Goal: Task Accomplishment & Management: Complete application form

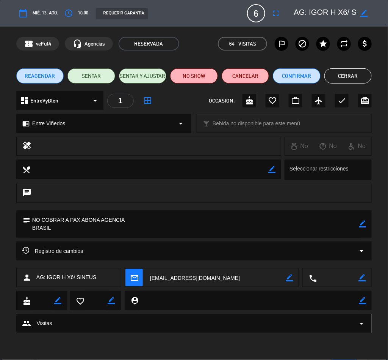
click at [352, 76] on button "Cerrar" at bounding box center [349, 75] width 48 height 15
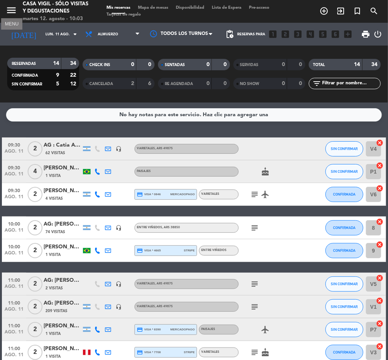
click at [11, 8] on icon "menu" at bounding box center [11, 10] width 11 height 11
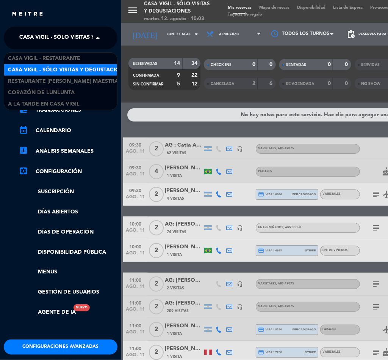
click at [51, 42] on span "Casa Vigil - SÓLO Visitas y Degustaciones" at bounding box center [80, 38] width 122 height 16
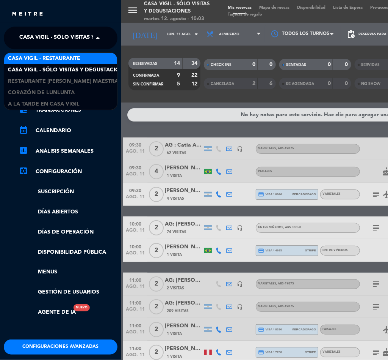
click at [54, 54] on span "Casa Vigil - Restaurante" at bounding box center [44, 58] width 72 height 9
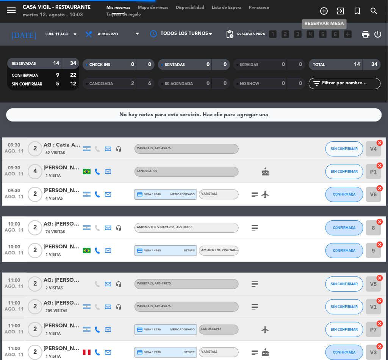
click at [325, 7] on icon "add_circle_outline" at bounding box center [324, 10] width 9 height 9
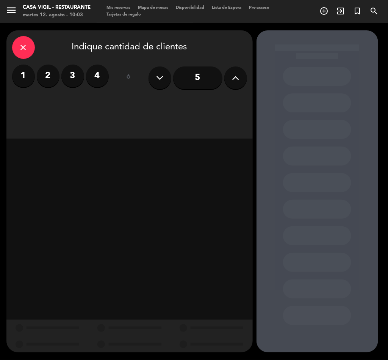
click at [237, 73] on icon at bounding box center [235, 77] width 7 height 11
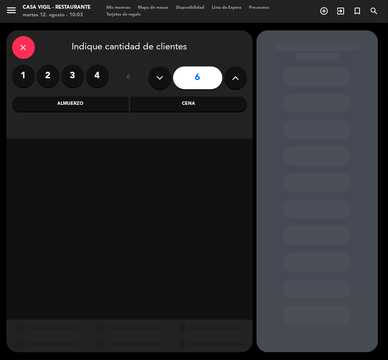
click at [80, 103] on div "Almuerzo" at bounding box center [70, 103] width 117 height 15
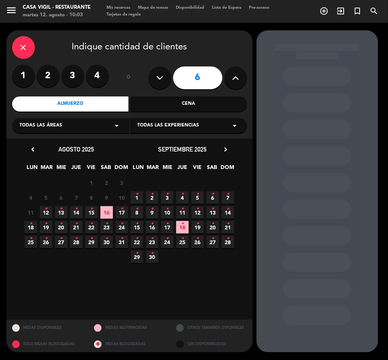
click at [167, 124] on span "Todas las experiencias" at bounding box center [169, 126] width 62 height 8
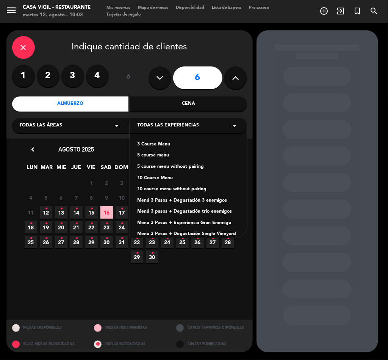
click at [203, 223] on div "Menú 3 Pasos + Experiencia Gran Enemigo" at bounding box center [189, 223] width 102 height 8
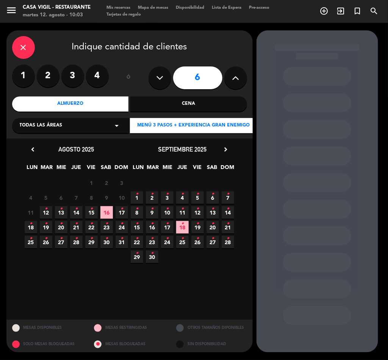
click at [227, 143] on div "chevron_left [DATE] LUN MAR MIE JUE VIE SAB DOM 28 29 30 31 1 2 3 4 5 6 7 8 9 1…" at bounding box center [129, 228] width 246 height 181
click at [227, 147] on icon "chevron_right" at bounding box center [226, 149] width 8 height 8
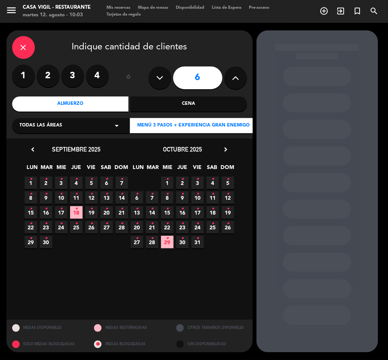
click at [197, 212] on icon "•" at bounding box center [197, 209] width 3 height 12
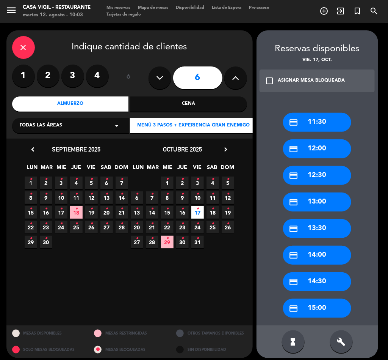
click at [281, 80] on div "ASIGNAR MESA BLOQUEADA" at bounding box center [311, 81] width 67 height 8
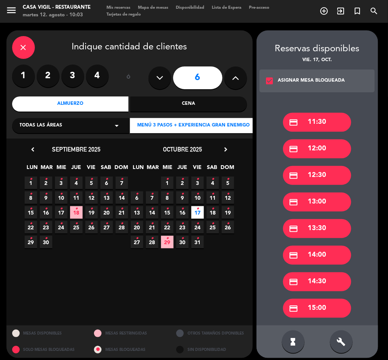
click at [321, 255] on div "credit_card 14:00" at bounding box center [317, 254] width 68 height 19
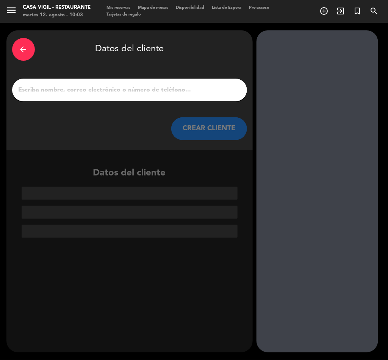
click at [106, 93] on input "1" at bounding box center [130, 90] width 224 height 11
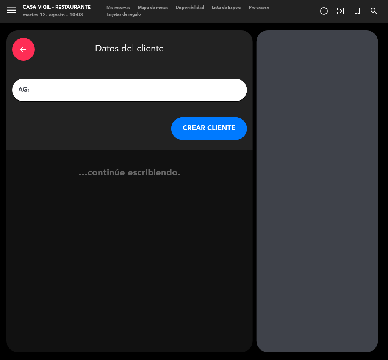
paste input "[PERSON_NAME]"
type input "AG: [PERSON_NAME] X6/ RED GLOBE"
click at [217, 127] on button "CREAR CLIENTE" at bounding box center [209, 128] width 76 height 23
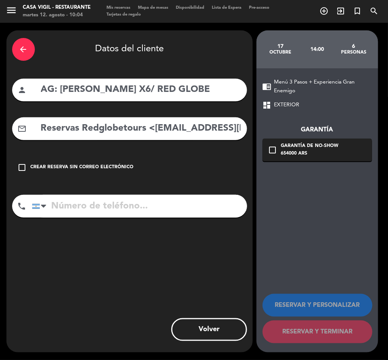
click at [152, 131] on input "Reservas Redglobetours <[EMAIL_ADDRESS][DOMAIN_NAME]>" at bounding box center [140, 129] width 201 height 16
drag, startPoint x: 154, startPoint y: 127, endPoint x: -1, endPoint y: 159, distance: 158.1
click at [0, 159] on html "close × Casa Vigil - Restaurante × chrome_reader_mode Listado de Reservas accou…" at bounding box center [194, 180] width 388 height 360
click at [180, 125] on input "[EMAIL_ADDRESS][DOMAIN_NAME]>" at bounding box center [140, 129] width 201 height 16
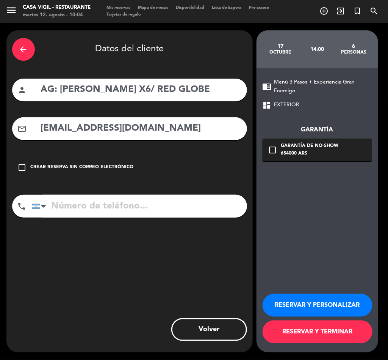
type input "[EMAIL_ADDRESS][DOMAIN_NAME]"
click at [336, 305] on button "RESERVAR Y PERSONALIZAR" at bounding box center [318, 305] width 110 height 23
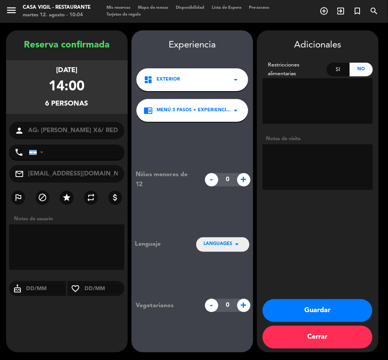
click at [328, 148] on textarea at bounding box center [318, 167] width 110 height 46
type textarea "NO COBRAR A PAX ABONA AGENCIA BRASIL"
click at [313, 306] on button "Guardar" at bounding box center [318, 310] width 110 height 23
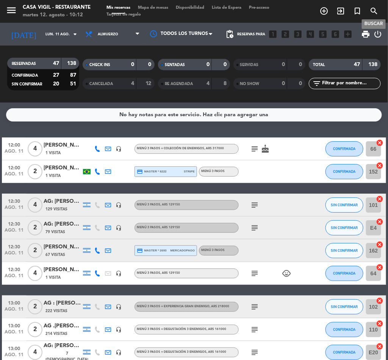
click at [375, 9] on icon "search" at bounding box center [374, 10] width 9 height 9
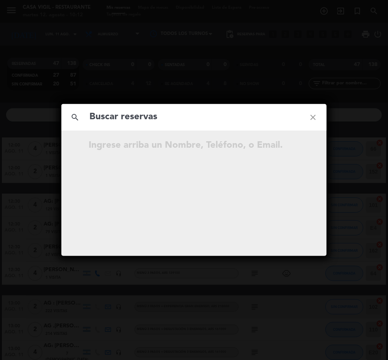
click at [174, 116] on input "text" at bounding box center [194, 117] width 211 height 16
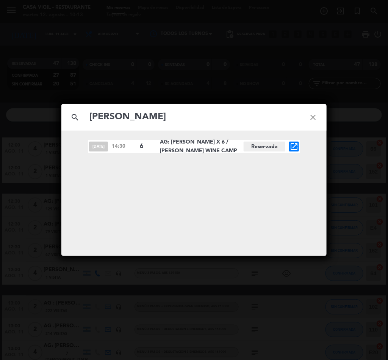
type input "[PERSON_NAME]"
click at [291, 143] on icon "open_in_new" at bounding box center [294, 146] width 9 height 9
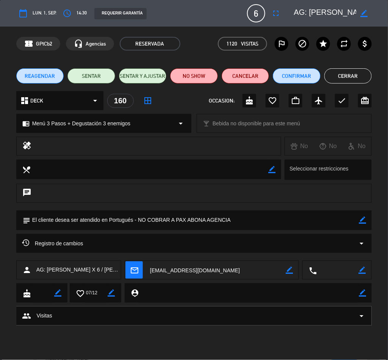
click at [363, 221] on icon "border_color" at bounding box center [362, 219] width 7 height 7
click at [233, 221] on textarea at bounding box center [194, 219] width 329 height 19
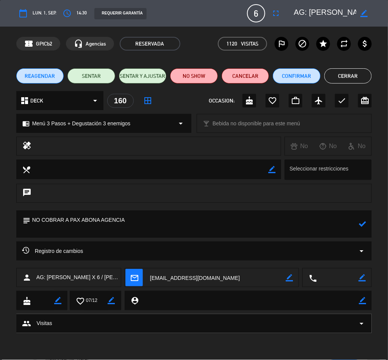
paste textarea "1 menú es sin vino"
type textarea "NO COBRAR A PAX ABONA AGENCIA 1 menú es sin vino"
click at [361, 222] on icon at bounding box center [362, 223] width 7 height 7
click at [350, 66] on div "REAGENDAR SENTAR SENTAR Y AJUSTAR NO SHOW Cancelar Confirmar Cerrar" at bounding box center [194, 76] width 388 height 30
click at [350, 69] on button "Cerrar" at bounding box center [349, 75] width 48 height 15
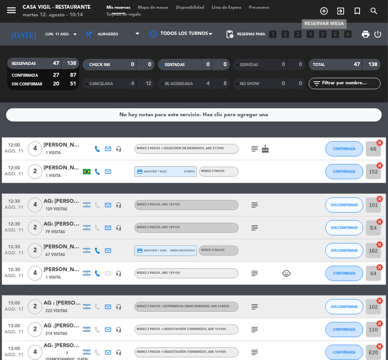
click at [320, 7] on icon "add_circle_outline" at bounding box center [324, 10] width 9 height 9
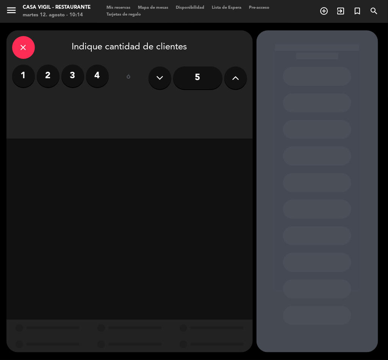
click at [28, 45] on icon "close" at bounding box center [23, 47] width 9 height 9
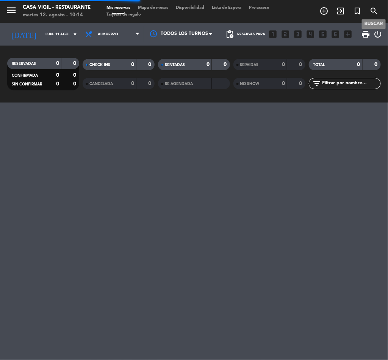
click at [377, 9] on icon "search" at bounding box center [374, 10] width 9 height 9
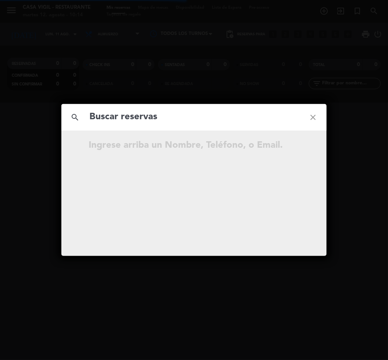
click at [140, 119] on input "text" at bounding box center [194, 117] width 211 height 16
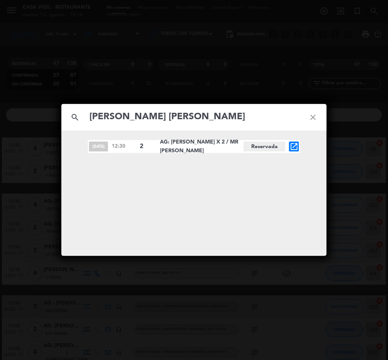
type input "[PERSON_NAME] [PERSON_NAME]"
click at [292, 146] on icon "open_in_new" at bounding box center [294, 146] width 9 height 9
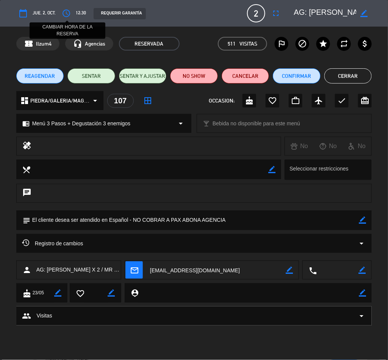
click at [67, 11] on icon "access_time" at bounding box center [66, 13] width 9 height 9
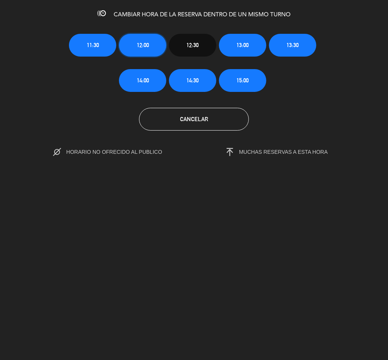
click at [140, 49] on button "12:00" at bounding box center [142, 45] width 47 height 23
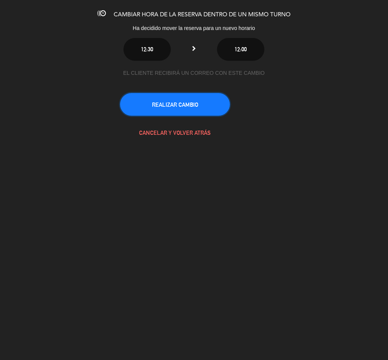
click at [183, 109] on button "REALIZAR CAMBIO" at bounding box center [175, 104] width 110 height 23
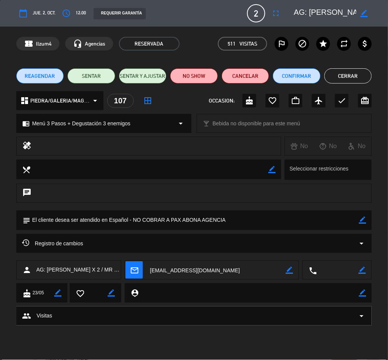
click at [363, 74] on button "Cerrar" at bounding box center [349, 75] width 48 height 15
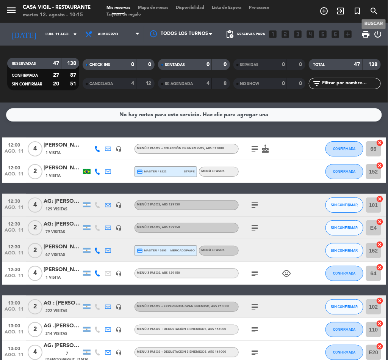
click at [376, 11] on icon "search" at bounding box center [374, 10] width 9 height 9
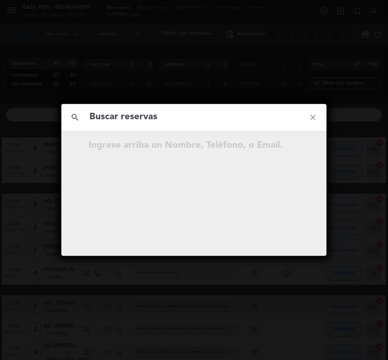
click at [141, 121] on input "text" at bounding box center [194, 117] width 211 height 16
type input "[PERSON_NAME]"
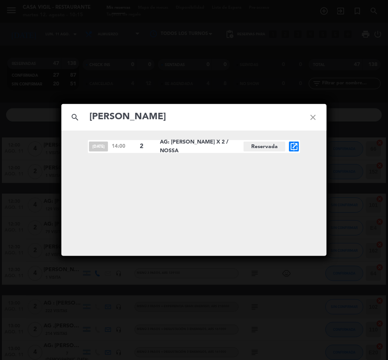
click at [294, 147] on icon "open_in_new" at bounding box center [294, 146] width 9 height 9
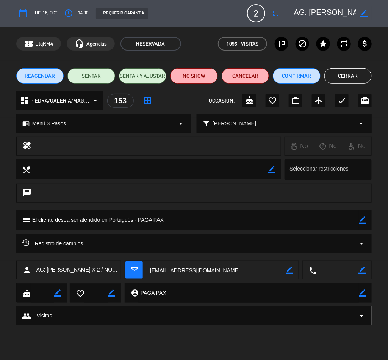
click at [360, 220] on icon "border_color" at bounding box center [362, 219] width 7 height 7
click at [126, 214] on textarea at bounding box center [194, 219] width 329 height 19
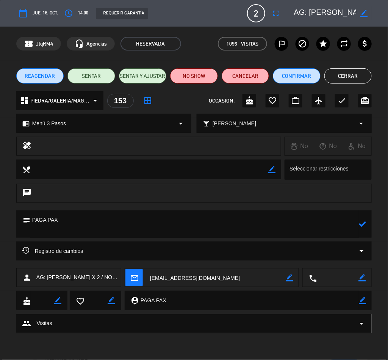
paste textarea "1 pasajero no toma vino"
click at [358, 223] on textarea at bounding box center [194, 223] width 329 height 27
type textarea "PAGA PAX 1 pasajero no toma vino"
click at [366, 221] on icon at bounding box center [362, 223] width 7 height 7
click at [344, 71] on button "Cerrar" at bounding box center [349, 75] width 48 height 15
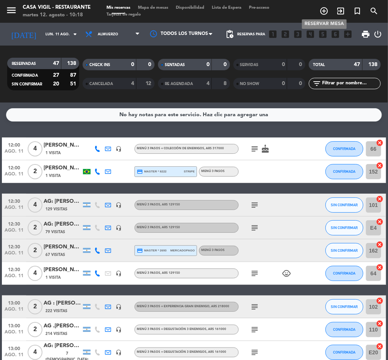
click at [324, 11] on icon "add_circle_outline" at bounding box center [324, 10] width 9 height 9
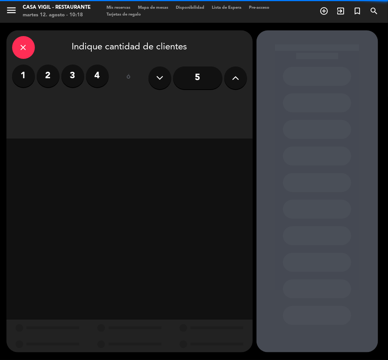
click at [240, 74] on button at bounding box center [235, 77] width 23 height 23
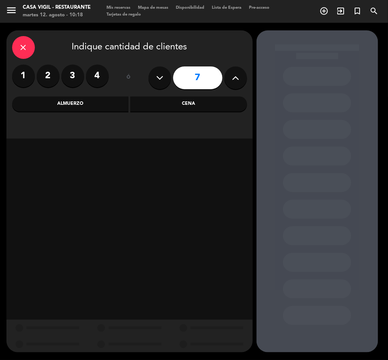
click at [195, 106] on div "Cena" at bounding box center [188, 103] width 117 height 15
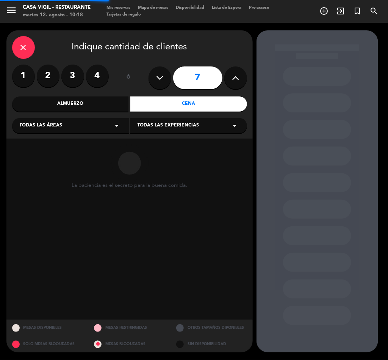
click at [160, 125] on span "Todas las experiencias" at bounding box center [169, 126] width 62 height 8
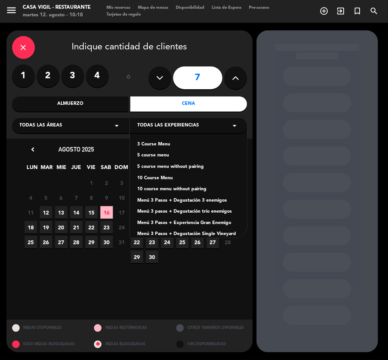
click at [167, 188] on div "10 course menu without pairing" at bounding box center [189, 189] width 102 height 8
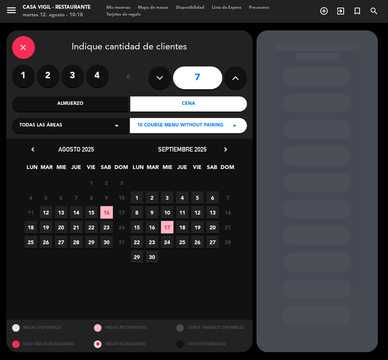
click at [209, 243] on span "27" at bounding box center [213, 241] width 13 height 13
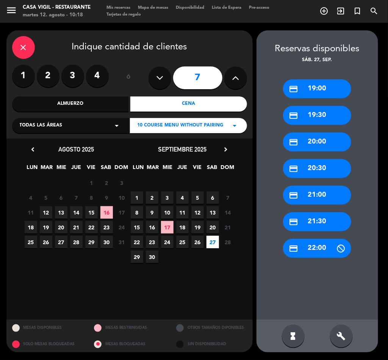
click at [319, 141] on div "credit_card 20:00" at bounding box center [317, 141] width 68 height 19
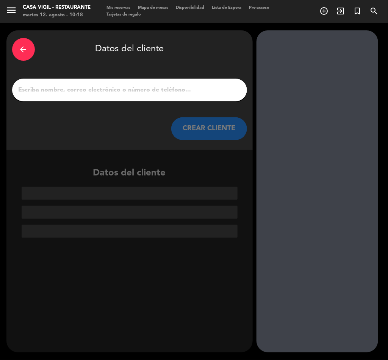
click at [129, 89] on input "1" at bounding box center [130, 90] width 224 height 11
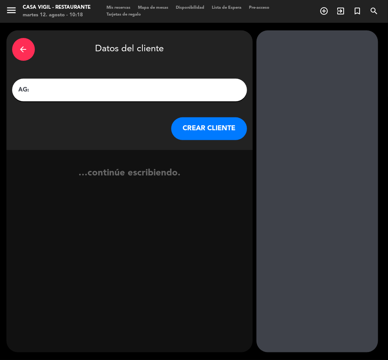
paste input "[PERSON_NAME]"
type input "AG: [PERSON_NAME] X7/ WINEOBS"
click at [226, 124] on button "CREAR CLIENTE" at bounding box center [209, 128] width 76 height 23
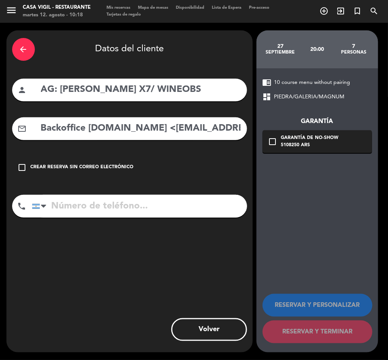
click at [144, 126] on input "Backoffice [DOMAIN_NAME] <[EMAIL_ADDRESS][DOMAIN_NAME]>" at bounding box center [140, 129] width 201 height 16
drag, startPoint x: 153, startPoint y: 129, endPoint x: -1, endPoint y: 155, distance: 155.8
click at [0, 155] on html "close × Casa Vigil - Restaurante × chrome_reader_mode Listado de Reservas accou…" at bounding box center [194, 180] width 388 height 360
click at [182, 129] on input "[EMAIL_ADDRESS][DOMAIN_NAME]>" at bounding box center [140, 129] width 201 height 16
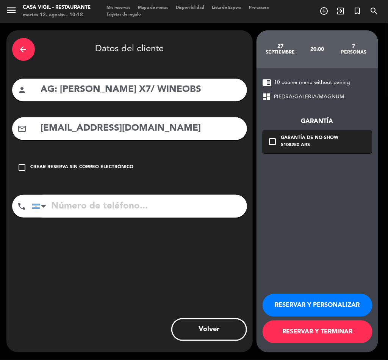
type input "[EMAIL_ADDRESS][DOMAIN_NAME]"
click at [327, 308] on button "RESERVAR Y PERSONALIZAR" at bounding box center [318, 305] width 110 height 23
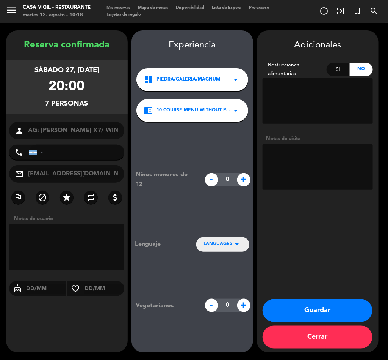
click at [325, 161] on textarea at bounding box center [318, 167] width 110 height 46
type textarea "b"
type textarea "n"
type textarea "NO COBRAR A PAX ABONA AGENCIA"
click at [329, 311] on button "Guardar" at bounding box center [318, 310] width 110 height 23
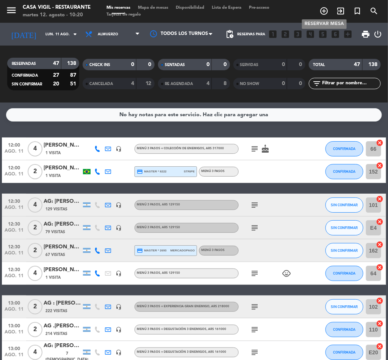
click at [323, 8] on icon "add_circle_outline" at bounding box center [324, 10] width 9 height 9
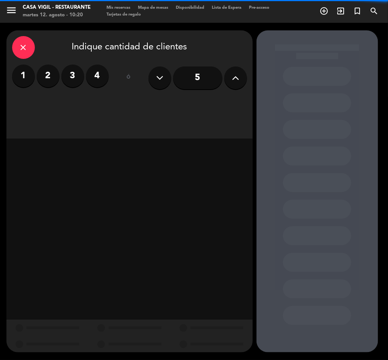
click at [45, 73] on label "2" at bounding box center [48, 75] width 23 height 23
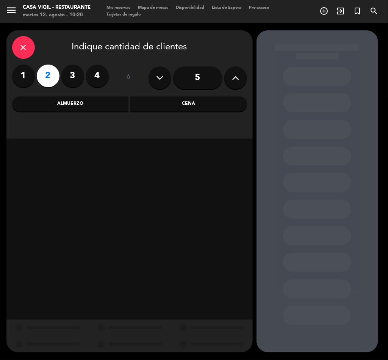
click at [69, 101] on div "Almuerzo" at bounding box center [70, 103] width 117 height 15
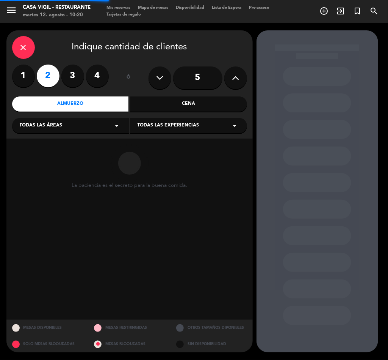
click at [174, 124] on span "Todas las experiencias" at bounding box center [169, 126] width 62 height 8
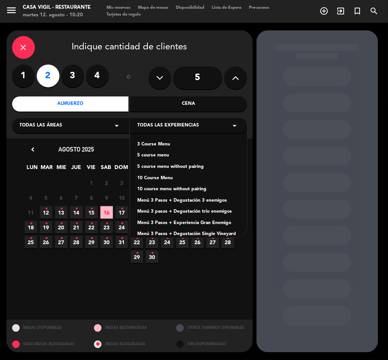
click at [201, 200] on div "Menú 3 Pasos + Degustación 3 enemigos" at bounding box center [189, 201] width 102 height 8
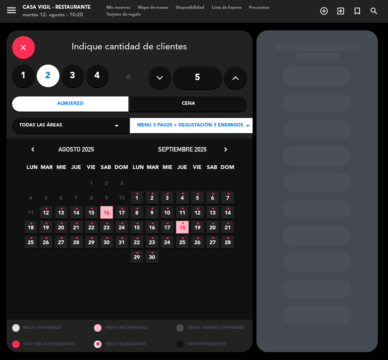
click at [217, 240] on span "27 •" at bounding box center [213, 241] width 13 height 13
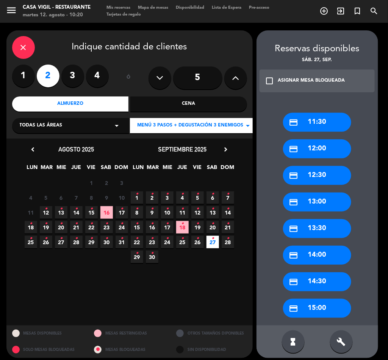
click at [272, 70] on div "check_box_outline_blank ASIGNAR MESA BLOQUEADA" at bounding box center [318, 80] width 116 height 23
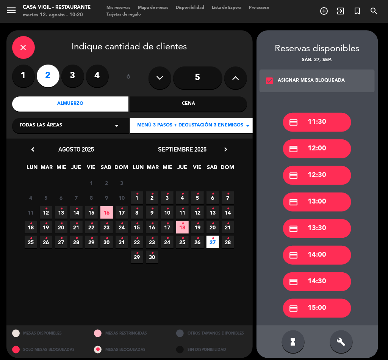
drag, startPoint x: 329, startPoint y: 279, endPoint x: 236, endPoint y: 211, distance: 115.4
click at [329, 279] on div "credit_card 14:30" at bounding box center [317, 281] width 68 height 19
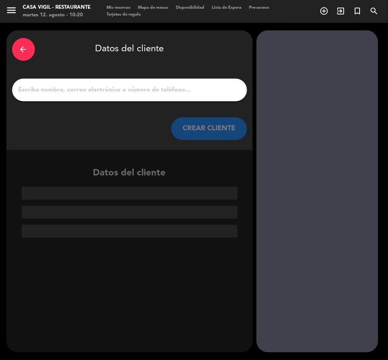
click at [137, 91] on input "1" at bounding box center [130, 90] width 224 height 11
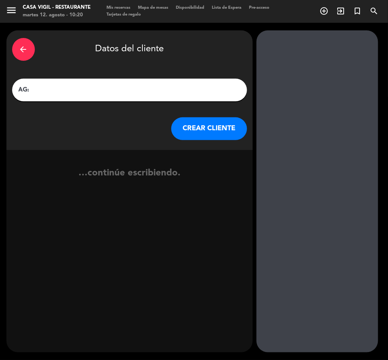
paste input "[PERSON_NAME]"
click at [134, 88] on input "AG: [PERSON_NAME]" at bounding box center [130, 90] width 224 height 11
type input "AG: [PERSON_NAME] X2/ SUNTRIP"
click at [195, 137] on button "CREAR CLIENTE" at bounding box center [209, 128] width 76 height 23
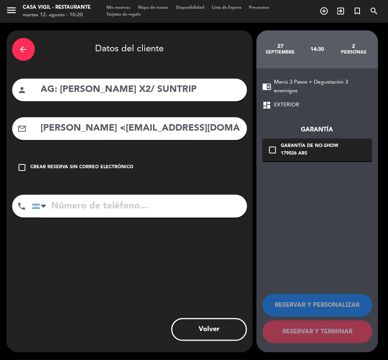
click at [127, 131] on input "[PERSON_NAME] <[EMAIL_ADDRESS][DOMAIN_NAME]>" at bounding box center [140, 129] width 201 height 16
click at [123, 127] on input "[PERSON_NAME] <[EMAIL_ADDRESS][DOMAIN_NAME]>" at bounding box center [140, 129] width 201 height 16
drag, startPoint x: 121, startPoint y: 126, endPoint x: -1, endPoint y: 161, distance: 126.4
click at [0, 161] on html "close × Casa Vigil - Restaurante × chrome_reader_mode Listado de Reservas accou…" at bounding box center [194, 180] width 388 height 360
click at [196, 131] on input "[EMAIL_ADDRESS][DOMAIN_NAME]>" at bounding box center [140, 129] width 201 height 16
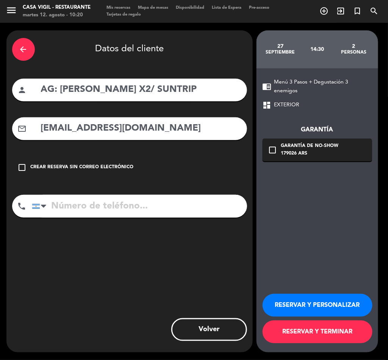
type input "[EMAIL_ADDRESS][DOMAIN_NAME]"
click at [335, 304] on button "RESERVAR Y PERSONALIZAR" at bounding box center [318, 305] width 110 height 23
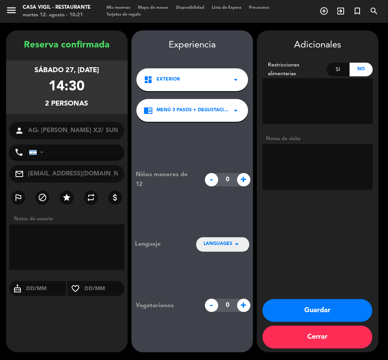
click at [331, 157] on textarea at bounding box center [318, 167] width 110 height 46
click at [312, 177] on textarea at bounding box center [318, 167] width 110 height 46
paste textarea "Restricciones alimenticias: [PERSON_NAME], [PERSON_NAME]"
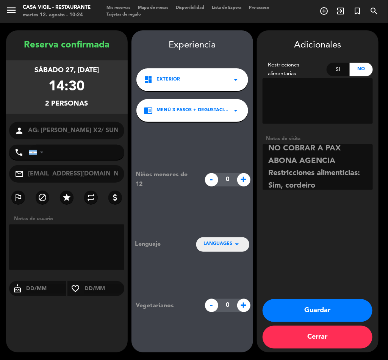
scroll to position [17, 0]
type textarea "NO COBRAR A PAX ABONA AGENCIA Restricciones alimenticias: Sim, cordeiro BRASIL"
click at [333, 309] on button "Guardar" at bounding box center [318, 310] width 110 height 23
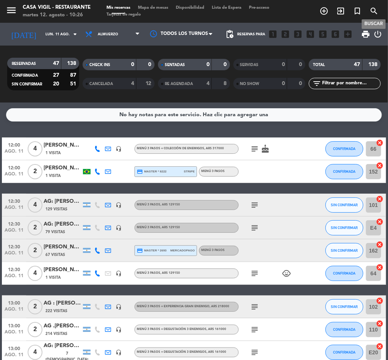
click at [375, 15] on icon "search" at bounding box center [374, 10] width 9 height 9
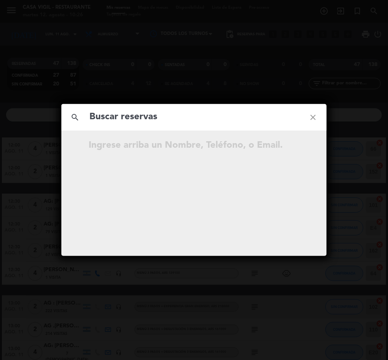
click at [115, 113] on input "text" at bounding box center [194, 117] width 211 height 16
type input "[PERSON_NAME]"
click at [369, 185] on div "search [PERSON_NAME] close No hay resultados para "[PERSON_NAME] "" at bounding box center [194, 180] width 388 height 360
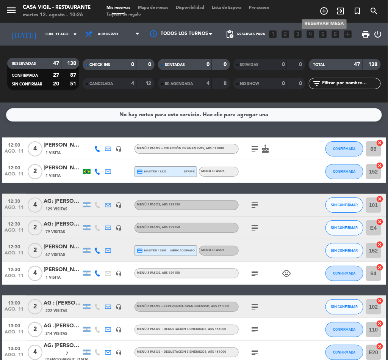
click at [323, 11] on icon "add_circle_outline" at bounding box center [324, 10] width 9 height 9
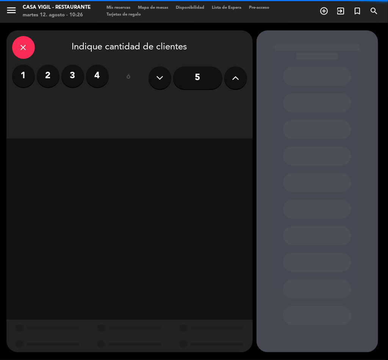
click at [234, 73] on icon at bounding box center [235, 77] width 7 height 11
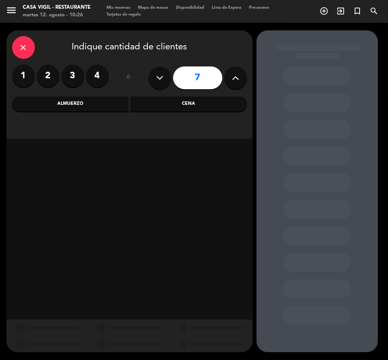
click at [234, 73] on icon at bounding box center [235, 77] width 7 height 11
type input "8"
click at [89, 102] on div "Almuerzo" at bounding box center [70, 103] width 117 height 15
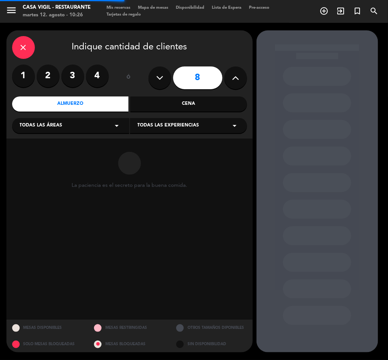
click at [187, 127] on span "Todas las experiencias" at bounding box center [169, 126] width 62 height 8
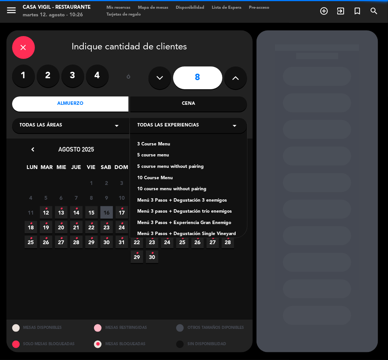
click at [196, 199] on div "Menú 3 Pasos + Degustación 3 enemigos" at bounding box center [189, 201] width 102 height 8
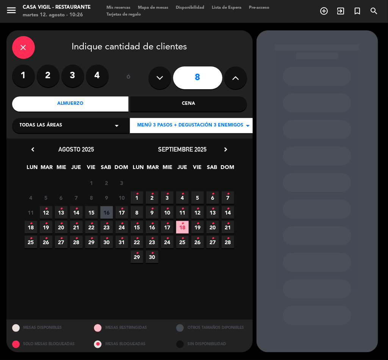
click at [226, 144] on div "[DATE] chevron_right" at bounding box center [183, 149] width 106 height 10
click at [226, 147] on icon "chevron_right" at bounding box center [226, 149] width 8 height 8
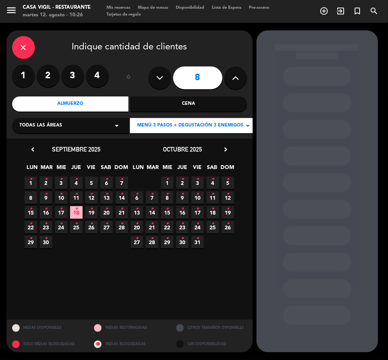
click at [185, 240] on span "30 •" at bounding box center [182, 241] width 13 height 13
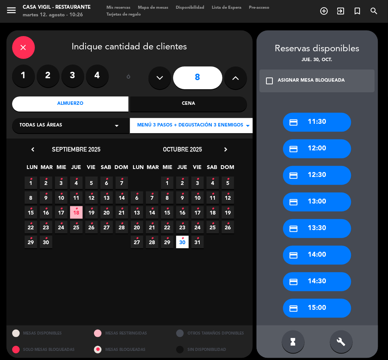
click at [266, 80] on icon "check_box_outline_blank" at bounding box center [269, 80] width 9 height 9
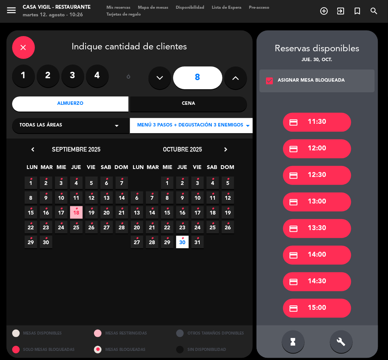
click at [323, 172] on div "credit_card 12:30" at bounding box center [317, 175] width 68 height 19
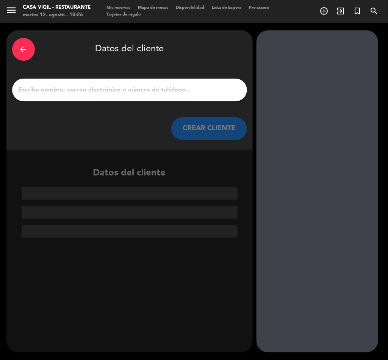
click at [105, 87] on input "1" at bounding box center [130, 90] width 224 height 11
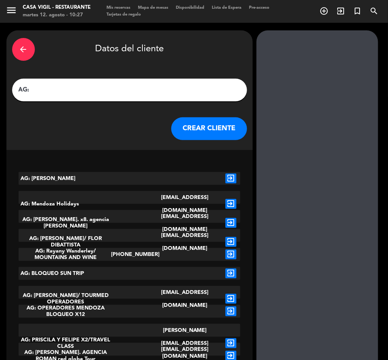
click at [74, 90] on input "AG:" at bounding box center [130, 90] width 224 height 11
paste input "[PERSON_NAME]"
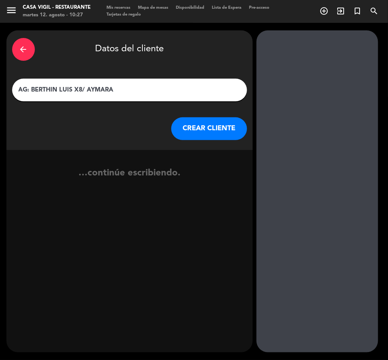
type input "AG: BERTHIN LUIS X8/ AYMARA"
click at [199, 117] on button "CREAR CLIENTE" at bounding box center [209, 128] width 76 height 23
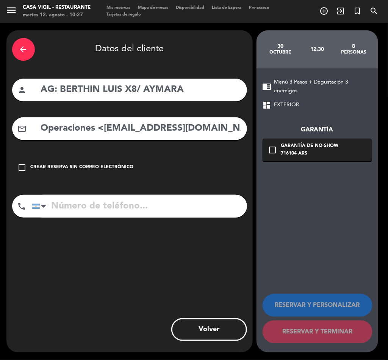
drag, startPoint x: 139, startPoint y: 126, endPoint x: 114, endPoint y: 133, distance: 25.7
click at [138, 126] on input "Operaciones <[EMAIL_ADDRESS][DOMAIN_NAME]>" at bounding box center [140, 129] width 201 height 16
click at [107, 131] on input "Operaciones <[EMAIL_ADDRESS][DOMAIN_NAME]>" at bounding box center [140, 129] width 201 height 16
drag, startPoint x: 103, startPoint y: 127, endPoint x: -1, endPoint y: 145, distance: 105.0
click at [0, 145] on html "close × Casa [PERSON_NAME] - Restaurante × chrome_reader_mode Listado de Reserv…" at bounding box center [194, 180] width 388 height 360
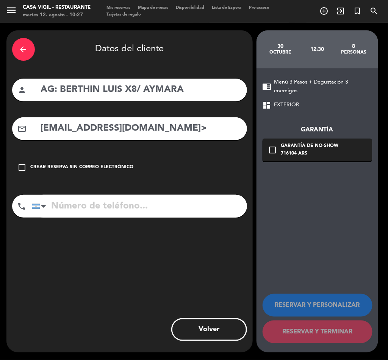
click at [185, 130] on input "[EMAIL_ADDRESS][DOMAIN_NAME]>" at bounding box center [140, 129] width 201 height 16
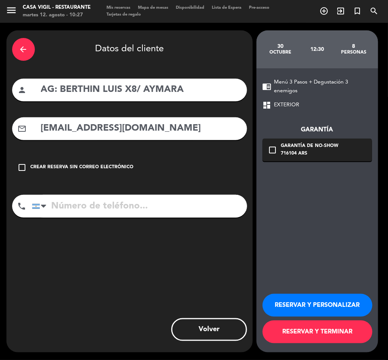
type input "[EMAIL_ADDRESS][DOMAIN_NAME]"
click at [323, 301] on button "RESERVAR Y PERSONALIZAR" at bounding box center [318, 305] width 110 height 23
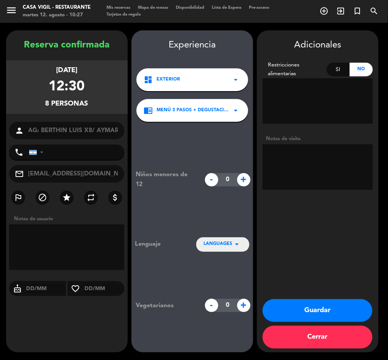
click at [327, 182] on textarea at bounding box center [318, 167] width 110 height 46
type textarea "NO COBRAR A PAX ABONA AGENCIA"
click at [329, 311] on button "Guardar" at bounding box center [318, 310] width 110 height 23
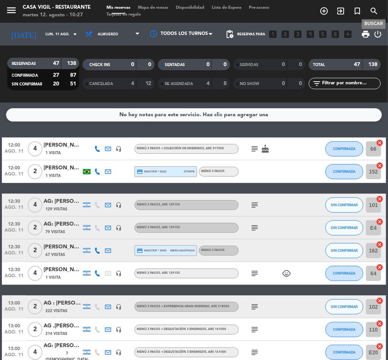
click at [374, 14] on icon "search" at bounding box center [374, 10] width 9 height 9
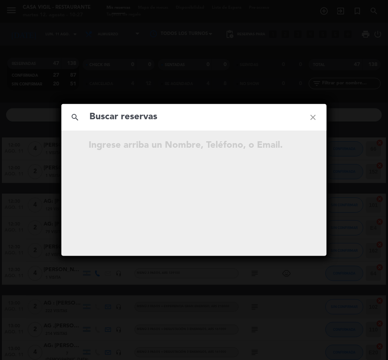
click at [156, 110] on input "text" at bounding box center [194, 117] width 211 height 16
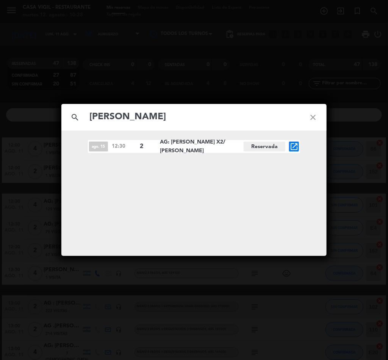
type input "[PERSON_NAME]"
click at [293, 144] on icon "open_in_new" at bounding box center [294, 146] width 9 height 9
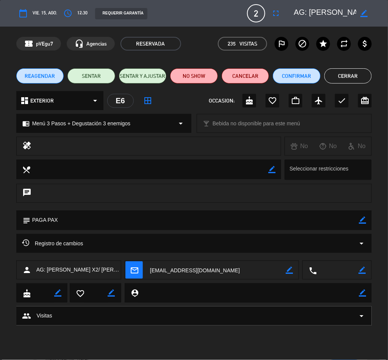
click at [361, 220] on icon "border_color" at bounding box center [362, 219] width 7 height 7
click at [329, 220] on textarea at bounding box center [194, 219] width 329 height 19
type textarea "P"
type textarea "N"
click at [359, 220] on icon at bounding box center [362, 219] width 7 height 7
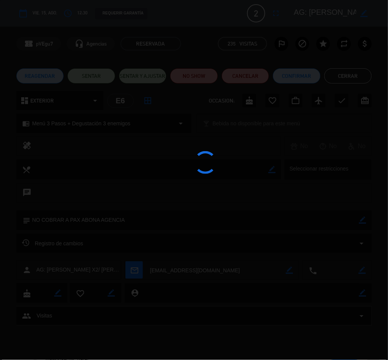
type textarea "NO COBRAR A PAX ABONA AGENCIA"
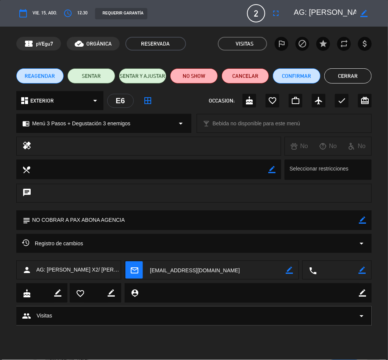
click at [345, 74] on button "Cerrar" at bounding box center [349, 75] width 48 height 15
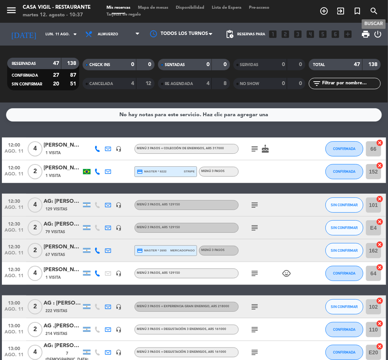
click at [375, 16] on span "search" at bounding box center [374, 11] width 17 height 13
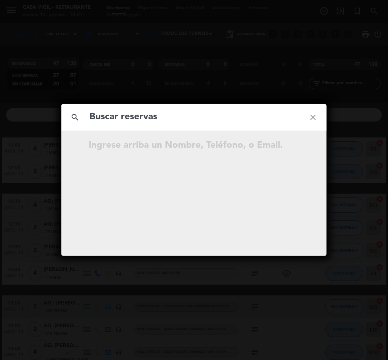
click at [165, 114] on input "text" at bounding box center [194, 117] width 211 height 16
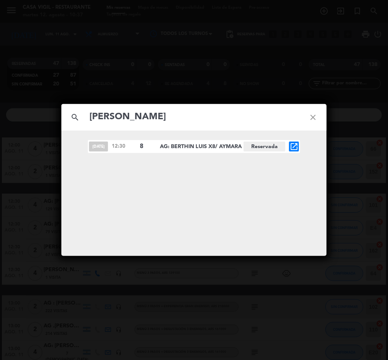
type input "[PERSON_NAME]"
drag, startPoint x: 207, startPoint y: 58, endPoint x: 197, endPoint y: 16, distance: 43.4
click at [207, 57] on div "search [PERSON_NAME] close [DATE] 12:30 8 AG: BERTHIN LUIS X8/ AYMARA Reservada…" at bounding box center [194, 180] width 388 height 360
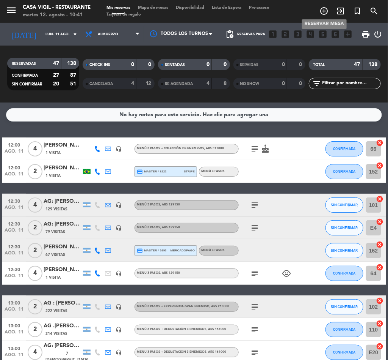
click at [323, 11] on icon "add_circle_outline" at bounding box center [324, 10] width 9 height 9
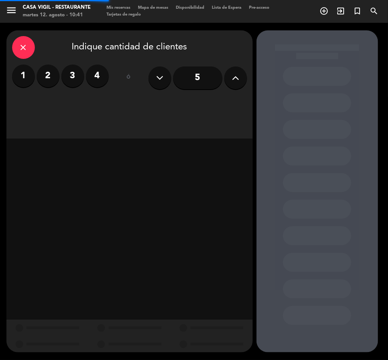
click at [47, 75] on label "2" at bounding box center [48, 75] width 23 height 23
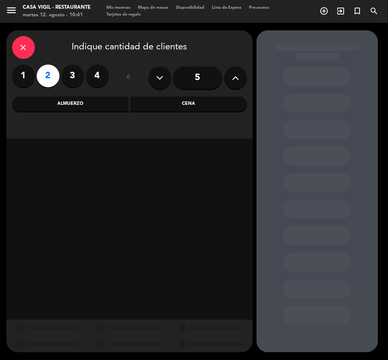
click at [70, 105] on div "Almuerzo" at bounding box center [70, 103] width 117 height 15
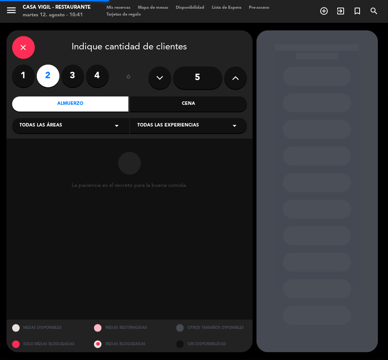
click at [184, 127] on span "Todas las experiencias" at bounding box center [169, 126] width 62 height 8
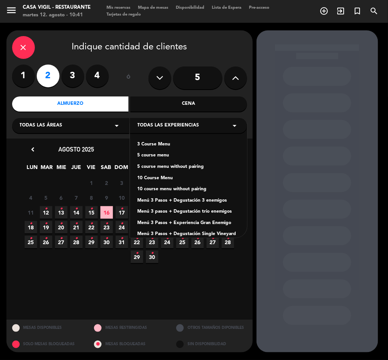
click at [212, 201] on div "Menú 3 Pasos + Degustación 3 enemigos" at bounding box center [189, 201] width 102 height 8
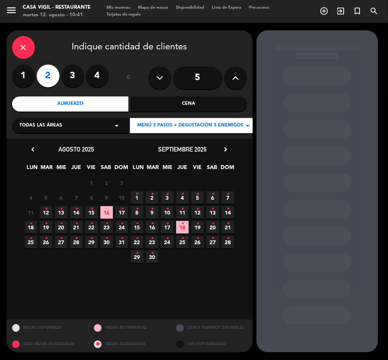
click at [77, 224] on icon "•" at bounding box center [76, 223] width 3 height 12
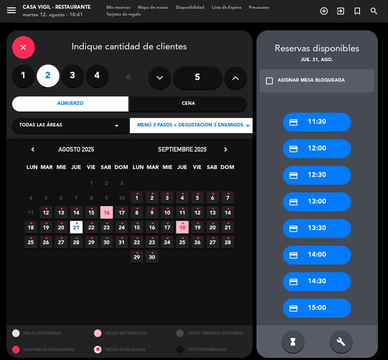
click at [275, 81] on div "check_box_outline_blank ASIGNAR MESA BLOQUEADA" at bounding box center [318, 80] width 116 height 23
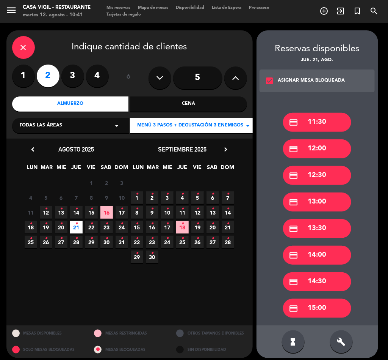
click at [330, 180] on div "credit_card 12:30" at bounding box center [317, 175] width 68 height 19
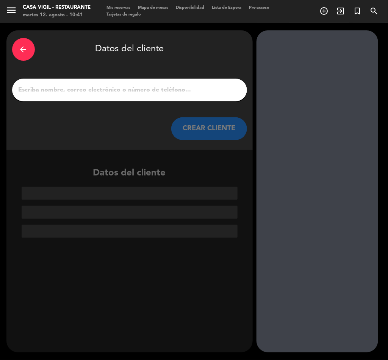
click at [134, 89] on input "1" at bounding box center [130, 90] width 224 height 11
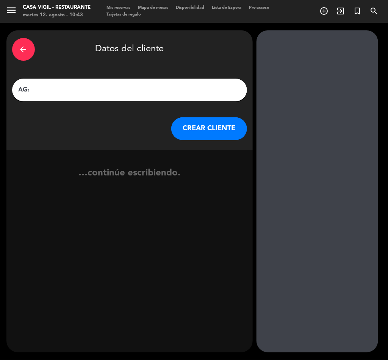
paste input "[PERSON_NAME] x2"
type input "AG: [PERSON_NAME] x2 / SUNTRIP"
click at [212, 123] on button "CREAR CLIENTE" at bounding box center [209, 128] width 76 height 23
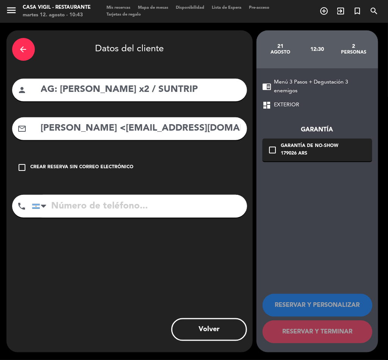
click at [159, 128] on input "[PERSON_NAME] <[EMAIL_ADDRESS][DOMAIN_NAME]>" at bounding box center [140, 129] width 201 height 16
drag, startPoint x: 130, startPoint y: 130, endPoint x: -1, endPoint y: 148, distance: 132.1
click at [0, 148] on html "close × Casa [PERSON_NAME] - Restaurante × chrome_reader_mode Listado de Reserv…" at bounding box center [194, 180] width 388 height 360
click at [181, 126] on input "[EMAIL_ADDRESS][DOMAIN_NAME]>" at bounding box center [140, 129] width 201 height 16
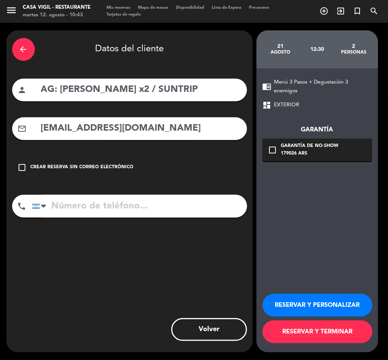
type input "[EMAIL_ADDRESS][DOMAIN_NAME]"
click at [325, 306] on button "RESERVAR Y PERSONALIZAR" at bounding box center [318, 305] width 110 height 23
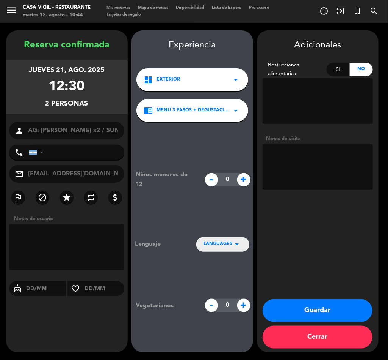
click at [337, 171] on textarea at bounding box center [318, 167] width 110 height 46
type textarea "NO COBRAR A PAX ABONA AGENCIA"
click at [325, 313] on button "Guardar" at bounding box center [318, 310] width 110 height 23
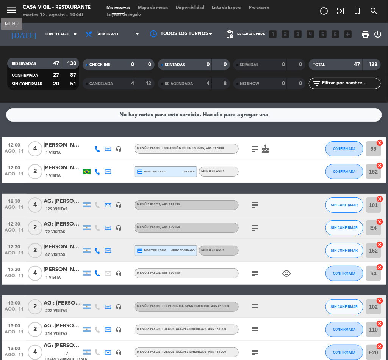
click at [8, 8] on icon "menu" at bounding box center [11, 10] width 11 height 11
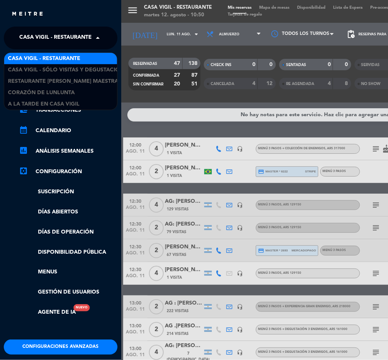
click at [47, 36] on span "Casa Vigil - Restaurante" at bounding box center [55, 38] width 72 height 16
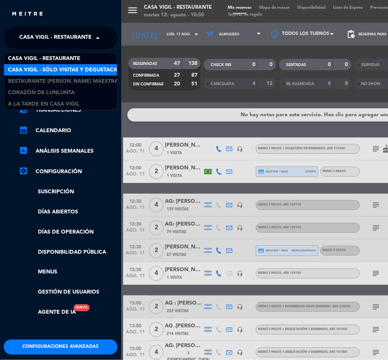
click at [62, 66] on span "Casa Vigil - SÓLO Visitas y Degustaciones" at bounding box center [69, 70] width 122 height 9
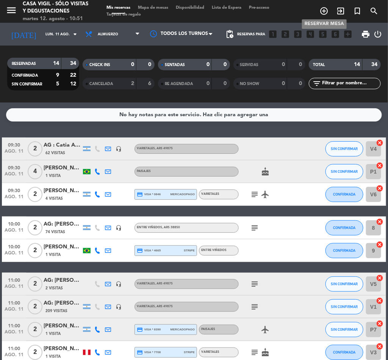
click at [322, 12] on icon "add_circle_outline" at bounding box center [324, 10] width 9 height 9
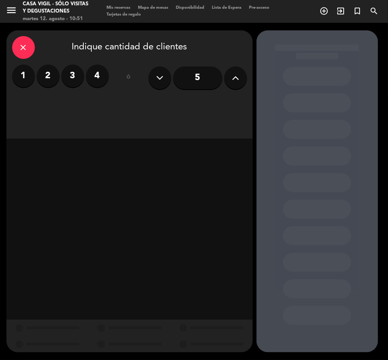
click at [48, 81] on label "2" at bounding box center [48, 75] width 23 height 23
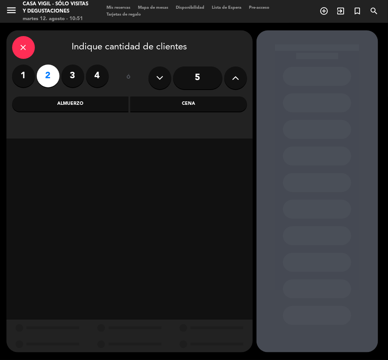
click at [82, 106] on div "Almuerzo" at bounding box center [70, 103] width 117 height 15
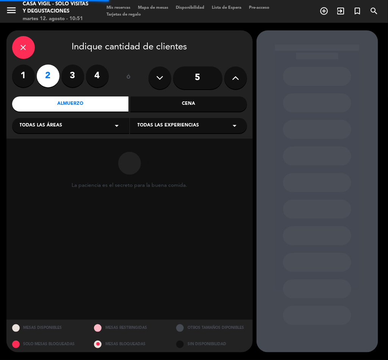
click at [166, 127] on span "Todas las experiencias" at bounding box center [169, 126] width 62 height 8
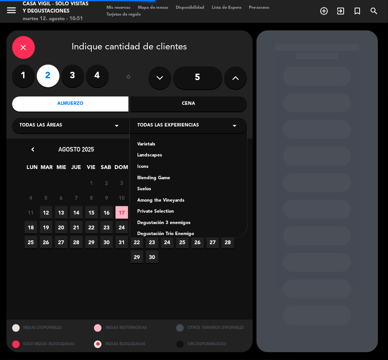
click at [144, 142] on div "Varietals" at bounding box center [189, 145] width 102 height 8
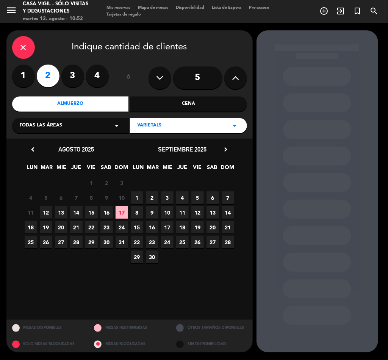
click at [235, 226] on div "15 16 17 18 19 20 21" at bounding box center [183, 227] width 106 height 15
click at [229, 227] on span "21" at bounding box center [228, 227] width 13 height 13
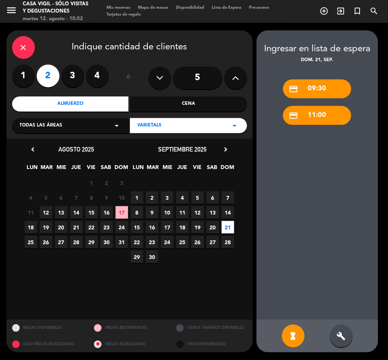
click at [345, 330] on div "build" at bounding box center [341, 335] width 23 height 23
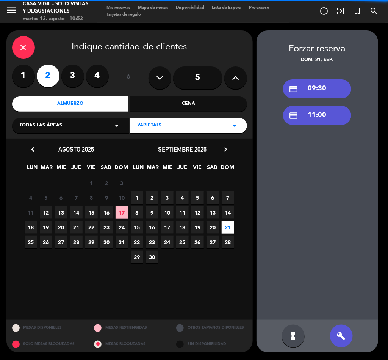
click at [324, 113] on div "credit_card 11:00" at bounding box center [317, 115] width 68 height 19
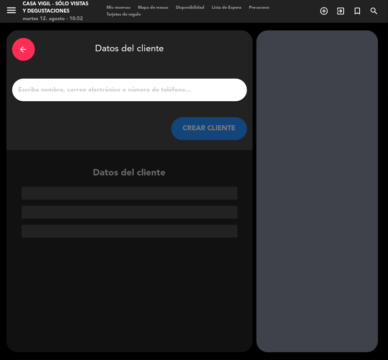
click at [73, 91] on input "1" at bounding box center [130, 90] width 224 height 11
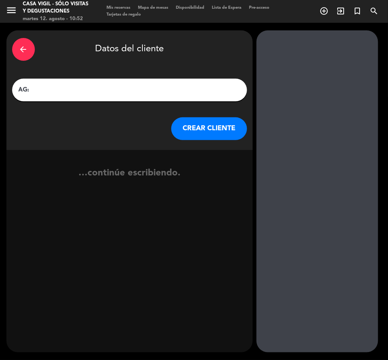
paste input "[PERSON_NAME]"
type input "AG: [PERSON_NAME] X/ KORU TRAVEL"
click at [197, 130] on button "CREAR CLIENTE" at bounding box center [209, 128] width 76 height 23
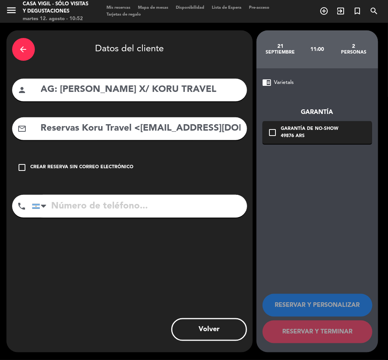
click at [132, 130] on input "Reservas Koru Travel <[EMAIL_ADDRESS][DOMAIN_NAME]>" at bounding box center [140, 129] width 201 height 16
drag, startPoint x: 139, startPoint y: 126, endPoint x: -1, endPoint y: 147, distance: 141.0
click at [0, 147] on html "close × Casa Vigil - SÓLO Visitas y Degustaciones × chrome_reader_mode Listado …" at bounding box center [194, 180] width 388 height 360
click at [166, 134] on input "[EMAIL_ADDRESS][DOMAIN_NAME]>" at bounding box center [140, 129] width 201 height 16
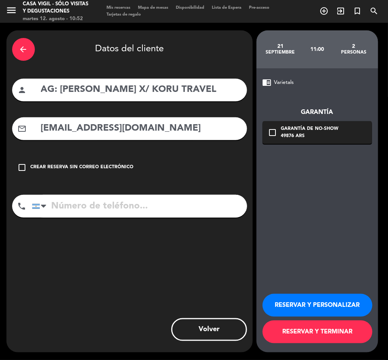
type input "[EMAIL_ADDRESS][DOMAIN_NAME]"
click at [297, 304] on button "RESERVAR Y PERSONALIZAR" at bounding box center [318, 305] width 110 height 23
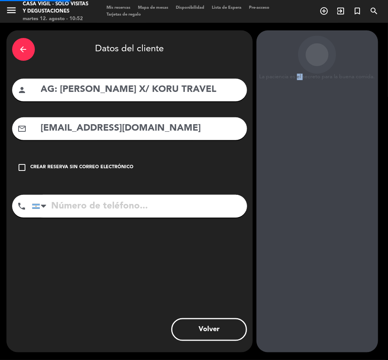
click at [297, 304] on div "La paciencia es el secreto para la buena comida. 21 septiembre 11:00 2 personas…" at bounding box center [318, 191] width 122 height 322
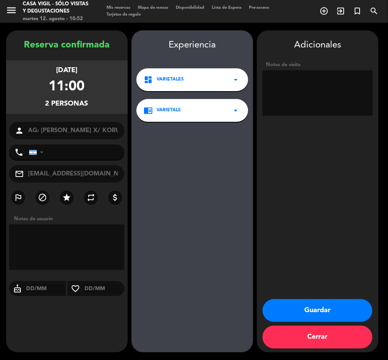
click at [329, 96] on textarea at bounding box center [318, 93] width 110 height 46
type textarea "NO COBRAR A PAX ABONA AGENCIA"
click at [319, 312] on button "Guardar" at bounding box center [318, 310] width 110 height 23
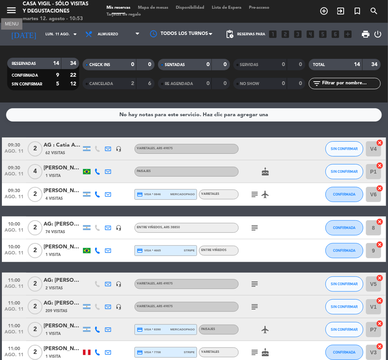
click at [9, 7] on icon "menu" at bounding box center [11, 10] width 11 height 11
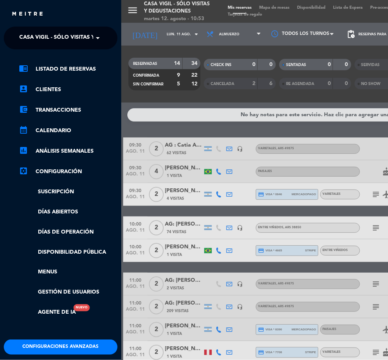
click at [50, 35] on span "Casa Vigil - SÓLO Visitas y Degustaciones" at bounding box center [80, 38] width 122 height 16
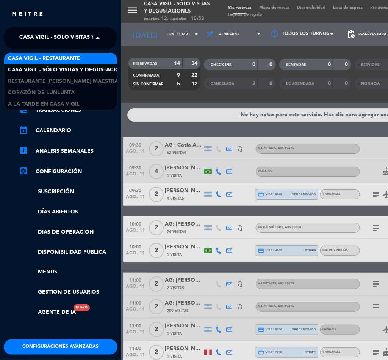
click at [53, 58] on span "Casa Vigil - Restaurante" at bounding box center [44, 58] width 72 height 9
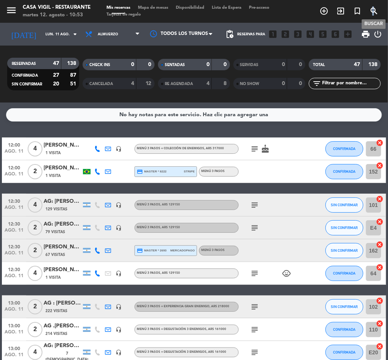
click at [375, 8] on icon "search" at bounding box center [374, 10] width 9 height 9
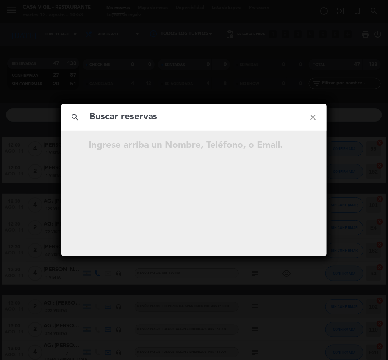
click at [122, 119] on input "text" at bounding box center [194, 117] width 211 height 16
type input "WADSKIER"
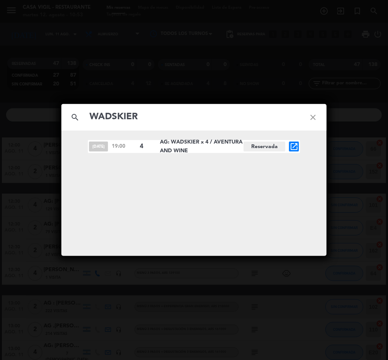
click at [295, 146] on icon "open_in_new" at bounding box center [294, 146] width 9 height 9
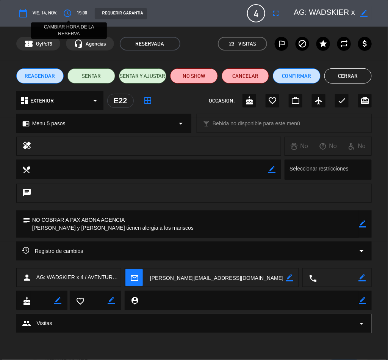
click at [65, 15] on icon "access_time" at bounding box center [67, 13] width 9 height 9
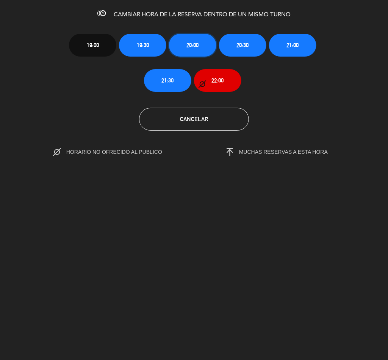
click at [189, 41] on span "20:00" at bounding box center [193, 45] width 12 height 9
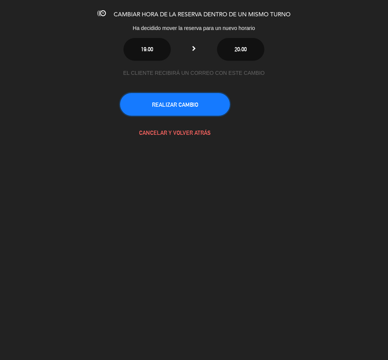
click at [172, 110] on button "REALIZAR CAMBIO" at bounding box center [175, 104] width 110 height 23
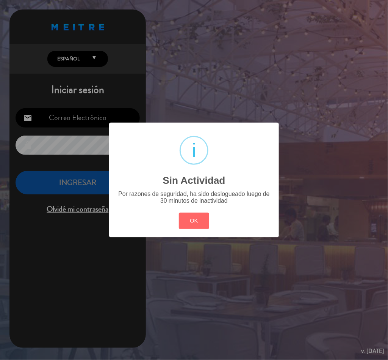
type input "[EMAIL_ADDRESS][DOMAIN_NAME]"
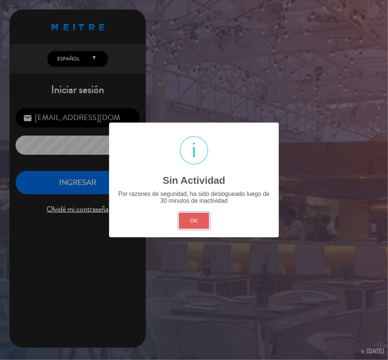
click at [198, 224] on button "OK" at bounding box center [194, 220] width 31 height 16
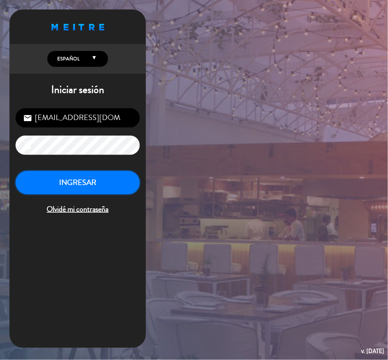
click at [97, 190] on button "INGRESAR" at bounding box center [78, 183] width 124 height 24
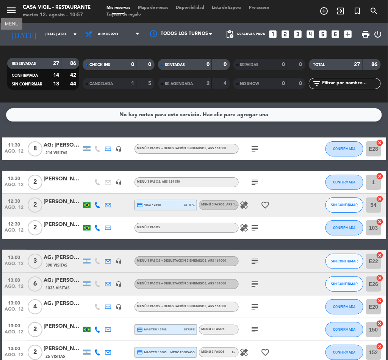
click at [11, 12] on icon "menu" at bounding box center [11, 10] width 11 height 11
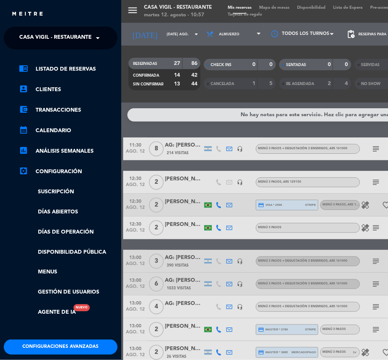
click at [57, 39] on span "Casa Vigil - Restaurante" at bounding box center [55, 38] width 72 height 16
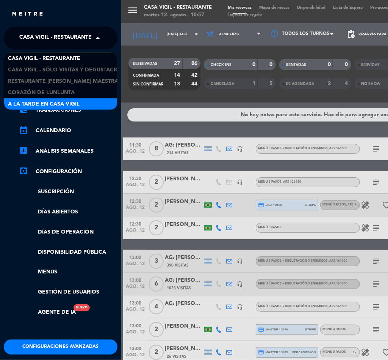
click at [65, 104] on span "A la tarde en Casa Vigil" at bounding box center [44, 104] width 72 height 9
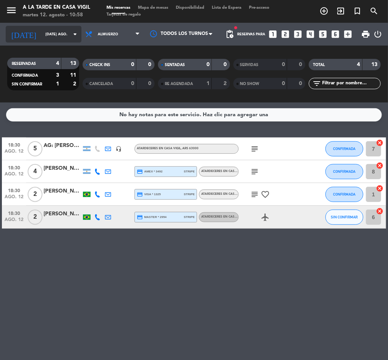
click at [45, 31] on input "[DATE] ago." at bounding box center [67, 34] width 50 height 12
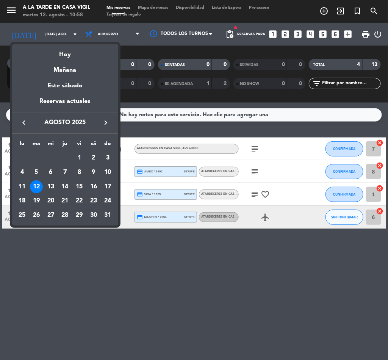
click at [106, 122] on icon "keyboard_arrow_right" at bounding box center [106, 122] width 9 height 9
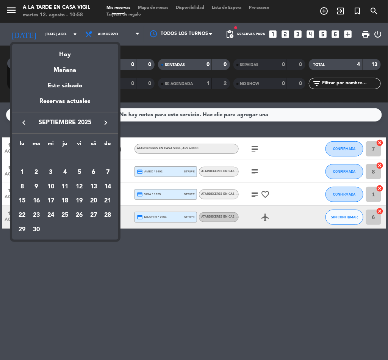
click at [106, 122] on icon "keyboard_arrow_right" at bounding box center [106, 122] width 9 height 9
click at [80, 170] on div "7" at bounding box center [79, 172] width 13 height 13
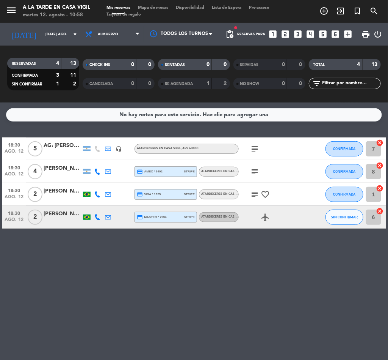
type input "vie. [DATE]"
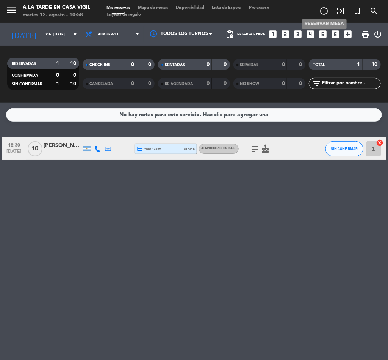
click at [323, 6] on span "add_circle_outline" at bounding box center [324, 11] width 17 height 13
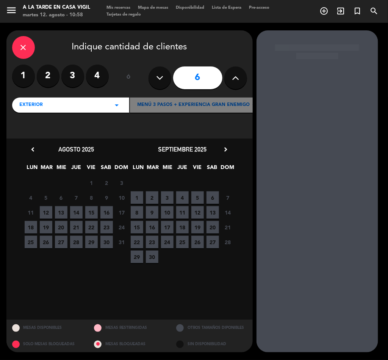
click at [23, 41] on div "close" at bounding box center [23, 47] width 23 height 23
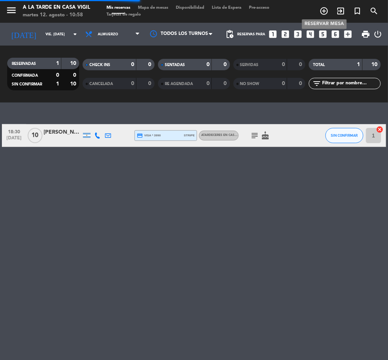
click at [324, 8] on icon "add_circle_outline" at bounding box center [324, 10] width 9 height 9
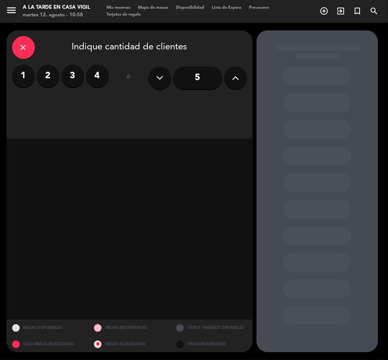
click at [239, 83] on button at bounding box center [235, 77] width 23 height 23
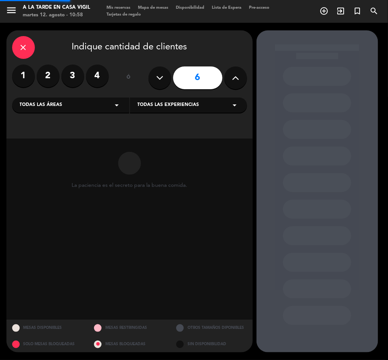
click at [239, 83] on button at bounding box center [235, 77] width 23 height 23
type input "9"
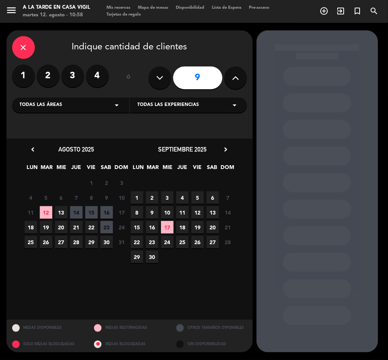
click at [174, 110] on div "Todas las experiencias arrow_drop_down" at bounding box center [188, 104] width 117 height 15
click at [152, 121] on div "SUNSETS AT CASA VIGIL" at bounding box center [189, 124] width 102 height 8
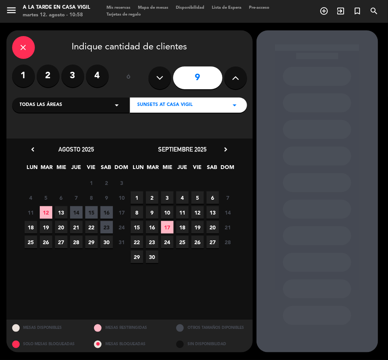
click at [228, 147] on icon "chevron_right" at bounding box center [226, 149] width 8 height 8
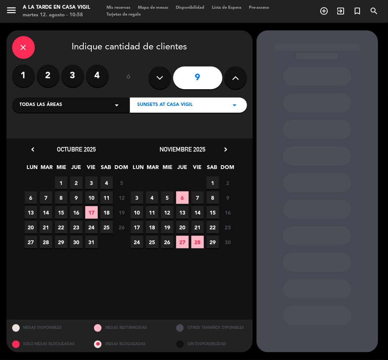
click at [195, 197] on span "7" at bounding box center [198, 197] width 13 height 13
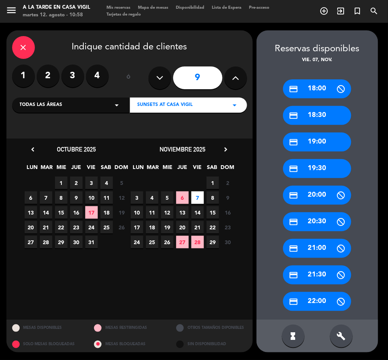
click at [319, 113] on div "credit_card 18:30" at bounding box center [317, 115] width 68 height 19
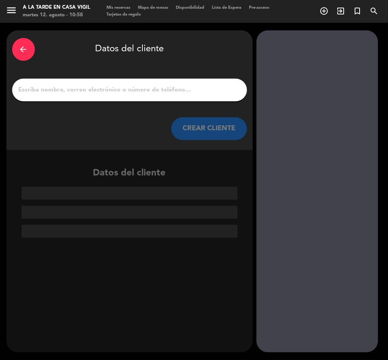
click at [114, 91] on input "1" at bounding box center [130, 90] width 224 height 11
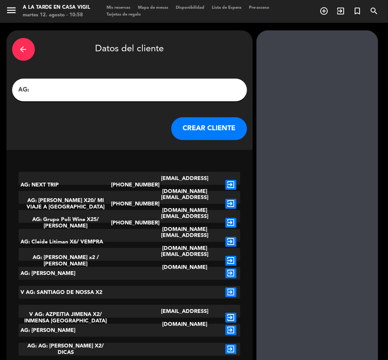
paste input "[PERSON_NAME] x9"
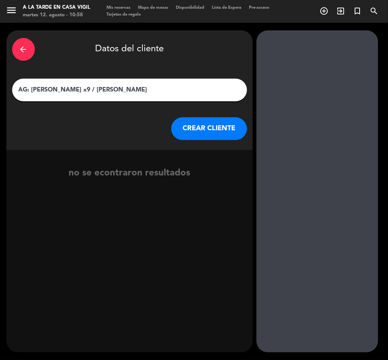
type input "AG: [PERSON_NAME] x9 / [PERSON_NAME]"
click at [218, 129] on button "CREAR CLIENTE" at bounding box center [209, 128] width 76 height 23
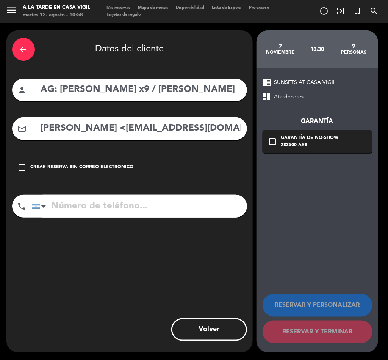
click at [89, 124] on input "[PERSON_NAME] <[EMAIL_ADDRESS][DOMAIN_NAME]>" at bounding box center [140, 129] width 201 height 16
click at [230, 133] on input "[PERSON_NAME] <[EMAIL_ADDRESS][DOMAIN_NAME]>" at bounding box center [140, 129] width 201 height 16
click at [83, 130] on input "[PERSON_NAME] <[EMAIL_ADDRESS][DOMAIN_NAME]" at bounding box center [140, 129] width 201 height 16
drag, startPoint x: 78, startPoint y: 127, endPoint x: -1, endPoint y: 140, distance: 80.3
click at [0, 140] on html "close × A la tarde en Casa Vigil × chrome_reader_mode Listado de Reservas accou…" at bounding box center [194, 180] width 388 height 360
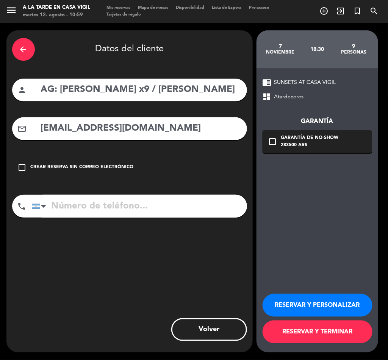
type input "[EMAIL_ADDRESS][DOMAIN_NAME]"
click at [298, 300] on button "RESERVAR Y PERSONALIZAR" at bounding box center [318, 305] width 110 height 23
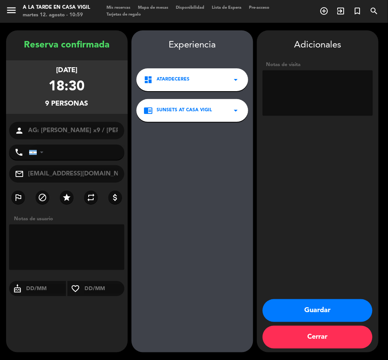
click at [288, 99] on textarea at bounding box center [318, 93] width 110 height 46
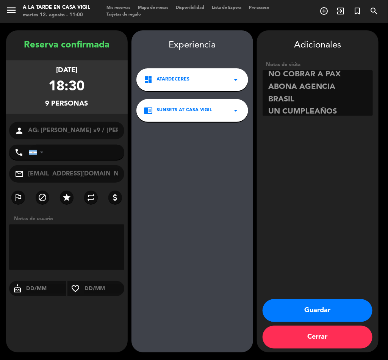
type textarea "NO COBRAR A PAX ABONA AGENCIA BRASIL UN CUMPLEAÑOS"
click at [316, 311] on button "Guardar" at bounding box center [318, 310] width 110 height 23
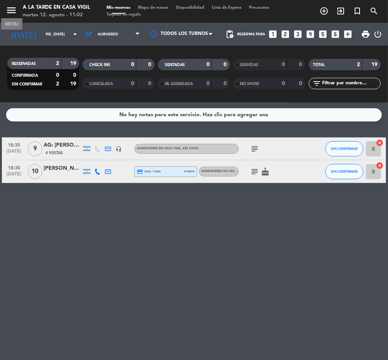
click at [11, 10] on icon "menu" at bounding box center [11, 10] width 11 height 11
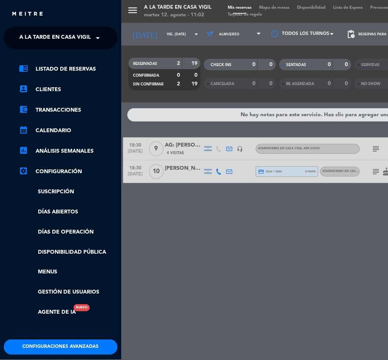
click at [62, 35] on span "A la tarde en Casa Vigil" at bounding box center [55, 38] width 72 height 16
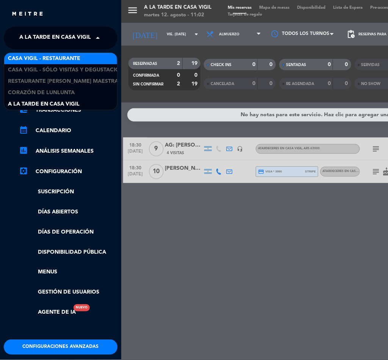
click at [67, 57] on span "Casa Vigil - Restaurante" at bounding box center [44, 58] width 72 height 9
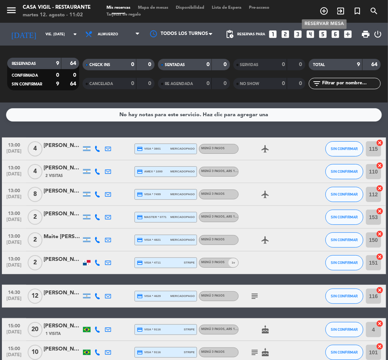
click at [324, 13] on icon "add_circle_outline" at bounding box center [324, 10] width 9 height 9
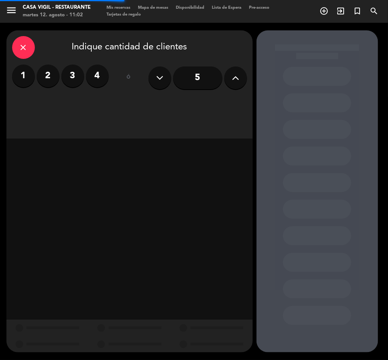
click at [91, 78] on label "4" at bounding box center [97, 75] width 23 height 23
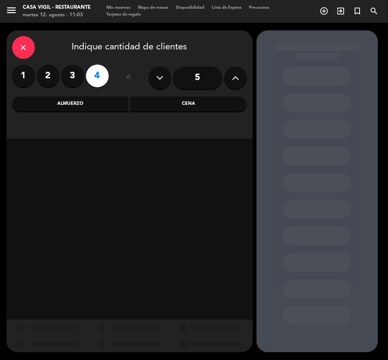
click at [64, 97] on div "Almuerzo" at bounding box center [70, 103] width 117 height 15
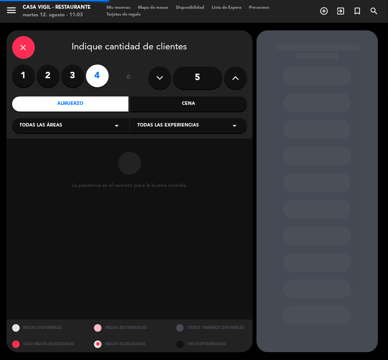
click at [164, 124] on span "Todas las experiencias" at bounding box center [169, 126] width 62 height 8
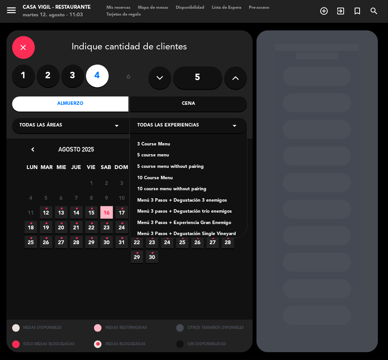
click at [204, 199] on div "Menú 3 Pasos + Degustación 3 enemigos" at bounding box center [189, 201] width 102 height 8
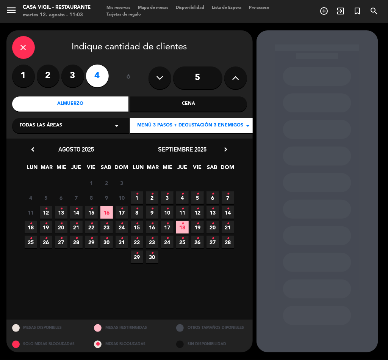
click at [155, 193] on span "2 •" at bounding box center [152, 197] width 13 height 13
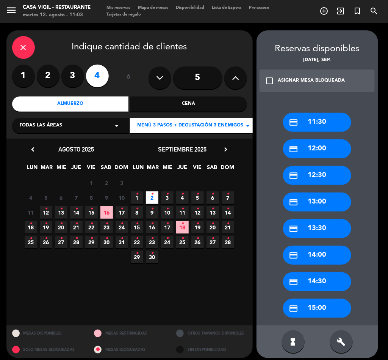
click at [270, 79] on icon "check_box_outline_blank" at bounding box center [269, 80] width 9 height 9
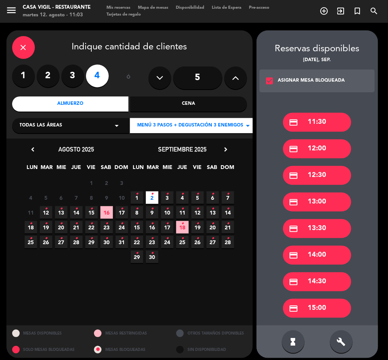
drag, startPoint x: 328, startPoint y: 253, endPoint x: 257, endPoint y: 202, distance: 87.5
click at [328, 253] on div "credit_card 14:00" at bounding box center [317, 254] width 68 height 19
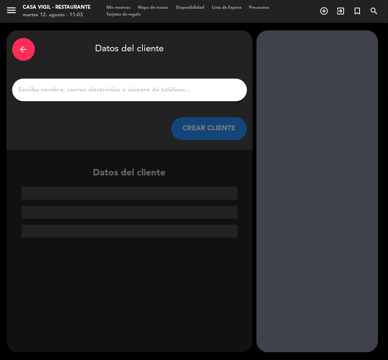
click at [93, 92] on input "1" at bounding box center [130, 90] width 224 height 11
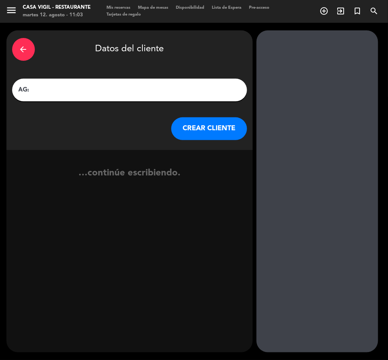
paste input "[PERSON_NAME] [PERSON_NAME] Junior"
click at [133, 90] on input "AG: [PERSON_NAME] [PERSON_NAME] Junior X" at bounding box center [130, 90] width 224 height 11
type input "AG: [PERSON_NAME] Junior X4/ TASTIC"
click at [213, 117] on button "CREAR CLIENTE" at bounding box center [209, 128] width 76 height 23
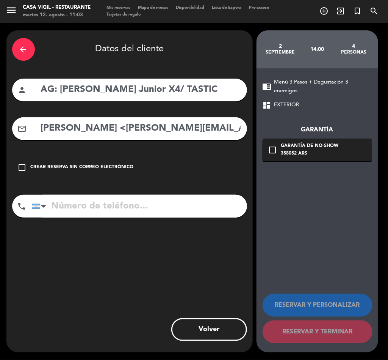
click at [116, 131] on input "[PERSON_NAME] <[PERSON_NAME][EMAIL_ADDRESS][DOMAIN_NAME]>" at bounding box center [140, 129] width 201 height 16
drag, startPoint x: 123, startPoint y: 129, endPoint x: -1, endPoint y: 139, distance: 124.5
click at [0, 139] on html "close × Casa [PERSON_NAME] - Restaurante × chrome_reader_mode Listado de Reserv…" at bounding box center [194, 180] width 388 height 360
click at [172, 127] on input "[PERSON_NAME][EMAIL_ADDRESS][DOMAIN_NAME]>" at bounding box center [140, 129] width 201 height 16
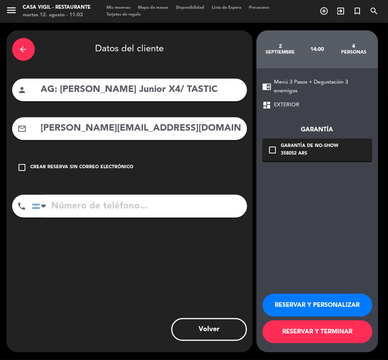
type input "[PERSON_NAME][EMAIL_ADDRESS][DOMAIN_NAME]"
click at [332, 305] on button "RESERVAR Y PERSONALIZAR" at bounding box center [318, 305] width 110 height 23
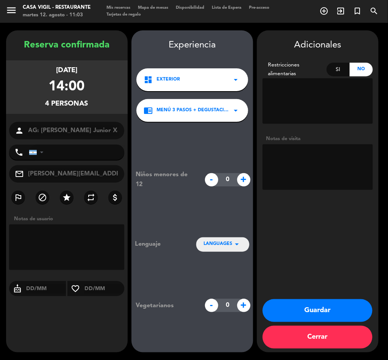
click at [342, 165] on textarea at bounding box center [318, 167] width 110 height 46
type textarea "NO COBRAR A PAX ABONA AGENCIA"
drag, startPoint x: 336, startPoint y: 312, endPoint x: 386, endPoint y: 299, distance: 52.1
click at [336, 312] on button "Guardar" at bounding box center [318, 310] width 110 height 23
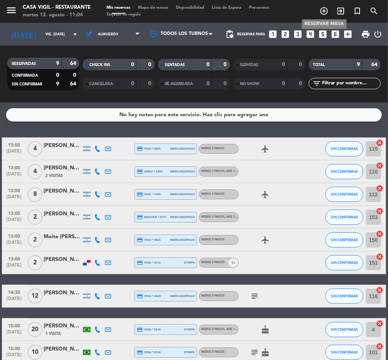
click at [328, 10] on icon "add_circle_outline" at bounding box center [324, 10] width 9 height 9
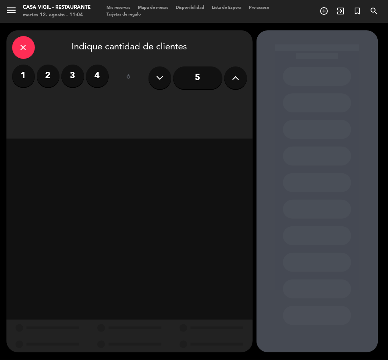
click at [48, 78] on label "2" at bounding box center [48, 75] width 23 height 23
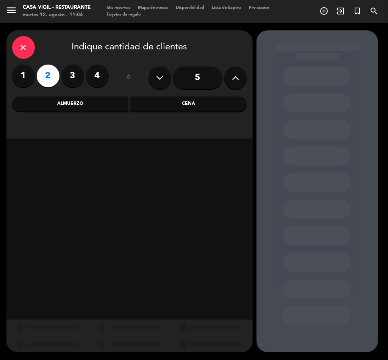
click at [92, 106] on div "Almuerzo" at bounding box center [70, 103] width 117 height 15
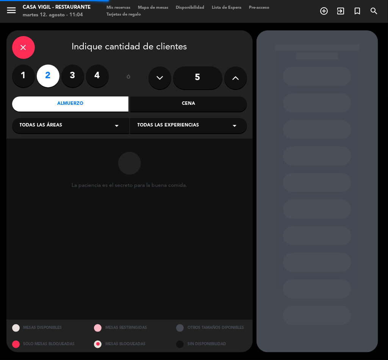
click at [151, 121] on div "Todas las experiencias arrow_drop_down" at bounding box center [188, 125] width 117 height 15
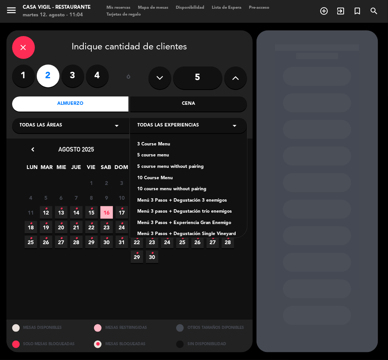
click at [212, 200] on div "Menú 3 Pasos + Degustación 3 enemigos" at bounding box center [189, 201] width 102 height 8
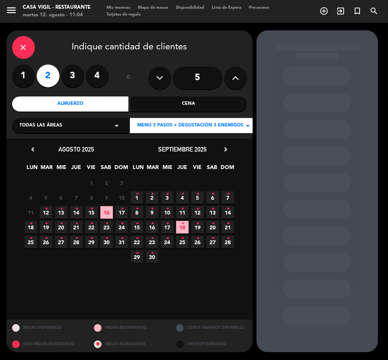
click at [226, 147] on icon "chevron_right" at bounding box center [226, 149] width 8 height 8
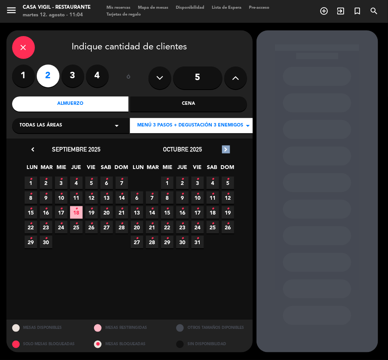
click at [226, 147] on icon "chevron_right" at bounding box center [226, 149] width 8 height 8
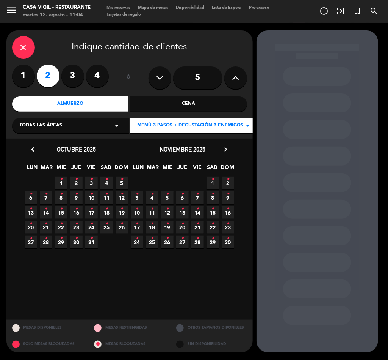
click at [41, 242] on span "28 •" at bounding box center [46, 241] width 13 height 13
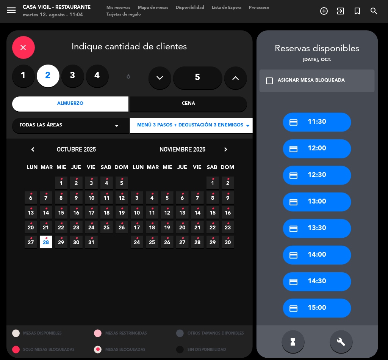
click at [290, 82] on div "ASIGNAR MESA BLOQUEADA" at bounding box center [311, 81] width 67 height 8
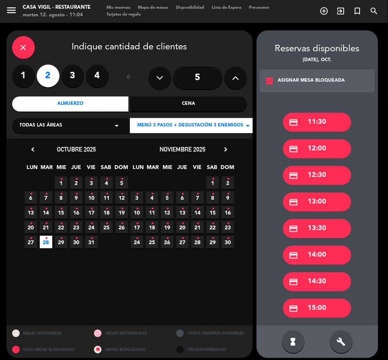
click at [323, 230] on div "credit_card 13:30" at bounding box center [317, 228] width 68 height 19
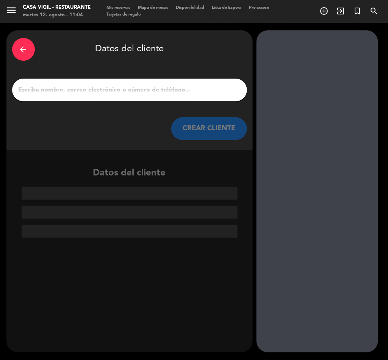
click at [89, 88] on input "1" at bounding box center [130, 90] width 224 height 11
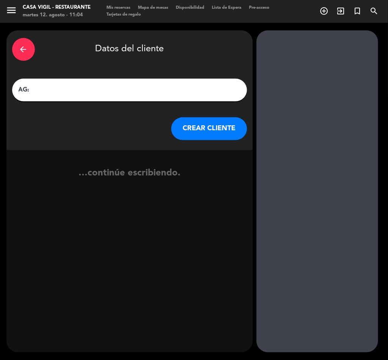
paste input "[PERSON_NAME]"
click at [116, 89] on input "AG: [PERSON_NAME] X2/" at bounding box center [130, 90] width 224 height 11
type input "AG: [PERSON_NAME] X2/ MI VIAJE A [GEOGRAPHIC_DATA]"
click at [202, 127] on button "CREAR CLIENTE" at bounding box center [209, 128] width 76 height 23
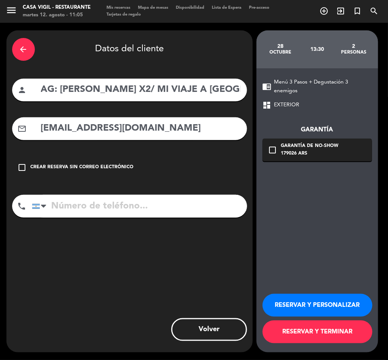
click at [151, 127] on input "[EMAIL_ADDRESS][DOMAIN_NAME]" at bounding box center [140, 129] width 201 height 16
click at [213, 124] on input "[EMAIL_ADDRESS][DOMAIN_NAME]" at bounding box center [140, 129] width 201 height 16
type input "[EMAIL_ADDRESS][DOMAIN_NAME]"
click at [307, 306] on button "RESERVAR Y PERSONALIZAR" at bounding box center [318, 305] width 110 height 23
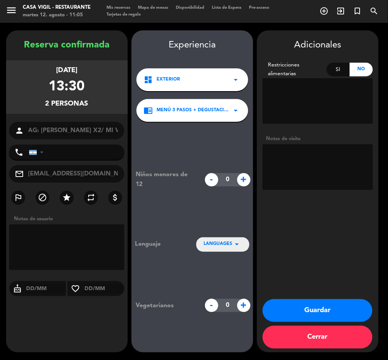
click at [318, 165] on textarea at bounding box center [318, 167] width 110 height 46
type textarea "n"
type textarea "NO COBRAR A PAX ABONA AGENCIA"
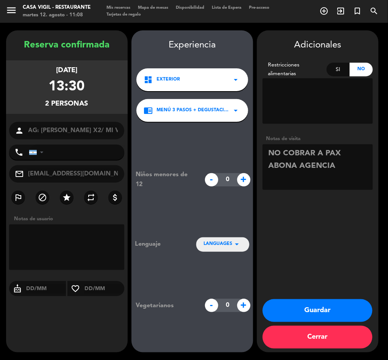
click at [349, 310] on button "Guardar" at bounding box center [318, 310] width 110 height 23
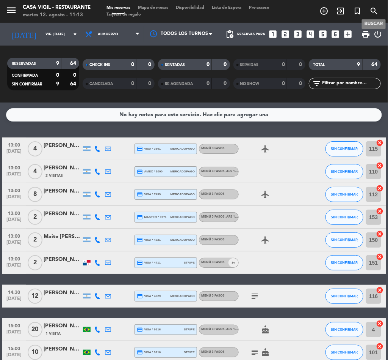
click at [372, 13] on icon "search" at bounding box center [374, 10] width 9 height 9
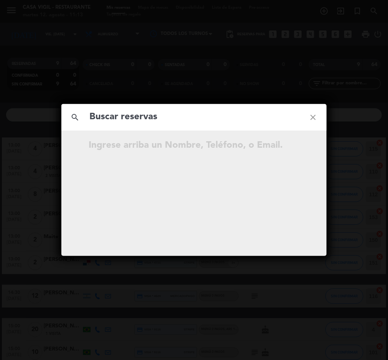
click at [198, 124] on input "text" at bounding box center [194, 117] width 211 height 16
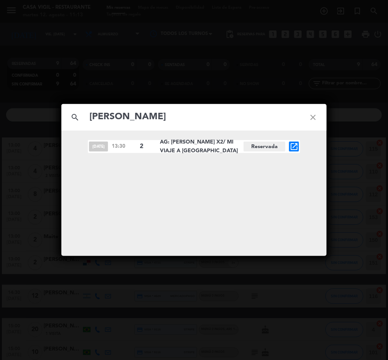
type input "[PERSON_NAME]"
click at [347, 127] on div "search [PERSON_NAME] close [DATE] 13:30 2 AG: [PERSON_NAME] X2/ MI VIAJE A [GEO…" at bounding box center [194, 180] width 388 height 360
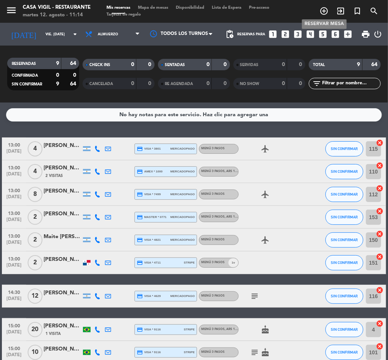
click at [322, 11] on icon "add_circle_outline" at bounding box center [324, 10] width 9 height 9
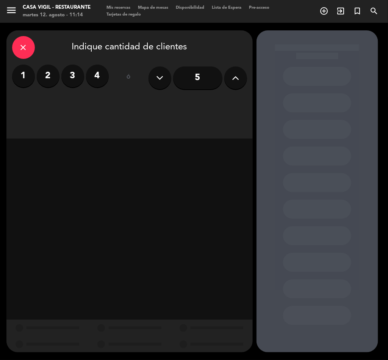
click at [55, 78] on label "2" at bounding box center [48, 75] width 23 height 23
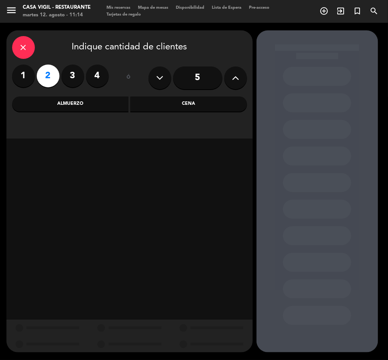
click at [176, 95] on div "close Indique cantidad de clientes 1 2 3 4 ó 5 Almuerzo Cena" at bounding box center [129, 84] width 246 height 108
click at [163, 100] on div "Cena" at bounding box center [188, 103] width 117 height 15
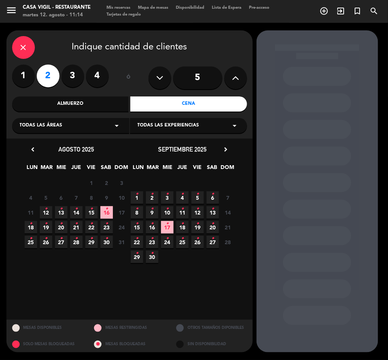
click at [226, 147] on icon "chevron_right" at bounding box center [226, 149] width 8 height 8
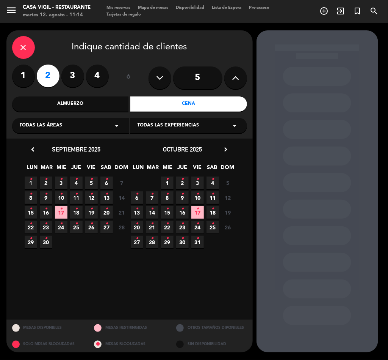
click at [214, 213] on icon "•" at bounding box center [213, 209] width 3 height 12
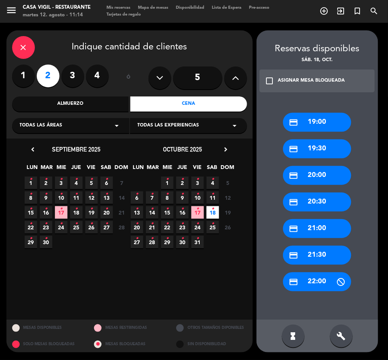
click at [283, 78] on div "ASIGNAR MESA BLOQUEADA" at bounding box center [311, 81] width 67 height 8
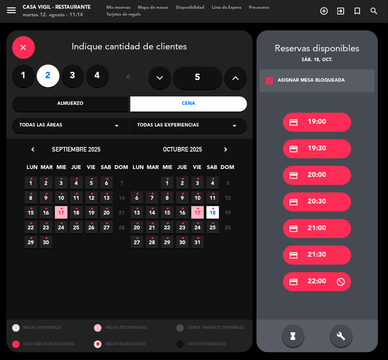
click at [328, 147] on div "credit_card 19:30" at bounding box center [317, 148] width 68 height 19
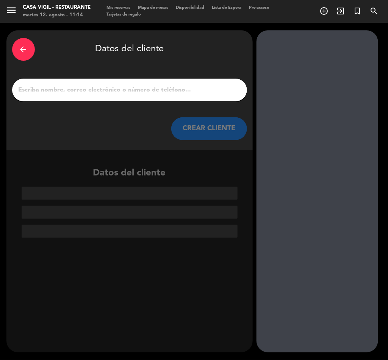
click at [134, 86] on input "1" at bounding box center [130, 90] width 224 height 11
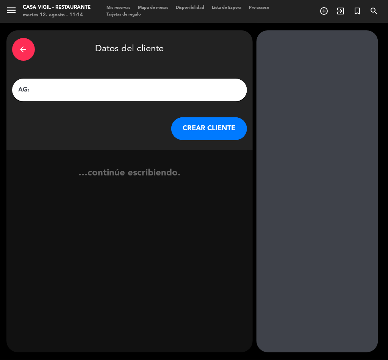
paste input "[PERSON_NAME]"
type input "AG: [PERSON_NAME] X2/ [PERSON_NAME]"
click at [201, 132] on button "CREAR CLIENTE" at bounding box center [209, 128] width 76 height 23
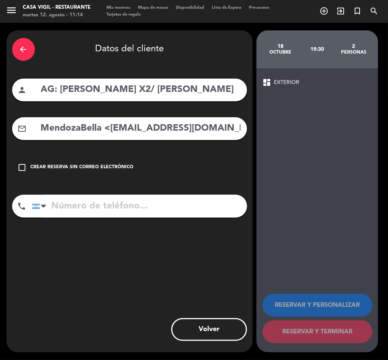
click at [105, 128] on input "MendozaBella <[EMAIL_ADDRESS][DOMAIN_NAME]>" at bounding box center [140, 129] width 201 height 16
drag, startPoint x: 109, startPoint y: 128, endPoint x: -1, endPoint y: 154, distance: 113.0
click at [0, 154] on html "close × Casa Vigil - Restaurante × chrome_reader_mode Listado de Reservas accou…" at bounding box center [194, 180] width 388 height 360
click at [195, 135] on input "[EMAIL_ADDRESS][DOMAIN_NAME]>" at bounding box center [140, 129] width 201 height 16
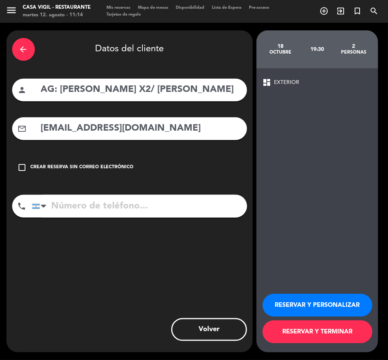
type input "[EMAIL_ADDRESS][DOMAIN_NAME]"
click at [304, 303] on button "RESERVAR Y PERSONALIZAR" at bounding box center [318, 305] width 110 height 23
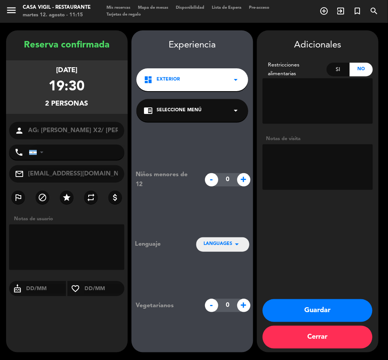
click at [327, 168] on textarea at bounding box center [318, 167] width 110 height 46
type textarea "PAGA PAX BRASIL"
click at [345, 319] on button "Guardar" at bounding box center [318, 310] width 110 height 23
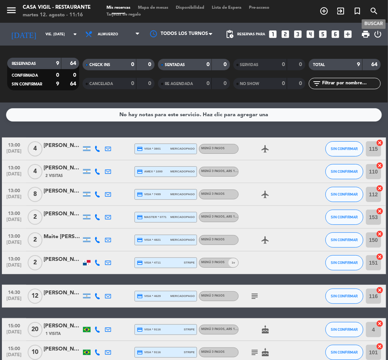
click at [378, 13] on icon "search" at bounding box center [374, 10] width 9 height 9
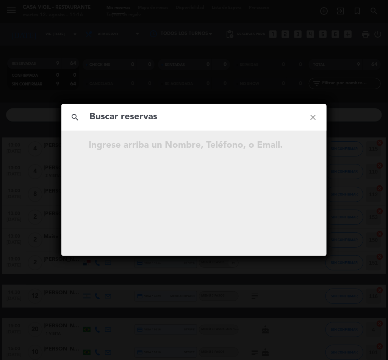
click at [115, 116] on input "text" at bounding box center [194, 117] width 211 height 16
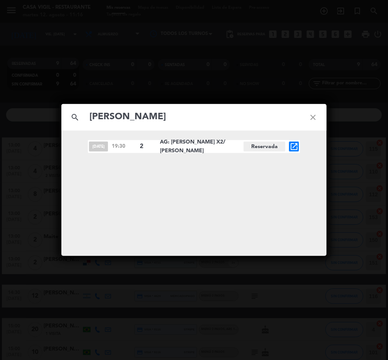
type input "[PERSON_NAME]"
click at [297, 148] on icon "open_in_new" at bounding box center [294, 146] width 9 height 9
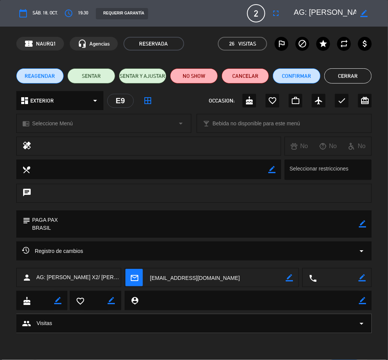
click at [337, 74] on button "Cerrar" at bounding box center [349, 75] width 48 height 15
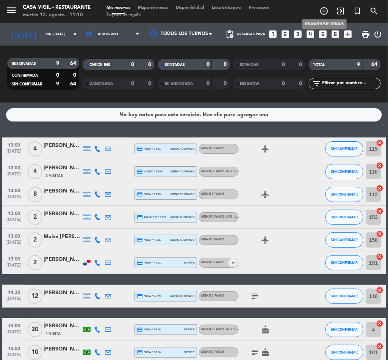
click at [321, 8] on icon "add_circle_outline" at bounding box center [324, 10] width 9 height 9
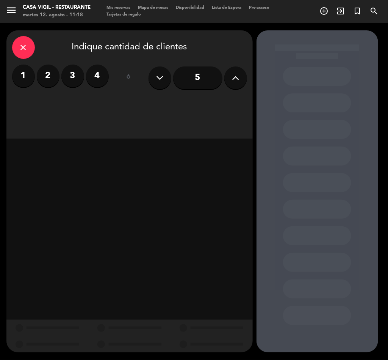
click at [240, 77] on button at bounding box center [235, 77] width 23 height 23
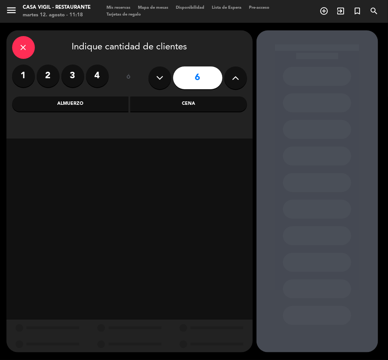
click at [89, 100] on div "Almuerzo" at bounding box center [70, 103] width 117 height 15
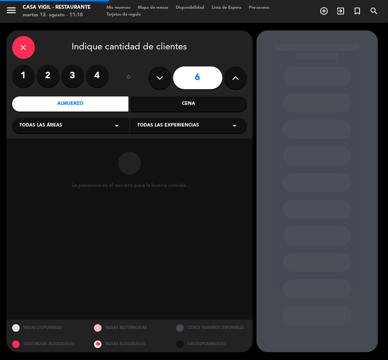
click at [141, 121] on div "Todas las experiencias arrow_drop_down" at bounding box center [188, 125] width 117 height 15
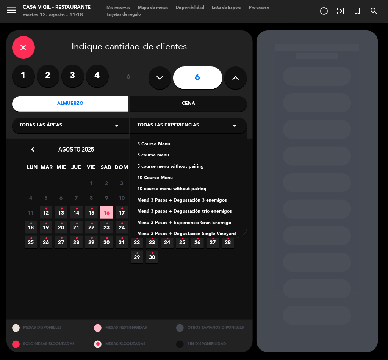
click at [154, 143] on div "3 Course Menu" at bounding box center [189, 145] width 102 height 8
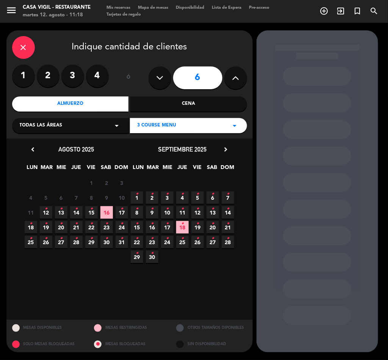
click at [225, 145] on icon "chevron_right" at bounding box center [226, 149] width 8 height 8
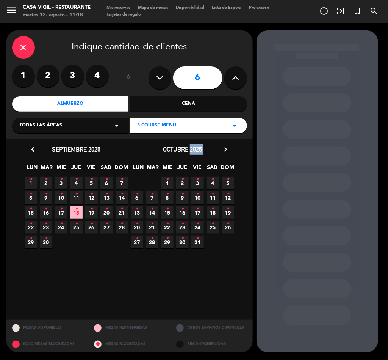
click at [225, 144] on div "octubre 2025 chevron_right" at bounding box center [183, 149] width 106 height 10
click at [226, 148] on icon "chevron_right" at bounding box center [226, 149] width 8 height 8
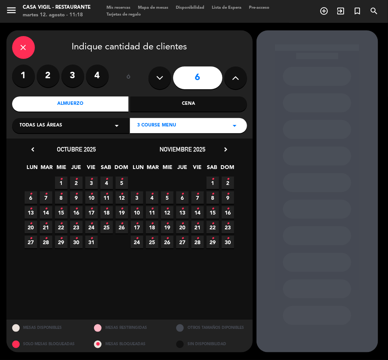
click at [215, 193] on span "8 •" at bounding box center [213, 197] width 13 height 13
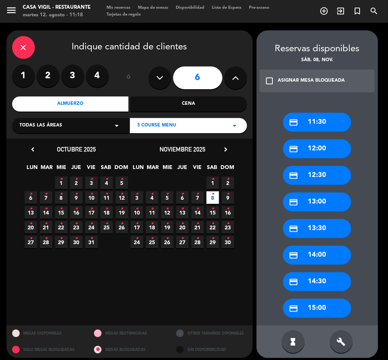
click at [272, 81] on icon "check_box_outline_blank" at bounding box center [269, 80] width 9 height 9
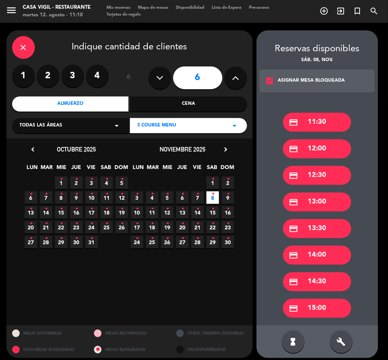
click at [323, 255] on div "credit_card 14:00" at bounding box center [317, 254] width 68 height 19
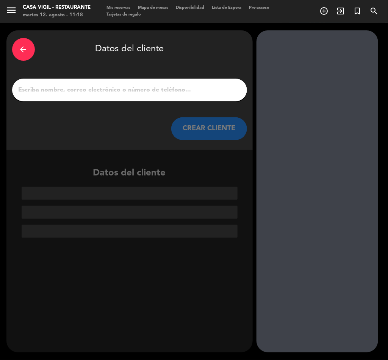
click at [140, 92] on input "1" at bounding box center [130, 90] width 224 height 11
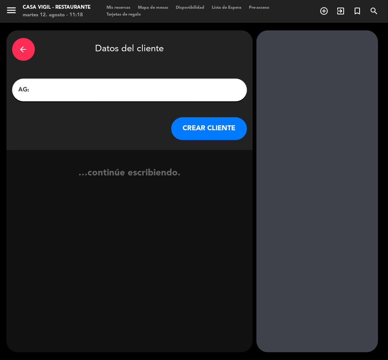
paste input "DANTARA VENTES"
type input "AG: DANTARA VENTES X6/ NOSSA"
click at [195, 125] on button "CREAR CLIENTE" at bounding box center [209, 128] width 76 height 23
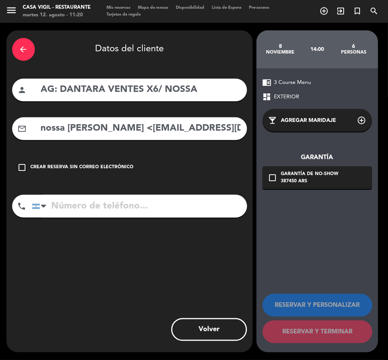
click at [110, 133] on input "nossa [PERSON_NAME] <[EMAIL_ADDRESS][DOMAIN_NAME]>" at bounding box center [140, 129] width 201 height 16
drag, startPoint x: 104, startPoint y: 138, endPoint x: 113, endPoint y: 130, distance: 12.4
click at [104, 137] on div "mail_outline nossa mendoza <[EMAIL_ADDRESS][DOMAIN_NAME]>" at bounding box center [129, 128] width 235 height 23
drag, startPoint x: 116, startPoint y: 129, endPoint x: -1, endPoint y: 142, distance: 117.6
click at [0, 142] on html "close × Casa Vigil - Restaurante × chrome_reader_mode Listado de Reservas accou…" at bounding box center [194, 180] width 388 height 360
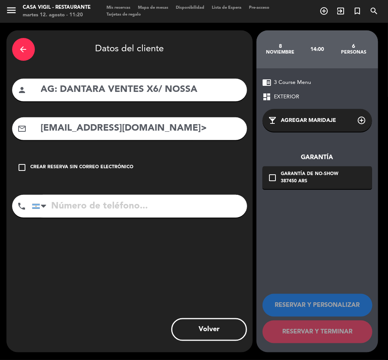
click at [171, 127] on input "[EMAIL_ADDRESS][DOMAIN_NAME]>" at bounding box center [140, 129] width 201 height 16
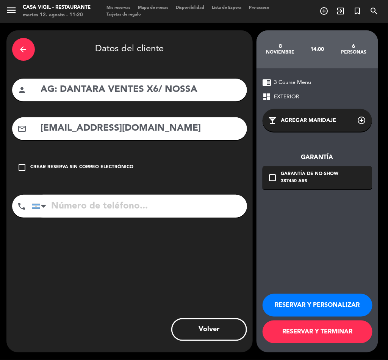
type input "[EMAIL_ADDRESS][DOMAIN_NAME]"
click at [325, 302] on button "RESERVAR Y PERSONALIZAR" at bounding box center [318, 305] width 110 height 23
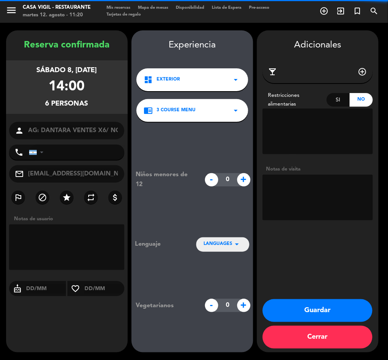
click at [323, 200] on textarea at bounding box center [318, 197] width 110 height 46
type textarea "p"
type textarea "PAGA PAX"
click at [321, 305] on button "Guardar" at bounding box center [318, 310] width 110 height 23
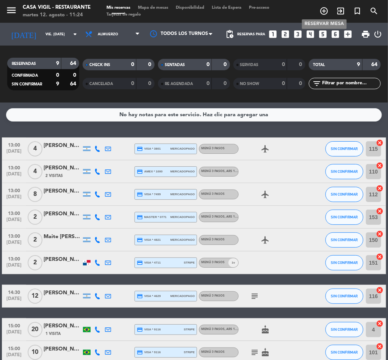
click at [323, 11] on icon "add_circle_outline" at bounding box center [324, 10] width 9 height 9
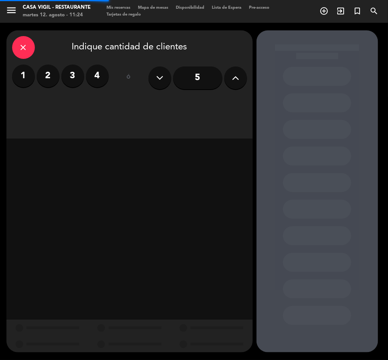
click at [232, 69] on button at bounding box center [235, 77] width 23 height 23
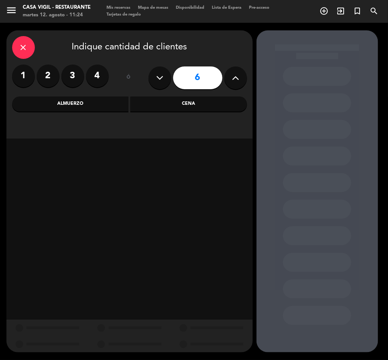
click at [82, 105] on div "Almuerzo" at bounding box center [70, 103] width 117 height 15
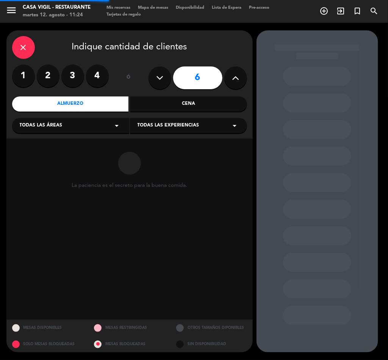
click at [181, 123] on span "Todas las experiencias" at bounding box center [169, 126] width 62 height 8
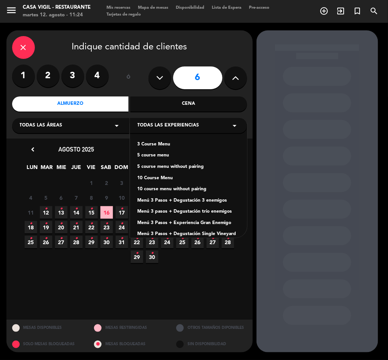
click at [205, 200] on div "Menú 3 Pasos + Degustación 3 enemigos" at bounding box center [189, 201] width 102 height 8
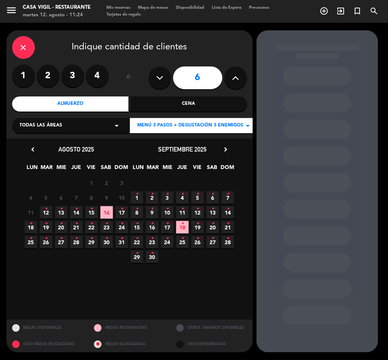
click at [223, 149] on icon "chevron_right" at bounding box center [226, 149] width 8 height 8
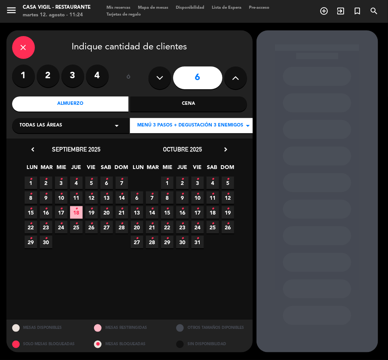
click at [168, 227] on icon "•" at bounding box center [167, 223] width 3 height 12
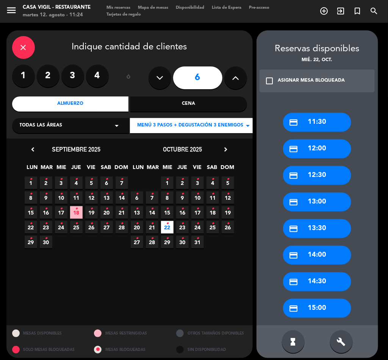
click at [283, 82] on div "ASIGNAR MESA BLOQUEADA" at bounding box center [311, 81] width 67 height 8
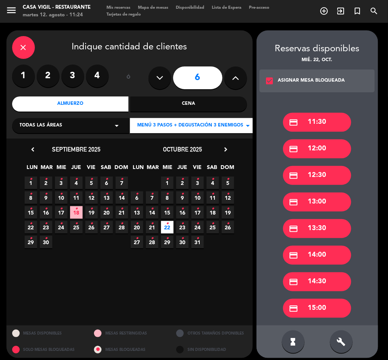
click at [316, 150] on div "credit_card 12:00" at bounding box center [317, 148] width 68 height 19
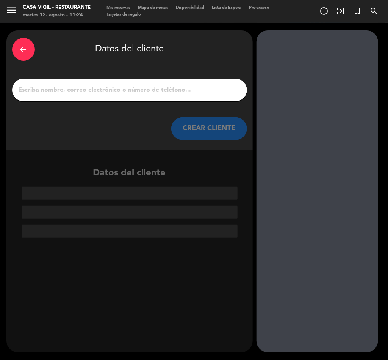
click at [148, 93] on input "1" at bounding box center [130, 90] width 224 height 11
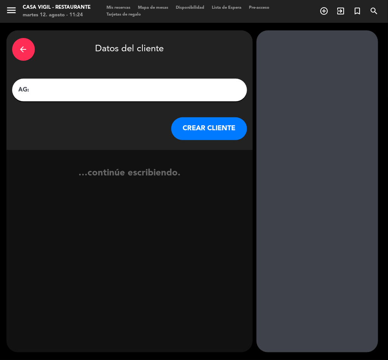
paste input "[PERSON_NAME]"
type input "AG: [PERSON_NAME] X6/ [PERSON_NAME] WINE CAMP"
click at [204, 132] on button "CREAR CLIENTE" at bounding box center [209, 128] width 76 height 23
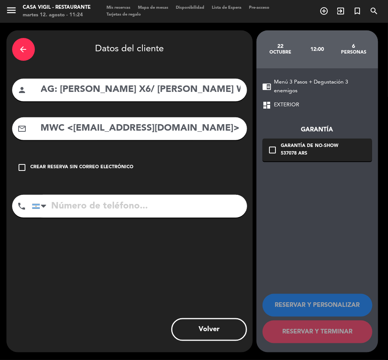
click at [123, 130] on input "MWC <[EMAIL_ADDRESS][DOMAIN_NAME]>" at bounding box center [140, 129] width 201 height 16
click at [220, 131] on input "MWC <[EMAIL_ADDRESS][DOMAIN_NAME]>" at bounding box center [140, 129] width 201 height 16
drag, startPoint x: 72, startPoint y: 129, endPoint x: -1, endPoint y: 132, distance: 72.9
click at [0, 132] on html "close × Casa [PERSON_NAME] - Restaurante × chrome_reader_mode Listado de Reserv…" at bounding box center [194, 180] width 388 height 360
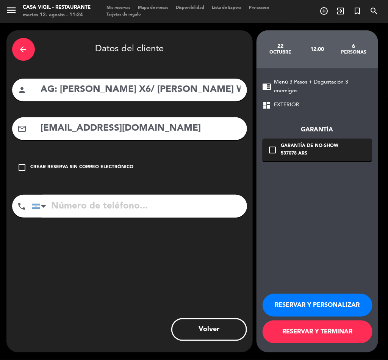
type input "[EMAIL_ADDRESS][DOMAIN_NAME]"
click at [330, 298] on button "RESERVAR Y PERSONALIZAR" at bounding box center [318, 305] width 110 height 23
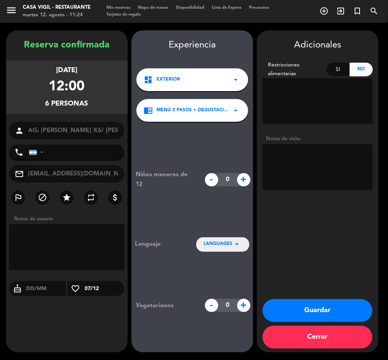
click at [334, 167] on textarea at bounding box center [318, 167] width 110 height 46
type textarea "NO COBRAR A PAX ABONA AGENCIA"
click at [334, 296] on div "Adicionales Restricciones alimentarias Si No Notas de visita Guardar Cerrar" at bounding box center [318, 191] width 122 height 322
click at [338, 306] on button "Guardar" at bounding box center [318, 310] width 110 height 23
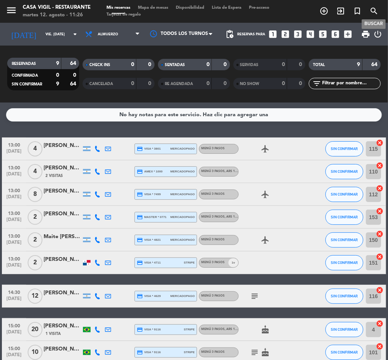
click at [378, 12] on icon "search" at bounding box center [374, 10] width 9 height 9
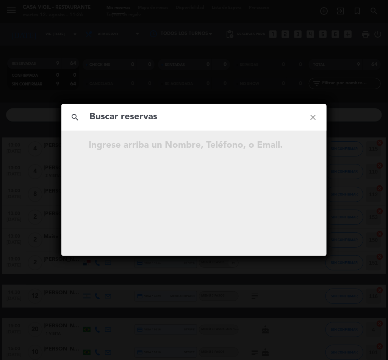
click at [145, 106] on div "search close" at bounding box center [193, 117] width 265 height 27
click at [148, 120] on input "text" at bounding box center [194, 117] width 211 height 16
paste input "[PERSON_NAME] [PERSON_NAME] Junior"
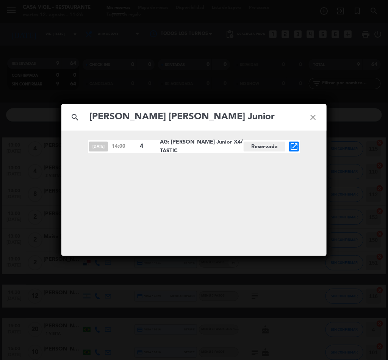
type input "[PERSON_NAME] [PERSON_NAME] Junior"
click at [290, 146] on icon "open_in_new" at bounding box center [294, 146] width 9 height 9
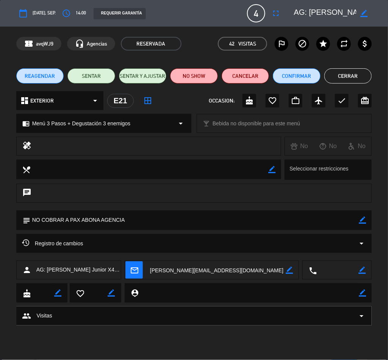
click at [108, 129] on div "chrome_reader_mode Menú 3 Pasos + Degustación 3 enemigos arrow_drop_down" at bounding box center [104, 123] width 174 height 18
select select
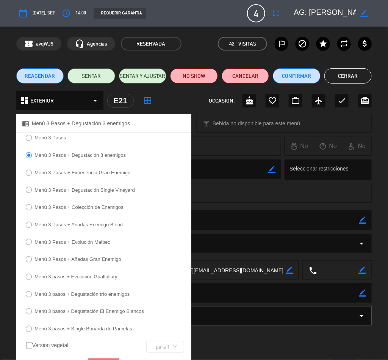
click at [26, 172] on input "Menú 3 Pasos + Experiencia Gran Enemigo" at bounding box center [28, 172] width 5 height 5
radio input "true"
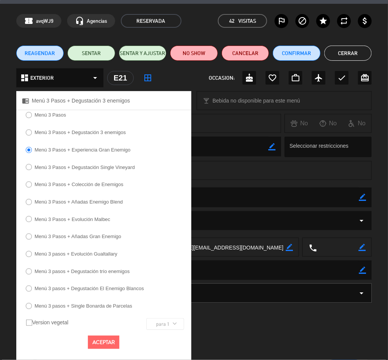
click at [100, 336] on button "Aceptar" at bounding box center [103, 341] width 31 height 13
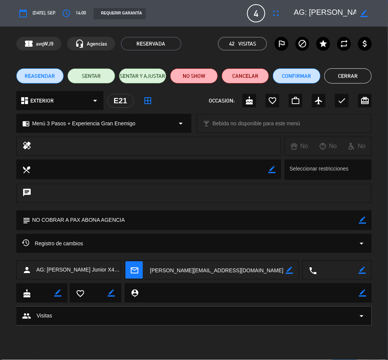
scroll to position [0, 0]
click at [338, 73] on button "Cerrar" at bounding box center [349, 75] width 48 height 15
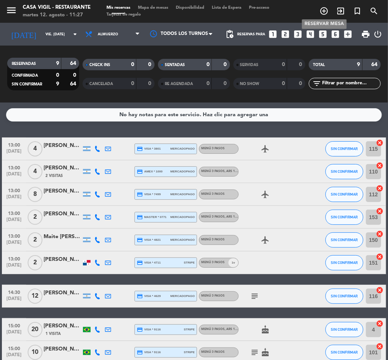
click at [323, 9] on icon "add_circle_outline" at bounding box center [324, 10] width 9 height 9
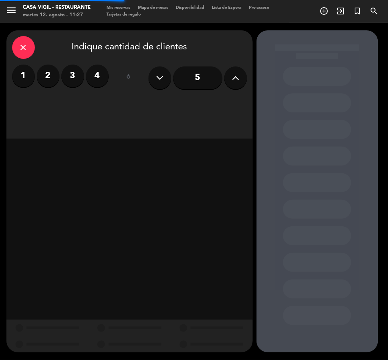
click at [44, 73] on label "2" at bounding box center [48, 75] width 23 height 23
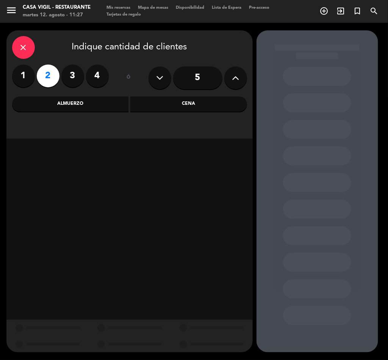
click at [185, 101] on div "Cena" at bounding box center [188, 103] width 117 height 15
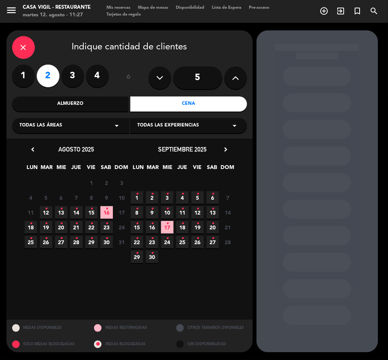
click at [181, 245] on span "25 •" at bounding box center [182, 241] width 13 height 13
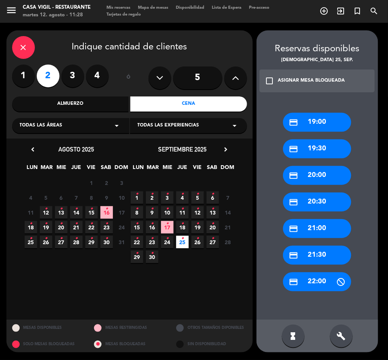
click at [275, 75] on div "check_box_outline_blank ASIGNAR MESA BLOQUEADA" at bounding box center [318, 80] width 116 height 23
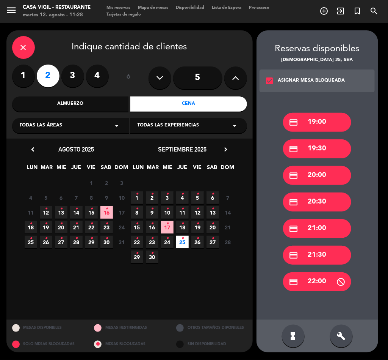
click at [319, 148] on div "credit_card 19:30" at bounding box center [317, 148] width 68 height 19
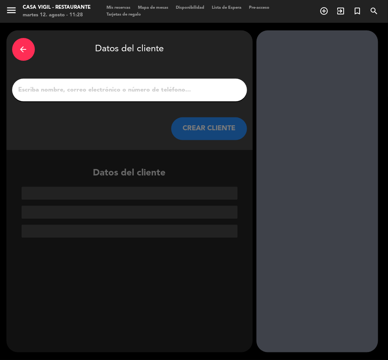
click at [161, 88] on input "1" at bounding box center [130, 90] width 224 height 11
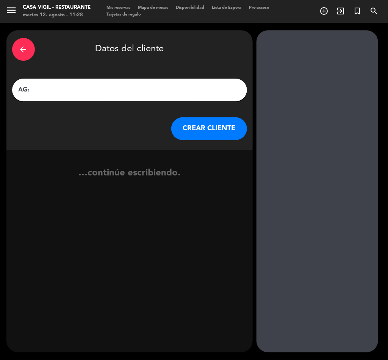
paste input "[PERSON_NAME]"
type input "AG: [PERSON_NAME] X2/ FLOR DIBATTISTA"
click at [215, 124] on button "CREAR CLIENTE" at bounding box center [209, 128] width 76 height 23
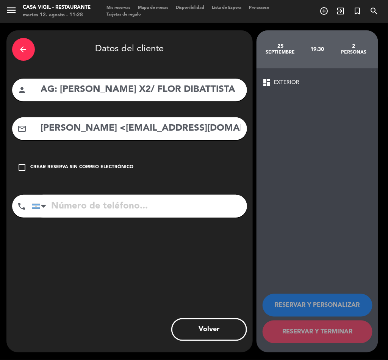
click at [114, 129] on input "[PERSON_NAME] <[EMAIL_ADDRESS][DOMAIN_NAME]>" at bounding box center [140, 129] width 201 height 16
drag, startPoint x: 132, startPoint y: 128, endPoint x: -1, endPoint y: 152, distance: 135.4
click at [0, 152] on html "close × Casa [PERSON_NAME] - Restaurante × chrome_reader_mode Listado de Reserv…" at bounding box center [194, 180] width 388 height 360
click at [193, 132] on input "[EMAIL_ADDRESS][DOMAIN_NAME]>" at bounding box center [140, 129] width 201 height 16
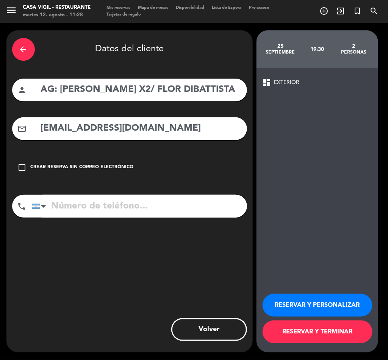
type input "[EMAIL_ADDRESS][DOMAIN_NAME]"
click at [312, 303] on button "RESERVAR Y PERSONALIZAR" at bounding box center [318, 305] width 110 height 23
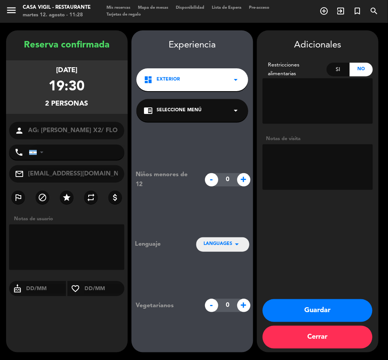
click at [336, 164] on textarea at bounding box center [318, 167] width 110 height 46
type textarea "NO COBRAR A PAX ABONA AGENCIA"
click at [322, 312] on button "Guardar" at bounding box center [318, 310] width 110 height 23
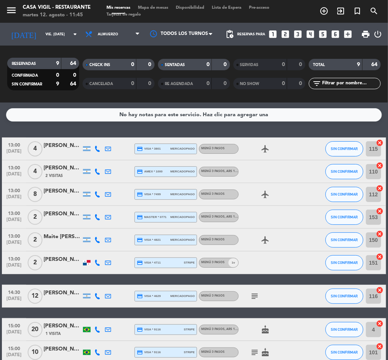
click at [323, 10] on icon "add_circle_outline" at bounding box center [324, 10] width 9 height 9
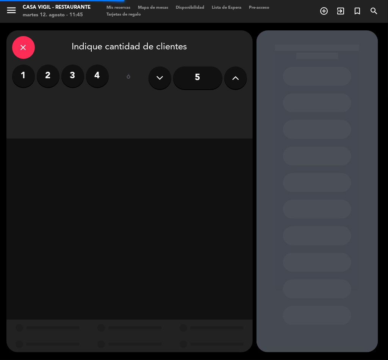
click at [238, 78] on icon at bounding box center [235, 77] width 7 height 11
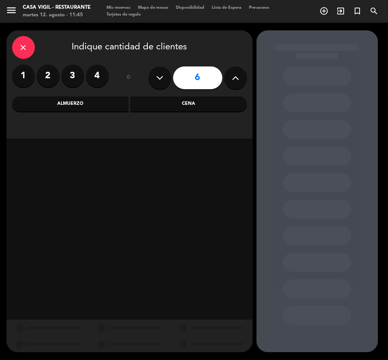
click at [78, 108] on div "Almuerzo" at bounding box center [70, 103] width 117 height 15
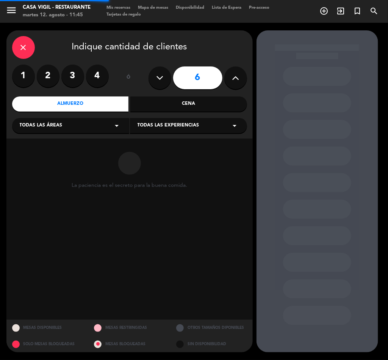
click at [171, 121] on div "Todas las experiencias arrow_drop_down" at bounding box center [188, 125] width 117 height 15
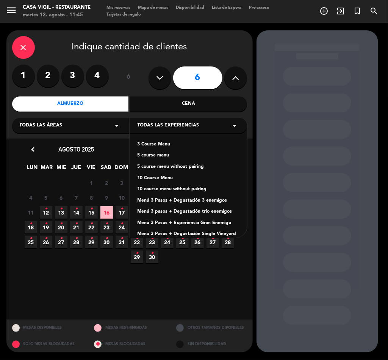
click at [148, 141] on div "3 Course Menu" at bounding box center [189, 145] width 102 height 8
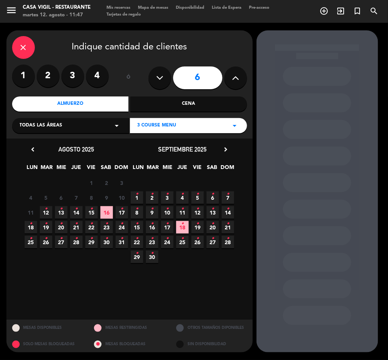
click at [20, 48] on icon "close" at bounding box center [23, 47] width 9 height 9
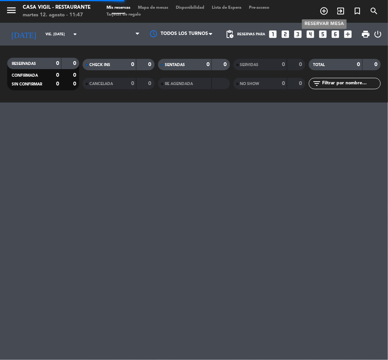
click at [323, 15] on icon "add_circle_outline" at bounding box center [324, 10] width 9 height 9
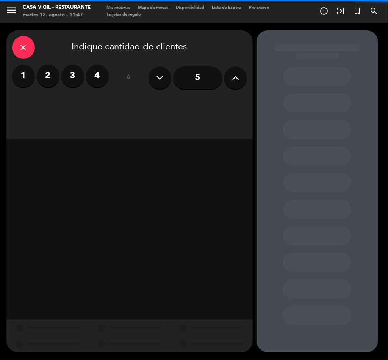
click at [236, 76] on icon at bounding box center [235, 77] width 7 height 11
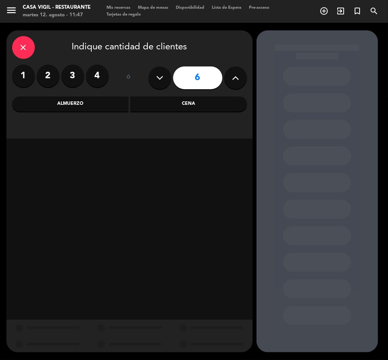
click at [57, 108] on div "Almuerzo" at bounding box center [70, 103] width 117 height 15
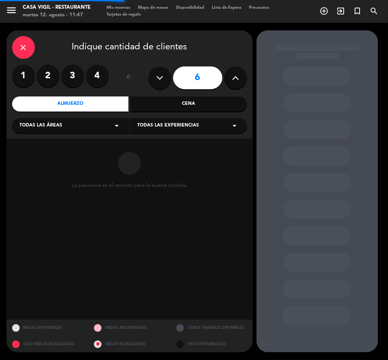
click at [155, 130] on div "Todas las experiencias arrow_drop_down" at bounding box center [188, 125] width 117 height 15
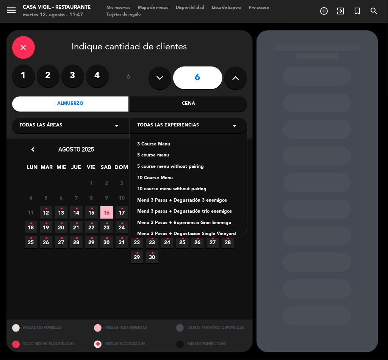
click at [155, 143] on div "3 Course Menu" at bounding box center [189, 145] width 102 height 8
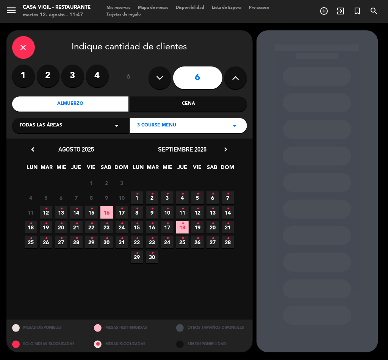
click at [224, 149] on icon "chevron_right" at bounding box center [226, 149] width 8 height 8
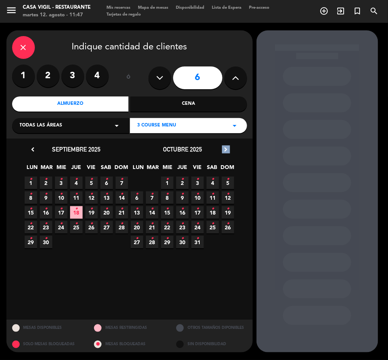
click at [224, 149] on icon "chevron_right" at bounding box center [226, 149] width 8 height 8
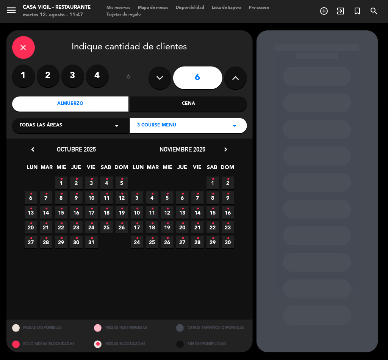
click at [166, 239] on icon "•" at bounding box center [167, 238] width 3 height 12
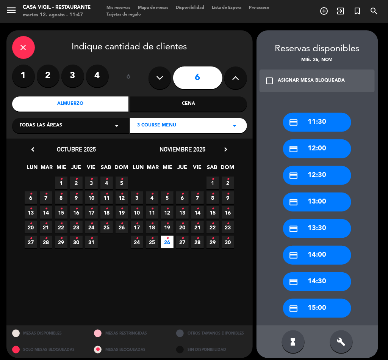
click at [275, 83] on div "check_box_outline_blank ASIGNAR MESA BLOQUEADA" at bounding box center [318, 80] width 116 height 23
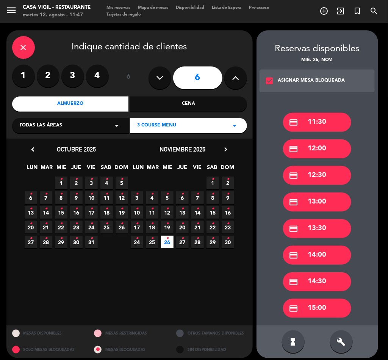
click at [325, 255] on div "credit_card 14:00" at bounding box center [317, 254] width 68 height 19
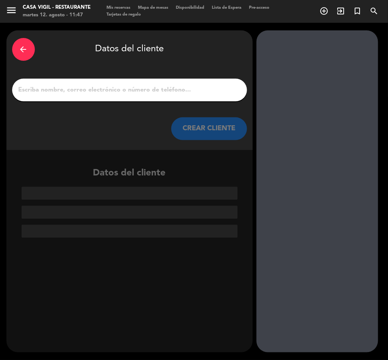
click at [157, 88] on input "1" at bounding box center [130, 90] width 224 height 11
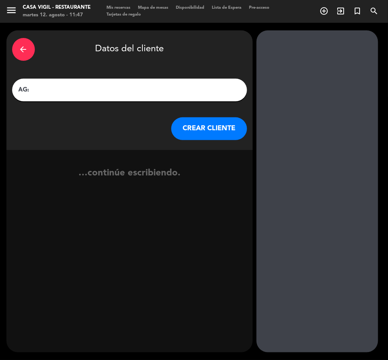
paste input "[PERSON_NAME]"
type input "AG: [PERSON_NAME] X6/ NOSSA"
click at [214, 138] on button "CREAR CLIENTE" at bounding box center [209, 128] width 76 height 23
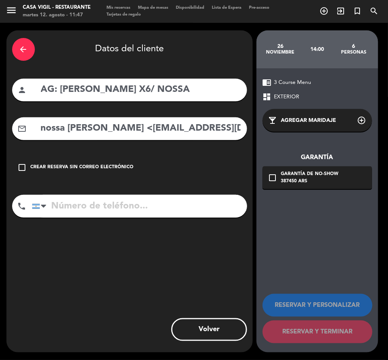
click at [133, 130] on input "nossa [PERSON_NAME] <[EMAIL_ADDRESS][DOMAIN_NAME]>" at bounding box center [140, 129] width 201 height 16
drag, startPoint x: 114, startPoint y: 129, endPoint x: -1, endPoint y: 158, distance: 118.3
click at [0, 158] on html "close × Casa Vigil - Restaurante × chrome_reader_mode Listado de Reservas accou…" at bounding box center [194, 180] width 388 height 360
click at [182, 131] on input "[EMAIL_ADDRESS][DOMAIN_NAME]>" at bounding box center [140, 129] width 201 height 16
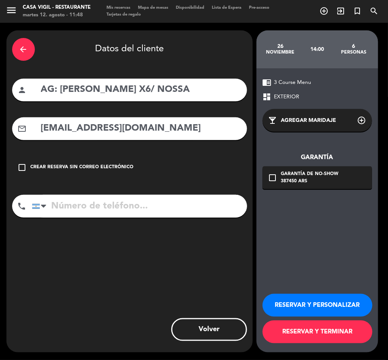
type input "[EMAIL_ADDRESS][DOMAIN_NAME]"
click at [328, 298] on button "RESERVAR Y PERSONALIZAR" at bounding box center [318, 305] width 110 height 23
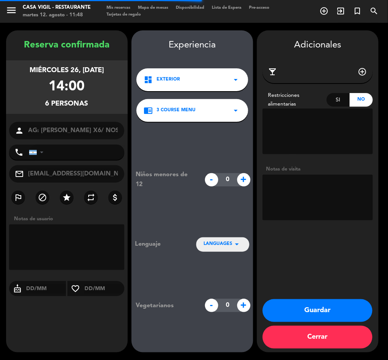
click at [332, 194] on textarea at bounding box center [318, 197] width 110 height 46
type textarea "PAGA PAX BRASIL"
click at [316, 309] on button "Guardar" at bounding box center [318, 310] width 110 height 23
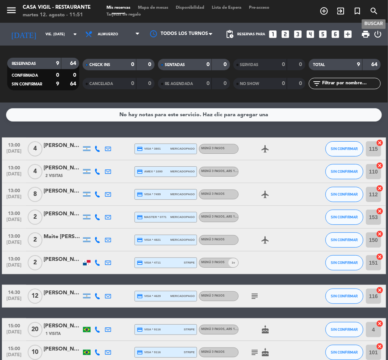
click at [373, 11] on icon "search" at bounding box center [374, 10] width 9 height 9
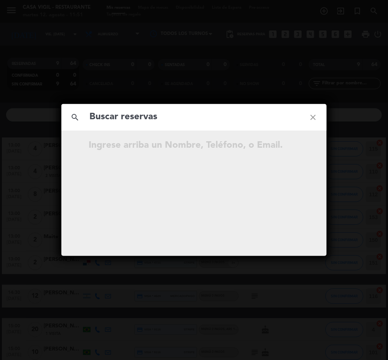
click at [108, 116] on input "text" at bounding box center [194, 117] width 211 height 16
type input "[PERSON_NAME]"
click at [353, 127] on div "search [PERSON_NAME] close No hay resultados para "[PERSON_NAME] "" at bounding box center [194, 180] width 388 height 360
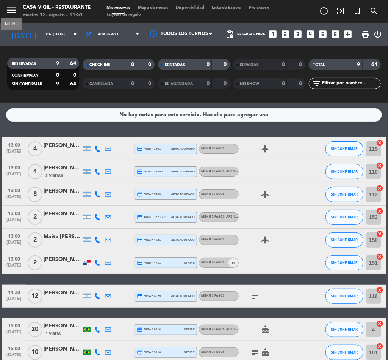
click at [10, 8] on icon "menu" at bounding box center [11, 10] width 11 height 11
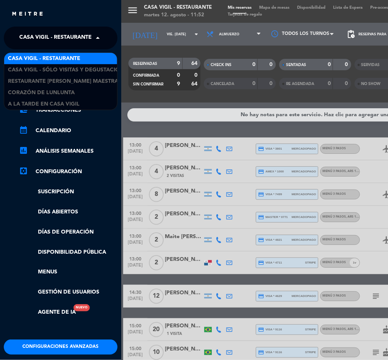
click at [39, 32] on span "Casa Vigil - Restaurante" at bounding box center [55, 38] width 72 height 16
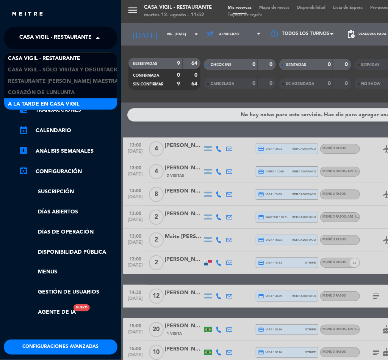
click at [49, 101] on span "A la tarde en Casa Vigil" at bounding box center [44, 104] width 72 height 9
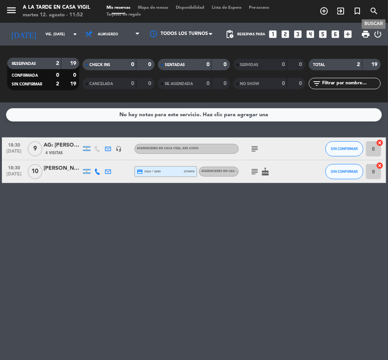
click at [373, 11] on icon "search" at bounding box center [374, 10] width 9 height 9
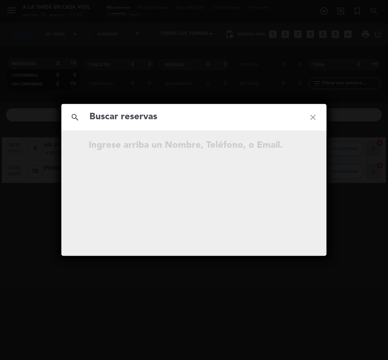
click at [107, 118] on input "text" at bounding box center [194, 117] width 211 height 16
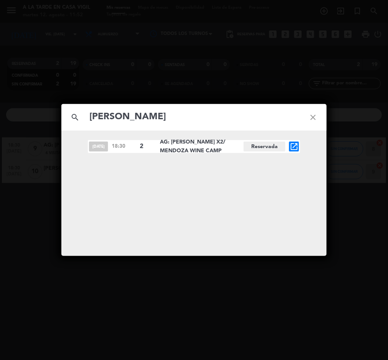
type input "[PERSON_NAME]"
click at [292, 144] on icon "open_in_new" at bounding box center [294, 146] width 9 height 9
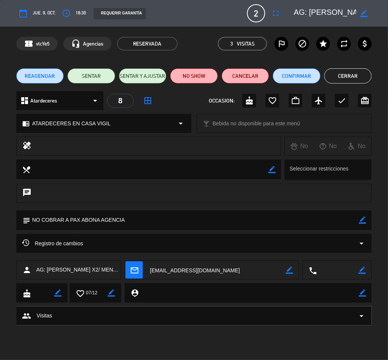
click at [53, 83] on button "REAGENDAR" at bounding box center [40, 75] width 48 height 15
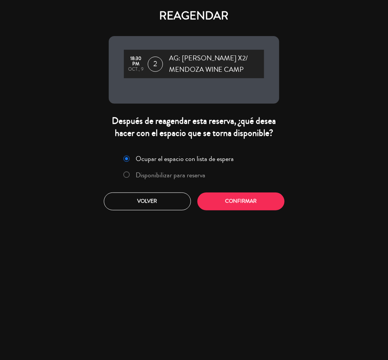
click at [159, 177] on label "Disponibilizar para reserva" at bounding box center [171, 174] width 70 height 7
click at [248, 207] on button "Confirmar" at bounding box center [241, 201] width 87 height 18
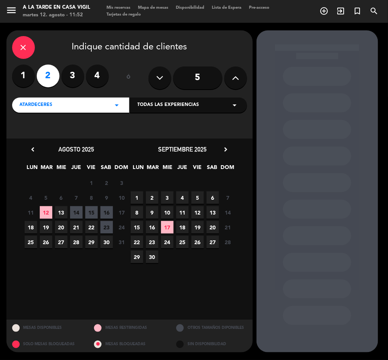
click at [160, 104] on span "Todas las experiencias" at bounding box center [169, 105] width 62 height 8
click at [149, 126] on div "SUNSETS AT CASA VIGIL" at bounding box center [189, 124] width 102 height 8
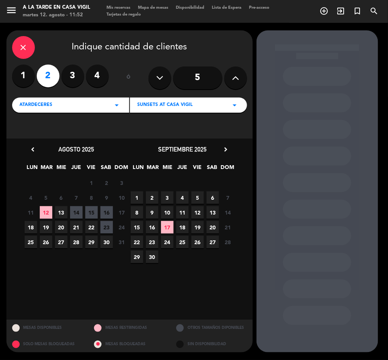
click at [229, 147] on icon "chevron_right" at bounding box center [226, 149] width 8 height 8
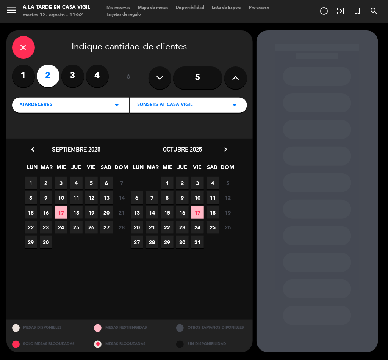
click at [166, 199] on span "8" at bounding box center [167, 197] width 13 height 13
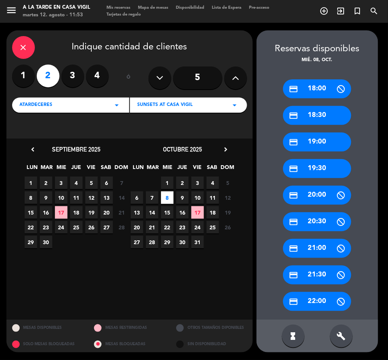
click at [321, 111] on div "credit_card 18:30" at bounding box center [317, 115] width 68 height 19
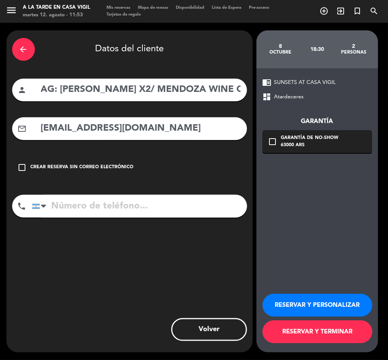
click at [321, 305] on button "RESERVAR Y PERSONALIZAR" at bounding box center [318, 305] width 110 height 23
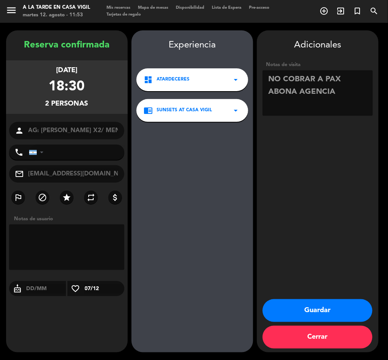
click at [326, 308] on button "Guardar" at bounding box center [318, 310] width 110 height 23
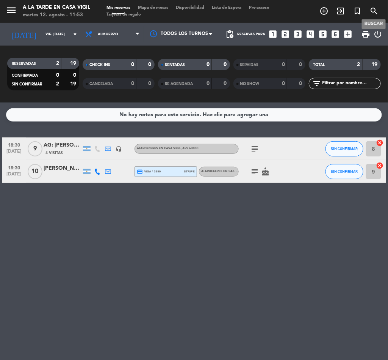
click at [375, 15] on icon "search" at bounding box center [374, 10] width 9 height 9
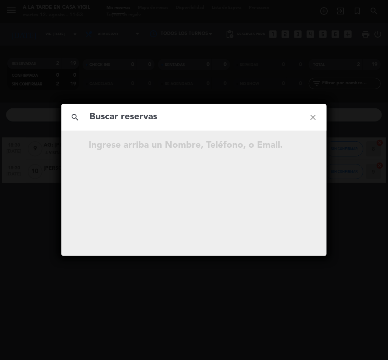
click at [135, 116] on input "text" at bounding box center [194, 117] width 211 height 16
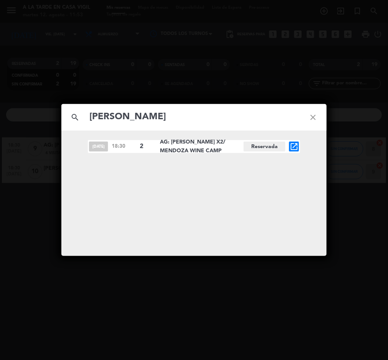
type input "[PERSON_NAME]"
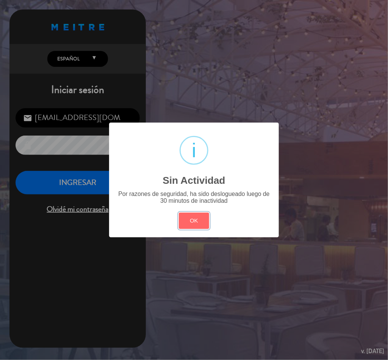
drag, startPoint x: 195, startPoint y: 222, endPoint x: 104, endPoint y: 195, distance: 94.7
click at [194, 222] on button "OK" at bounding box center [194, 220] width 31 height 16
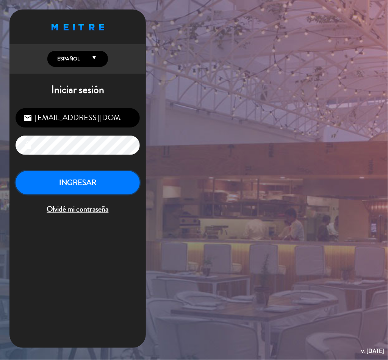
click at [86, 179] on button "INGRESAR" at bounding box center [78, 183] width 124 height 24
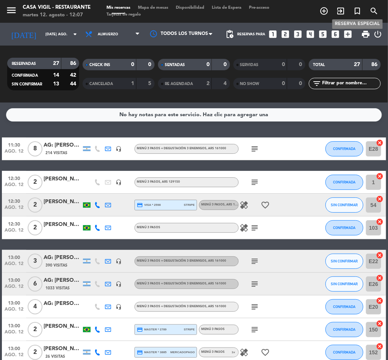
click at [359, 7] on icon "turned_in_not" at bounding box center [357, 10] width 9 height 9
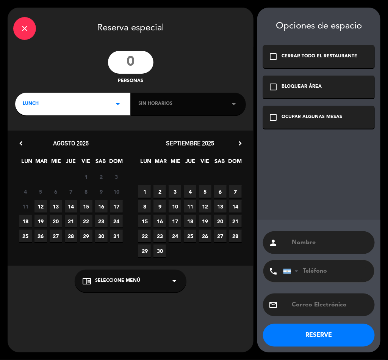
click at [126, 60] on input "number" at bounding box center [131, 62] width 46 height 23
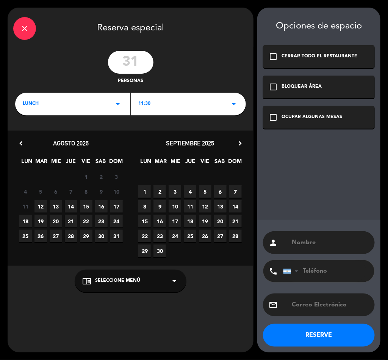
type input "31"
click at [116, 102] on icon "arrow_drop_down" at bounding box center [118, 103] width 9 height 9
click at [42, 122] on div "Almuerzo" at bounding box center [72, 125] width 111 height 8
click at [144, 102] on span "11:30" at bounding box center [145, 104] width 12 height 8
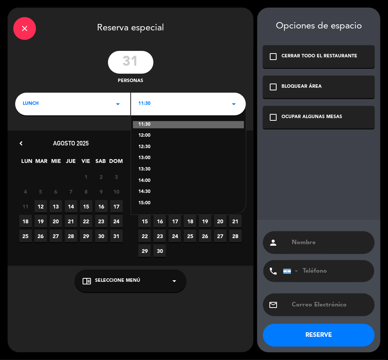
click at [145, 192] on div "14:30" at bounding box center [189, 192] width 100 height 8
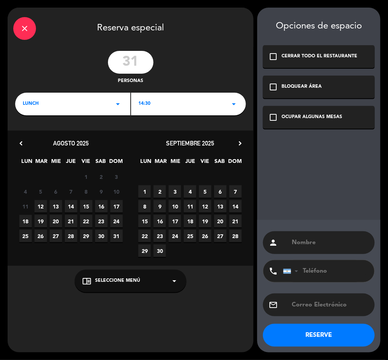
click at [203, 218] on span "19" at bounding box center [205, 221] width 13 height 13
click at [282, 83] on div "BLOQUEAR ÁREA" at bounding box center [302, 87] width 40 height 8
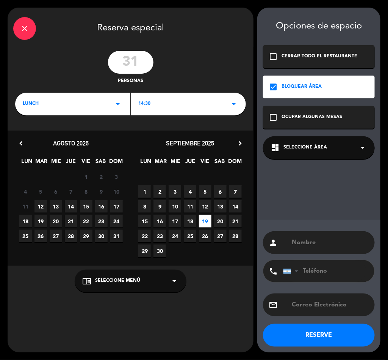
click at [296, 150] on span "Seleccione Área" at bounding box center [306, 148] width 44 height 8
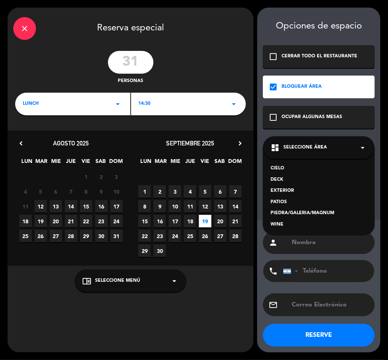
click at [283, 209] on div "PIEDRA/GALERIA/MAGNUM" at bounding box center [319, 213] width 97 height 8
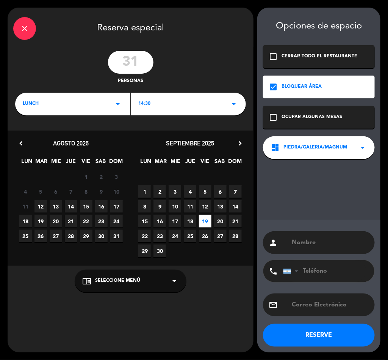
click at [318, 241] on input "text" at bounding box center [330, 242] width 78 height 11
paste input "Grupo Sonic - [PERSON_NAME]"
type input "AG: Grupo Sonic - [PERSON_NAME] X31/ [PERSON_NAME]"
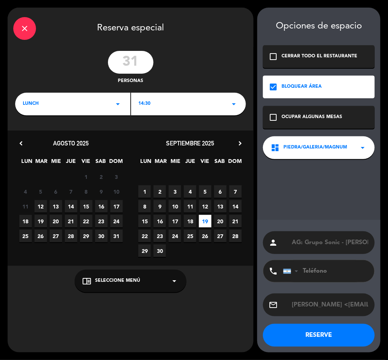
click at [329, 305] on input "[PERSON_NAME] <[EMAIL_ADDRESS][DOMAIN_NAME]>" at bounding box center [330, 304] width 78 height 11
drag, startPoint x: 334, startPoint y: 305, endPoint x: 262, endPoint y: 314, distance: 73.4
click at [262, 314] on div "person AG: Grupo Sonic - [PERSON_NAME] X31/ [PERSON_NAME] phone [GEOGRAPHIC_DAT…" at bounding box center [318, 286] width 123 height 132
type input "[EMAIL_ADDRESS][DOMAIN_NAME]"
click at [333, 334] on button "RESERVE" at bounding box center [319, 334] width 112 height 23
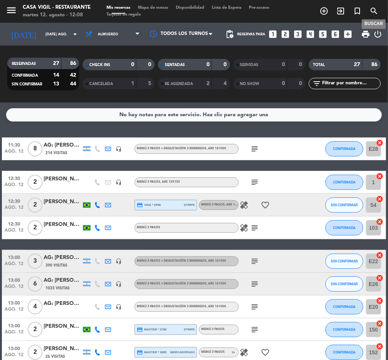
click at [373, 7] on icon "search" at bounding box center [374, 10] width 9 height 9
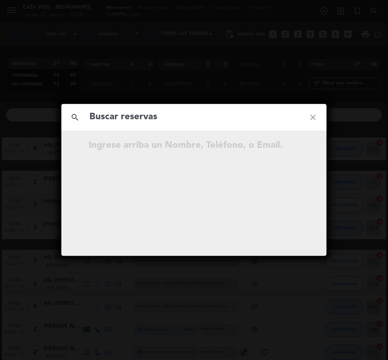
click at [152, 120] on input "text" at bounding box center [194, 117] width 211 height 16
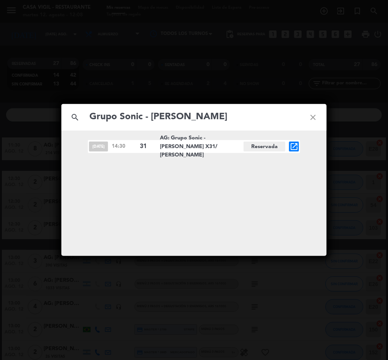
type input "Grupo Sonic - [PERSON_NAME]"
click at [295, 144] on icon "open_in_new" at bounding box center [294, 146] width 9 height 9
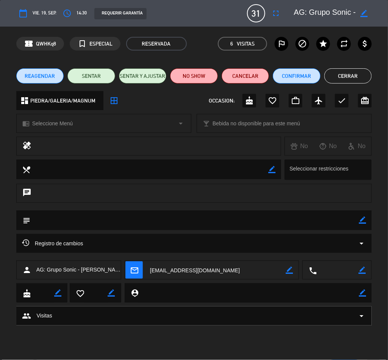
click at [83, 121] on div "chrome_reader_mode Seleccione Menú arrow_drop_down" at bounding box center [104, 123] width 174 height 18
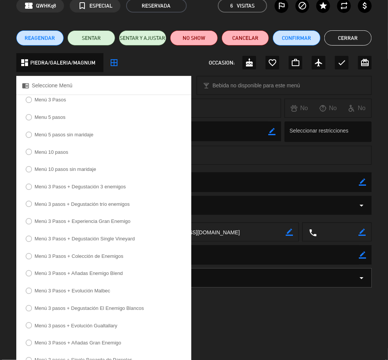
scroll to position [57, 0]
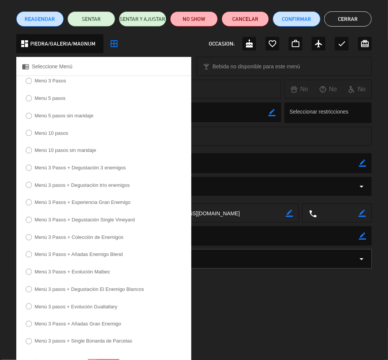
click at [30, 256] on input "Menú 3 Pasos + Añadas Enemigo Blend" at bounding box center [28, 253] width 5 height 5
radio input "true"
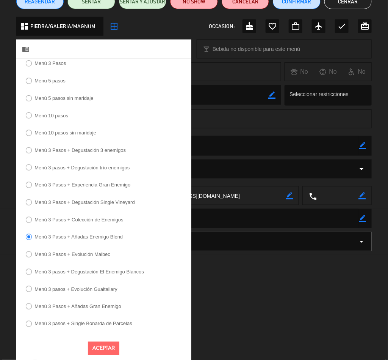
scroll to position [83, 0]
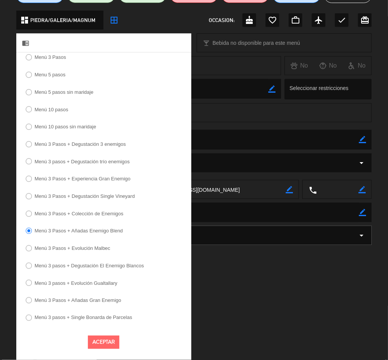
click at [105, 344] on button "Aceptar" at bounding box center [103, 341] width 31 height 13
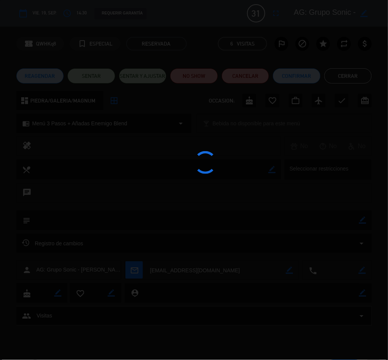
scroll to position [0, 0]
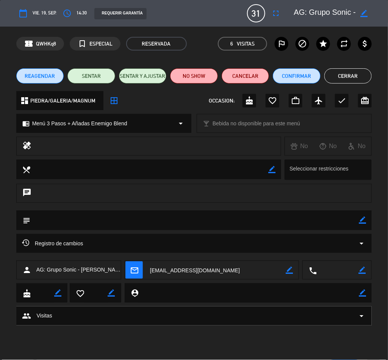
drag, startPoint x: 364, startPoint y: 220, endPoint x: 329, endPoint y: 222, distance: 35.3
click at [363, 220] on icon "border_color" at bounding box center [362, 219] width 7 height 7
click at [319, 221] on textarea at bounding box center [194, 219] width 329 height 19
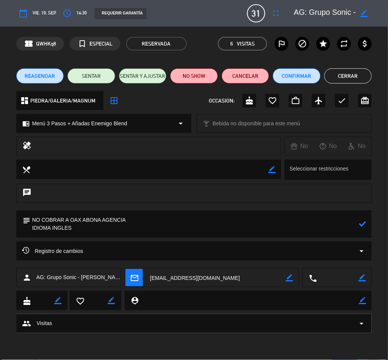
click at [362, 221] on icon at bounding box center [362, 223] width 7 height 7
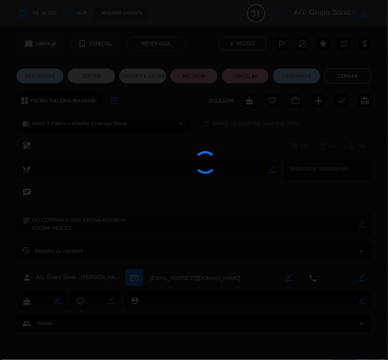
type textarea "NO COBRAR A OAX ABONA AGENCIA IDIOMA INGLES"
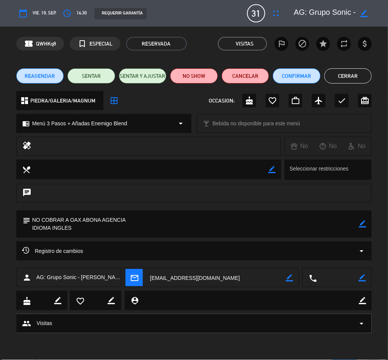
click at [346, 72] on button "Cerrar" at bounding box center [349, 75] width 48 height 15
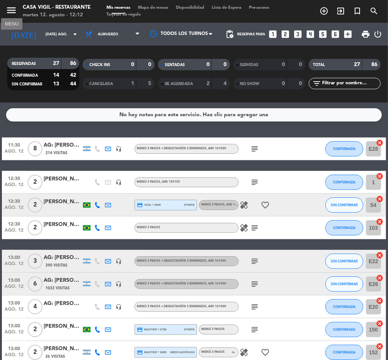
click at [13, 11] on icon "menu" at bounding box center [11, 10] width 11 height 11
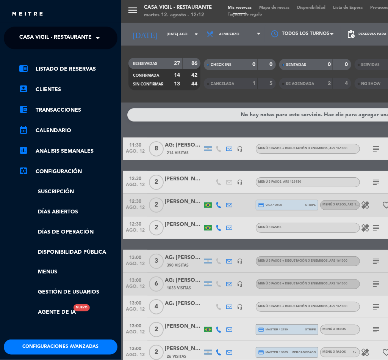
click at [58, 38] on span "Casa Vigil - Restaurante" at bounding box center [55, 38] width 72 height 16
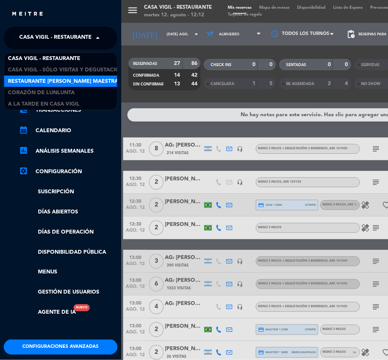
click at [75, 77] on span "Restaurante [PERSON_NAME] Maestra" at bounding box center [63, 81] width 110 height 9
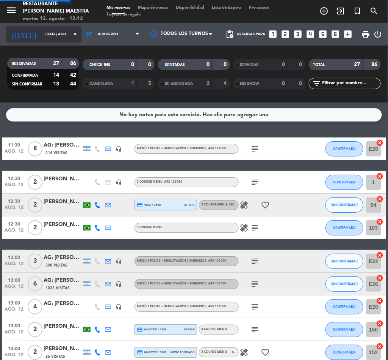
click at [47, 38] on input "[DATE] ago." at bounding box center [67, 34] width 50 height 12
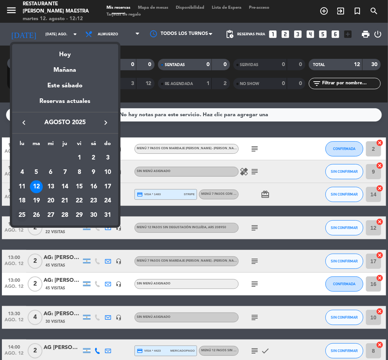
click at [23, 213] on div "25" at bounding box center [22, 215] width 13 height 13
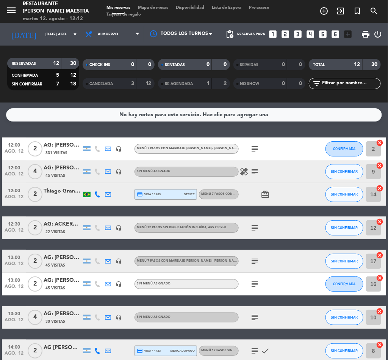
type input "lun. 25 ago."
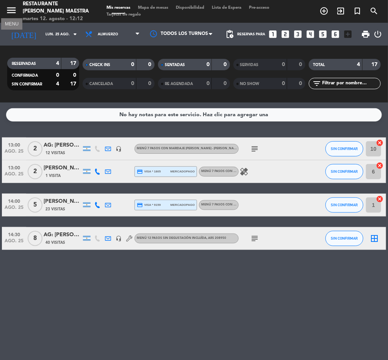
click at [13, 9] on icon "menu" at bounding box center [11, 10] width 11 height 11
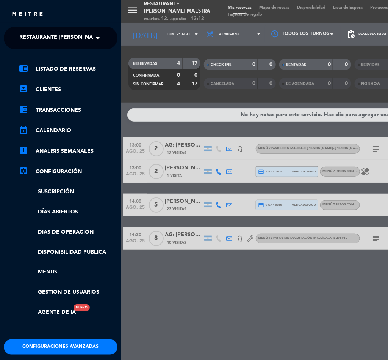
click at [68, 35] on span "Restaurante [PERSON_NAME] Maestra" at bounding box center [74, 38] width 110 height 16
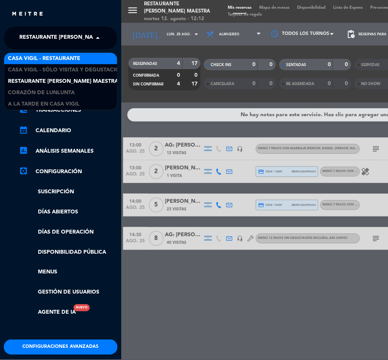
click at [82, 57] on div "Casa Vigil - Restaurante" at bounding box center [60, 58] width 113 height 11
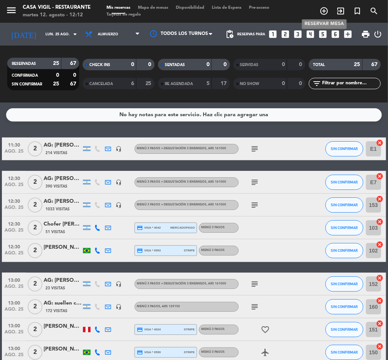
click at [323, 9] on icon "add_circle_outline" at bounding box center [324, 10] width 9 height 9
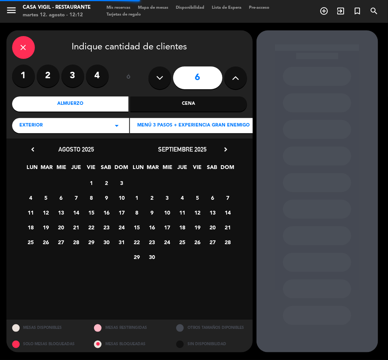
click at [23, 44] on icon "close" at bounding box center [23, 47] width 9 height 9
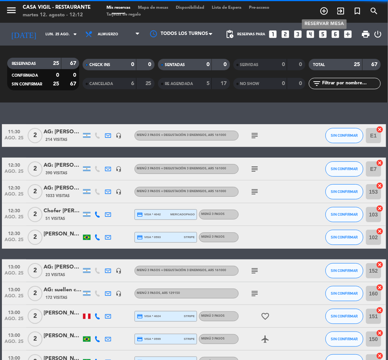
click at [324, 11] on icon "add_circle_outline" at bounding box center [324, 10] width 9 height 9
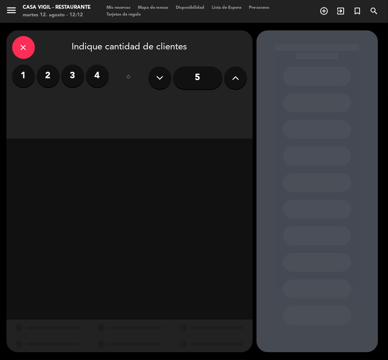
click at [47, 77] on label "2" at bounding box center [48, 75] width 23 height 23
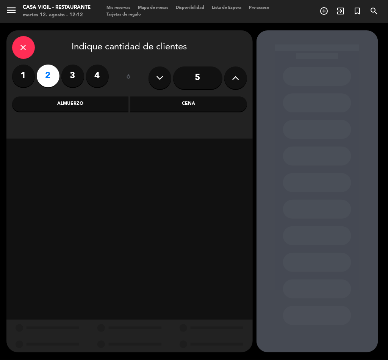
click at [73, 103] on div "Almuerzo" at bounding box center [70, 103] width 117 height 15
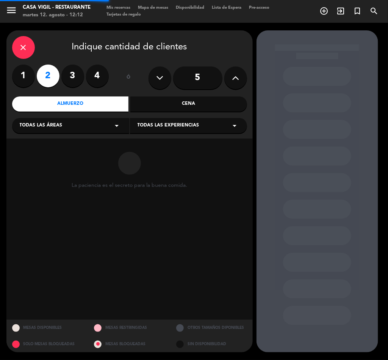
click at [170, 127] on span "Todas las experiencias" at bounding box center [169, 126] width 62 height 8
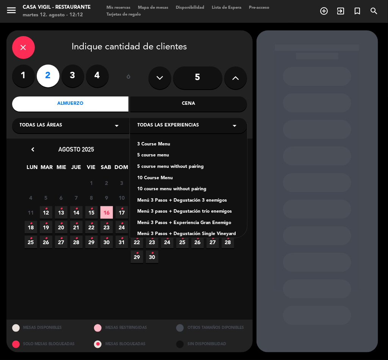
click at [204, 199] on div "Menú 3 Pasos + Degustación 3 enemigos" at bounding box center [189, 201] width 102 height 8
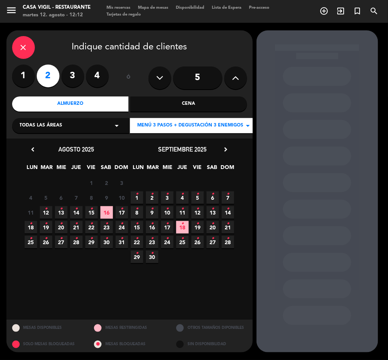
click at [139, 224] on span "15 •" at bounding box center [137, 227] width 13 height 13
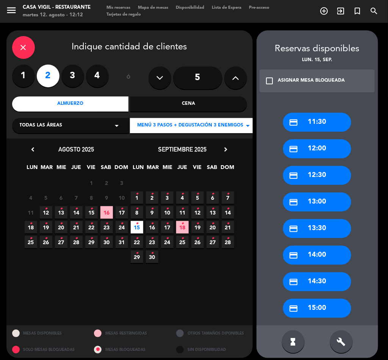
click at [276, 78] on div "check_box_outline_blank ASIGNAR MESA BLOQUEADA" at bounding box center [318, 80] width 116 height 23
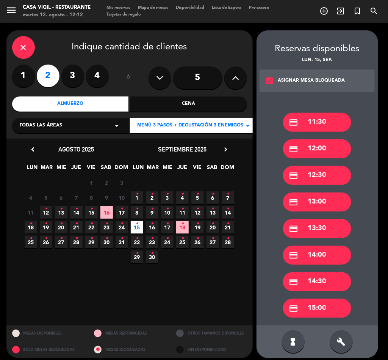
click at [328, 179] on div "credit_card 12:30" at bounding box center [317, 175] width 68 height 19
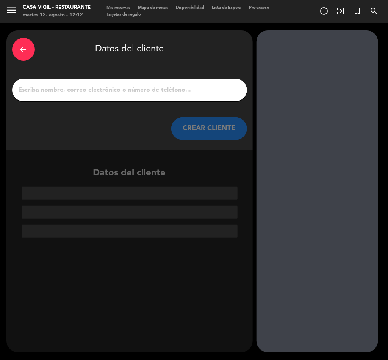
click at [137, 91] on input "1" at bounding box center [130, 90] width 224 height 11
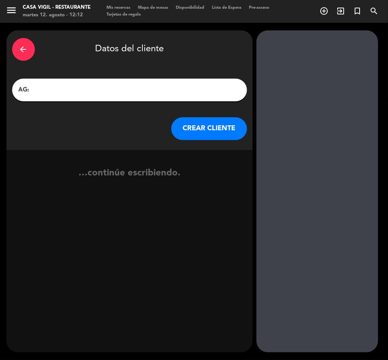
paste input "[PERSON_NAME]"
type input "AG: [PERSON_NAME] X2/ [PERSON_NAME] WINE CAMP"
click at [206, 139] on button "CREAR CLIENTE" at bounding box center [209, 128] width 76 height 23
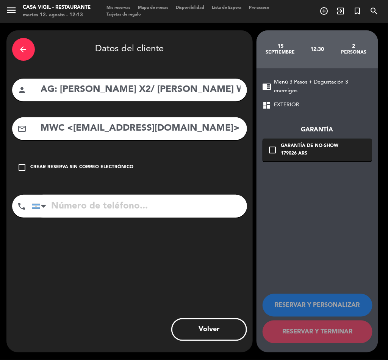
click at [99, 125] on input "MWC <[EMAIL_ADDRESS][DOMAIN_NAME]>" at bounding box center [140, 129] width 201 height 16
click at [232, 130] on input "MWC <[EMAIL_ADDRESS][DOMAIN_NAME]>" at bounding box center [140, 129] width 201 height 16
drag, startPoint x: 72, startPoint y: 127, endPoint x: 0, endPoint y: 139, distance: 72.6
click at [0, 139] on div "arrow_back Datos del cliente person AG: [PERSON_NAME] X2/ MENDOZA WINE CAMP mai…" at bounding box center [194, 191] width 388 height 337
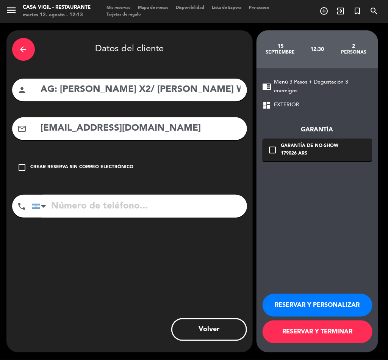
type input "[EMAIL_ADDRESS][DOMAIN_NAME]"
click at [309, 303] on button "RESERVAR Y PERSONALIZAR" at bounding box center [318, 305] width 110 height 23
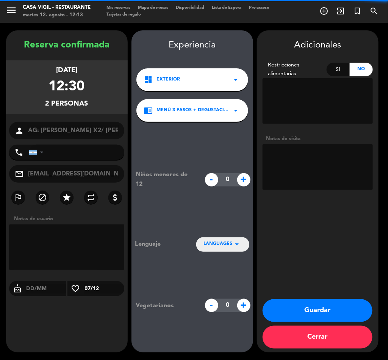
click at [333, 160] on textarea at bounding box center [318, 167] width 110 height 46
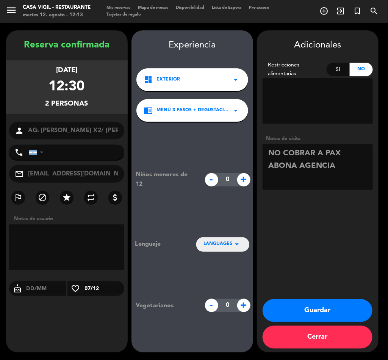
type textarea "NO COBRAR A PAX ABONA AGENCIA"
click at [335, 305] on button "Guardar" at bounding box center [318, 310] width 110 height 23
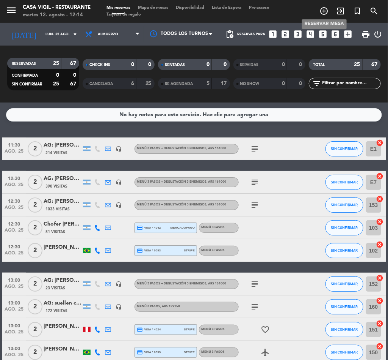
click at [326, 8] on icon "add_circle_outline" at bounding box center [324, 10] width 9 height 9
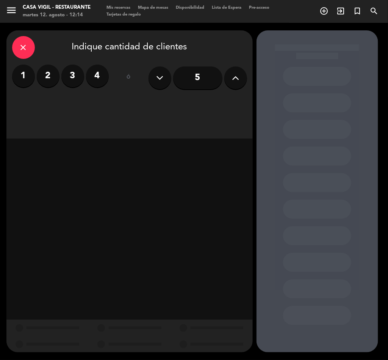
click at [239, 77] on icon at bounding box center [235, 77] width 7 height 11
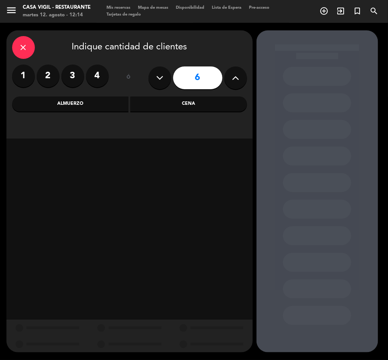
click at [239, 77] on icon at bounding box center [235, 77] width 7 height 11
click at [238, 80] on icon at bounding box center [235, 77] width 7 height 11
type input "10"
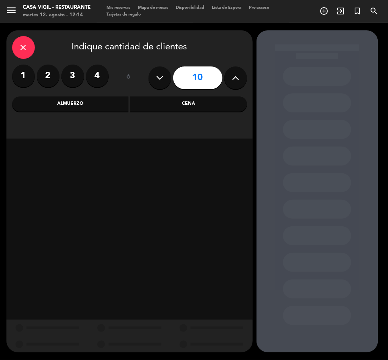
click at [80, 104] on div "Almuerzo" at bounding box center [70, 103] width 117 height 15
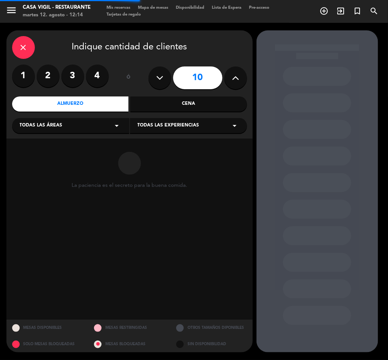
click at [197, 127] on span "Todas las experiencias" at bounding box center [169, 126] width 62 height 8
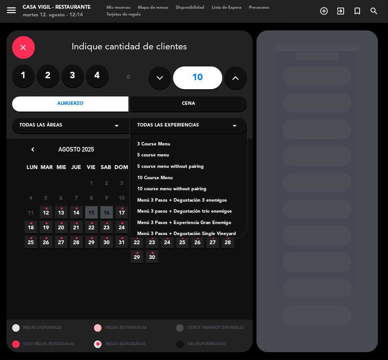
click at [198, 200] on div "Menú 3 Pasos + Degustación 3 enemigos" at bounding box center [189, 201] width 102 height 8
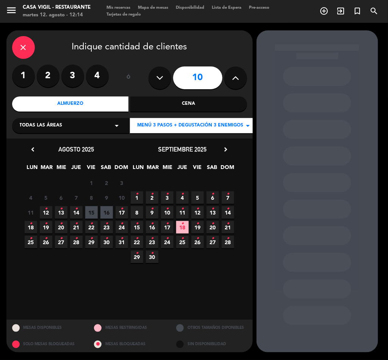
click at [223, 150] on icon "chevron_right" at bounding box center [226, 149] width 8 height 8
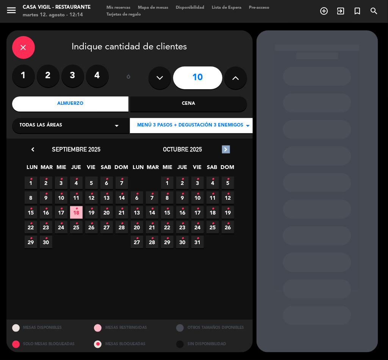
click at [223, 150] on icon "chevron_right" at bounding box center [226, 149] width 8 height 8
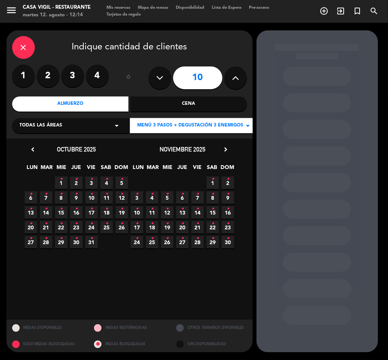
click at [196, 214] on icon "•" at bounding box center [197, 209] width 3 height 12
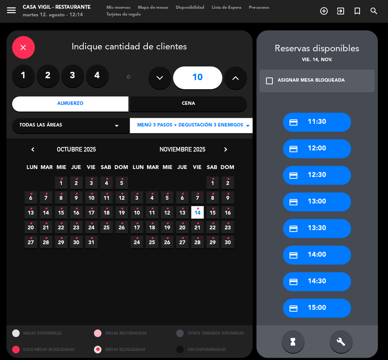
click at [273, 81] on icon "check_box_outline_blank" at bounding box center [269, 80] width 9 height 9
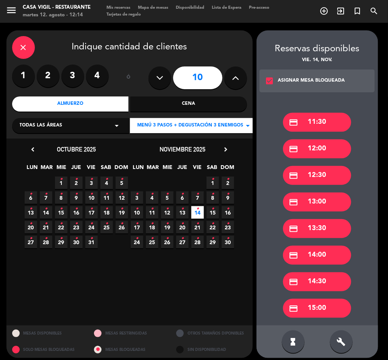
click at [321, 205] on div "credit_card 13:00" at bounding box center [317, 201] width 68 height 19
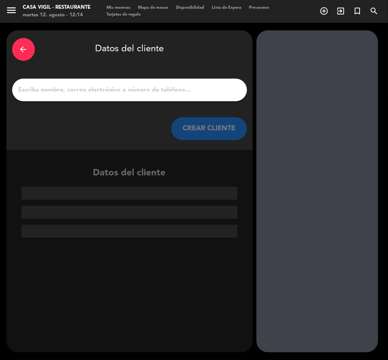
click at [129, 87] on input "1" at bounding box center [130, 90] width 224 height 11
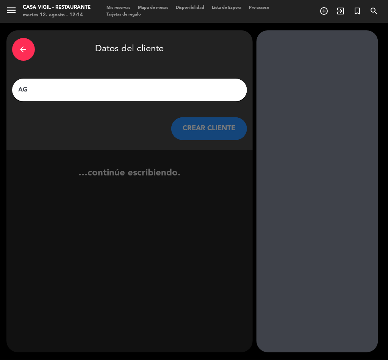
click at [129, 87] on input "AG" at bounding box center [130, 90] width 224 height 11
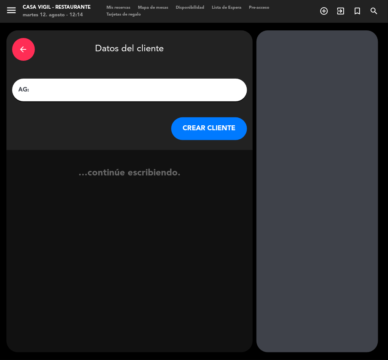
paste input "[PERSON_NAME]"
type input "AG: [PERSON_NAME] X10/ [PERSON_NAME]"
click at [208, 126] on button "CREAR CLIENTE" at bounding box center [209, 128] width 76 height 23
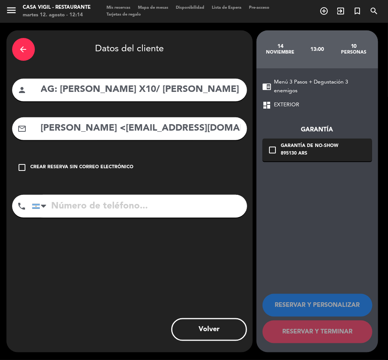
click at [94, 129] on input "[PERSON_NAME] <[EMAIL_ADDRESS][DOMAIN_NAME]>" at bounding box center [140, 129] width 201 height 16
drag, startPoint x: 133, startPoint y: 128, endPoint x: 2, endPoint y: 141, distance: 131.5
click at [2, 141] on div "arrow_back Datos del cliente person AG: [PERSON_NAME] X10/ FLOR DIBATTISTA mail…" at bounding box center [194, 191] width 388 height 337
click at [197, 128] on input "[EMAIL_ADDRESS][DOMAIN_NAME]>" at bounding box center [140, 129] width 201 height 16
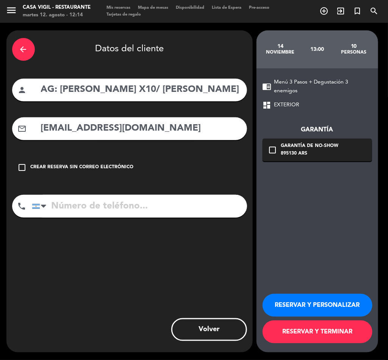
type input "[EMAIL_ADDRESS][DOMAIN_NAME]"
click at [314, 303] on button "RESERVAR Y PERSONALIZAR" at bounding box center [318, 305] width 110 height 23
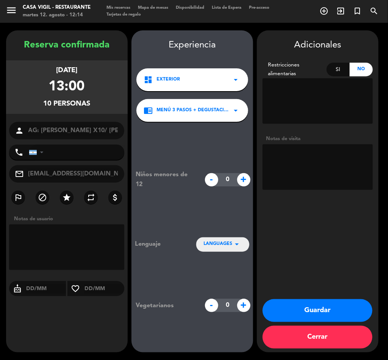
click at [313, 152] on textarea at bounding box center [318, 167] width 110 height 46
click at [336, 160] on textarea at bounding box center [318, 167] width 110 height 46
type textarea "NO COBRAR A PAX ABONA AGENCIA SIN RESTRICCIONES"
click at [320, 309] on button "Guardar" at bounding box center [318, 310] width 110 height 23
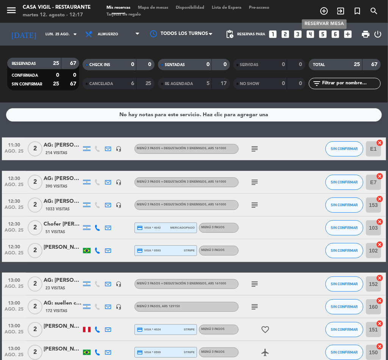
click at [323, 11] on icon "add_circle_outline" at bounding box center [324, 10] width 9 height 9
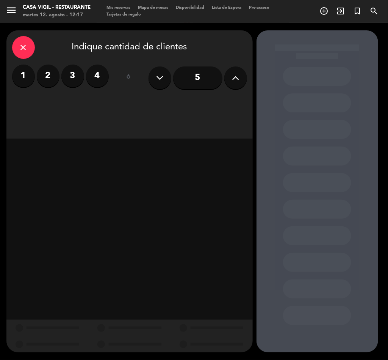
click at [100, 73] on label "4" at bounding box center [97, 75] width 23 height 23
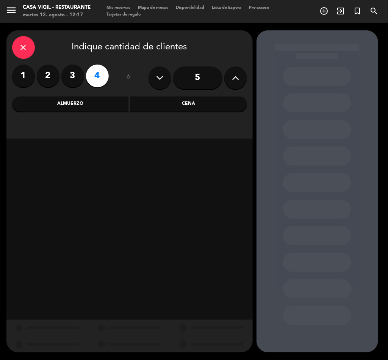
click at [81, 102] on div "Almuerzo" at bounding box center [70, 103] width 117 height 15
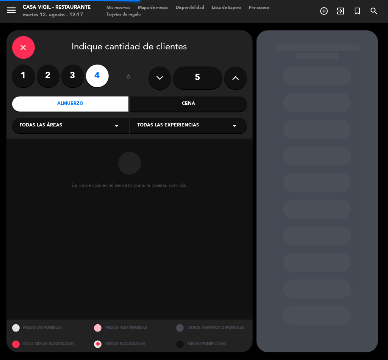
click at [168, 121] on div "Todas las experiencias arrow_drop_down" at bounding box center [188, 125] width 117 height 15
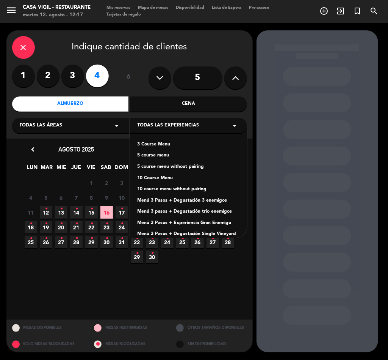
click at [197, 198] on div "Menú 3 Pasos + Degustación 3 enemigos" at bounding box center [189, 201] width 102 height 8
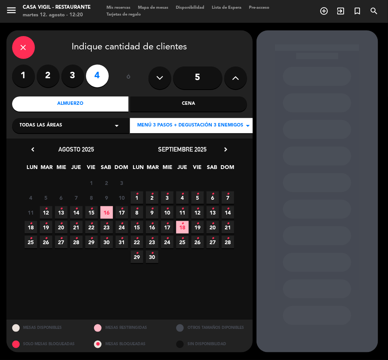
click at [226, 150] on icon "chevron_right" at bounding box center [226, 149] width 8 height 8
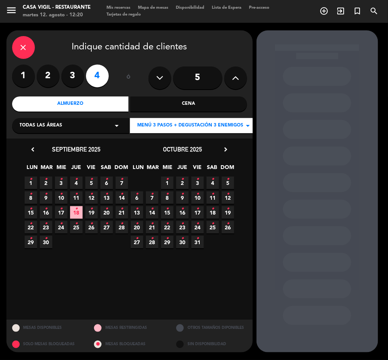
click at [226, 150] on icon "chevron_right" at bounding box center [226, 149] width 8 height 8
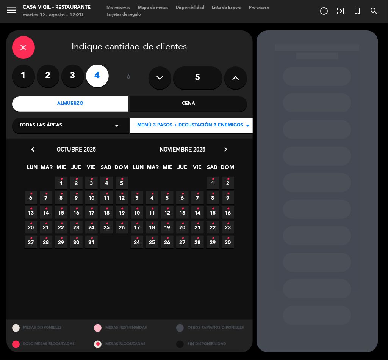
click at [200, 240] on span "28 •" at bounding box center [198, 241] width 13 height 13
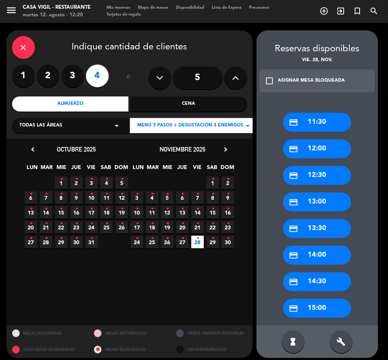
click at [275, 86] on div "check_box_outline_blank ASIGNAR MESA BLOQUEADA" at bounding box center [318, 80] width 116 height 23
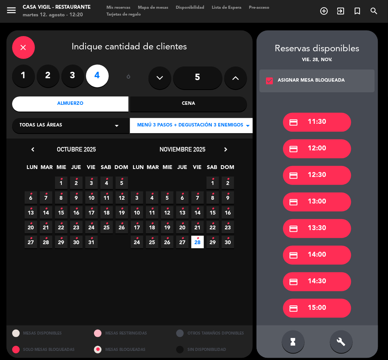
click at [322, 203] on div "credit_card 13:00" at bounding box center [317, 201] width 68 height 19
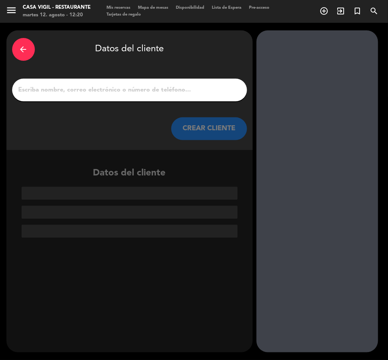
click at [131, 88] on input "1" at bounding box center [130, 90] width 224 height 11
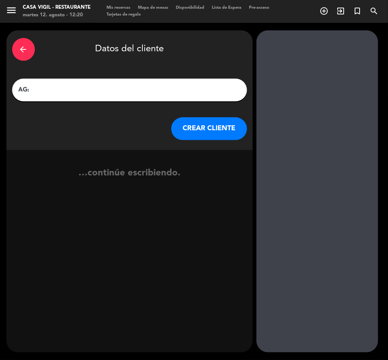
paste input "[PERSON_NAME]"
type input "AG: [PERSON_NAME] X4/ [PERSON_NAME]"
click at [212, 127] on button "CREAR CLIENTE" at bounding box center [209, 128] width 76 height 23
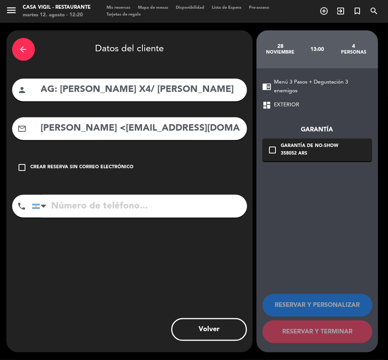
click at [113, 130] on input "[PERSON_NAME] <[EMAIL_ADDRESS][DOMAIN_NAME]>" at bounding box center [140, 129] width 201 height 16
drag, startPoint x: 133, startPoint y: 129, endPoint x: -1, endPoint y: 151, distance: 136.0
click at [0, 151] on html "close × Casa Vigil - Restaurante × chrome_reader_mode Listado de Reservas accou…" at bounding box center [194, 180] width 388 height 360
click at [206, 132] on input "[EMAIL_ADDRESS][DOMAIN_NAME]>" at bounding box center [140, 129] width 201 height 16
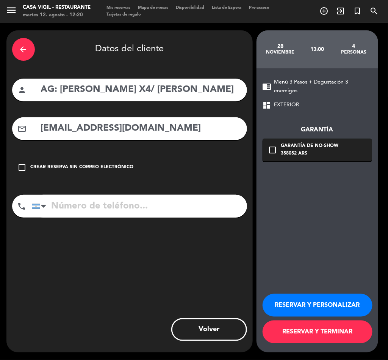
type input "[EMAIL_ADDRESS][DOMAIN_NAME]"
click at [296, 303] on button "RESERVAR Y PERSONALIZAR" at bounding box center [318, 305] width 110 height 23
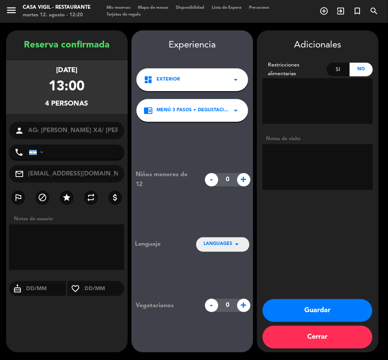
click at [316, 157] on textarea at bounding box center [318, 167] width 110 height 46
type textarea "NO COBRAR A PAX ABONA AGENCIA"
drag, startPoint x: 331, startPoint y: 309, endPoint x: 385, endPoint y: 276, distance: 63.6
click at [331, 309] on button "Guardar" at bounding box center [318, 310] width 110 height 23
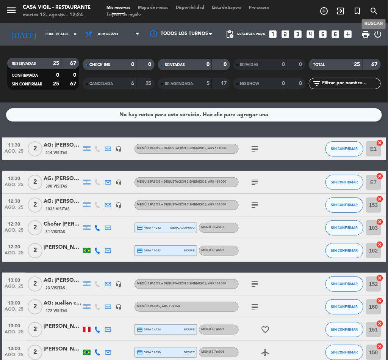
click at [372, 7] on icon "search" at bounding box center [374, 10] width 9 height 9
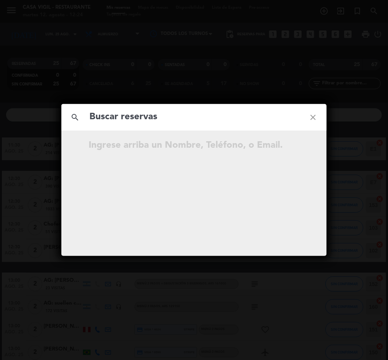
click at [159, 118] on input "text" at bounding box center [194, 117] width 211 height 16
type input "[PERSON_NAME]"
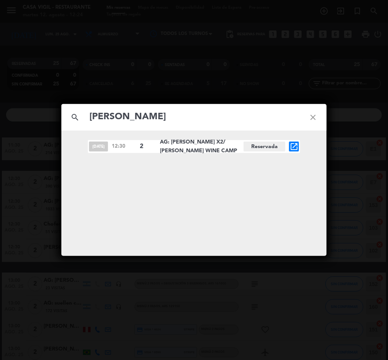
click at [199, 123] on input "[PERSON_NAME]" at bounding box center [194, 117] width 211 height 16
click at [290, 146] on icon "open_in_new" at bounding box center [294, 146] width 9 height 9
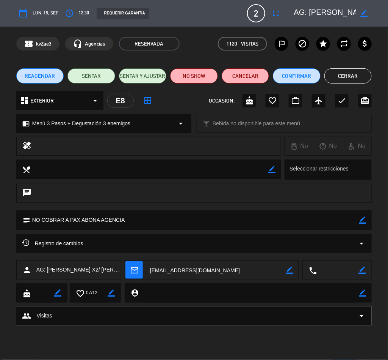
drag, startPoint x: 363, startPoint y: 218, endPoint x: 307, endPoint y: 226, distance: 56.2
click at [360, 220] on icon "border_color" at bounding box center [362, 219] width 7 height 7
click at [307, 226] on textarea at bounding box center [194, 219] width 329 height 19
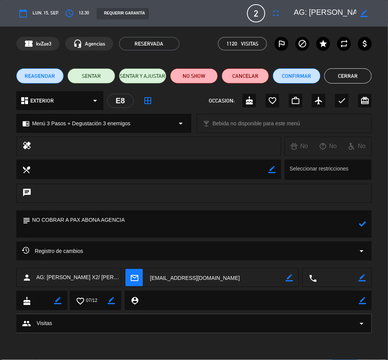
click at [85, 225] on textarea at bounding box center [194, 223] width 329 height 27
paste textarea "uno de los pax no come ni pescado ni bichitos de mar"
type textarea "NO COBRAR A PAX ABONA AGENCIA uno de los pax no come ni pescado ni bichitos de …"
click at [361, 223] on icon at bounding box center [362, 223] width 7 height 7
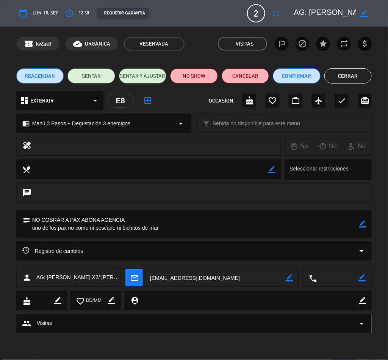
click at [346, 77] on button "Cerrar" at bounding box center [349, 75] width 48 height 15
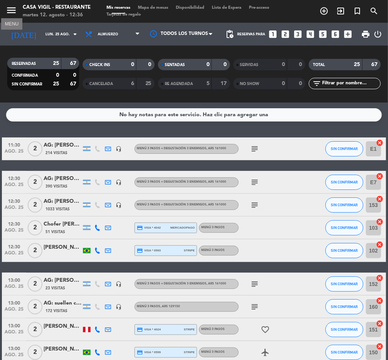
click at [11, 7] on icon "menu" at bounding box center [11, 10] width 11 height 11
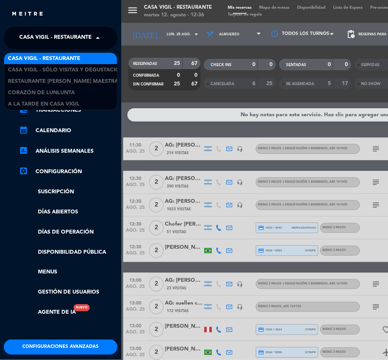
click at [71, 35] on span "Casa Vigil - Restaurante" at bounding box center [55, 38] width 72 height 16
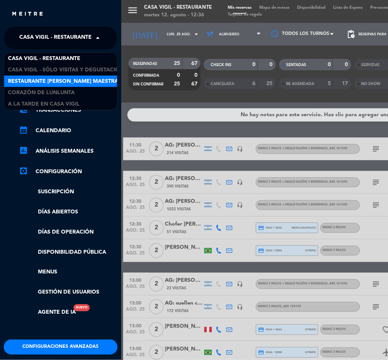
click at [80, 83] on span "Restaurante [PERSON_NAME] Maestra" at bounding box center [63, 81] width 110 height 9
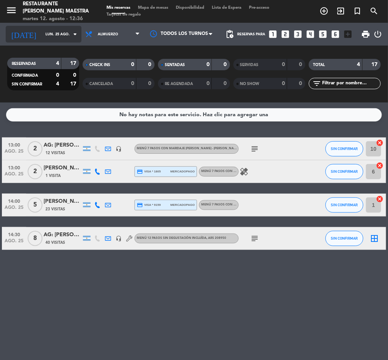
click at [60, 33] on input "lun. 25 ago." at bounding box center [67, 34] width 50 height 12
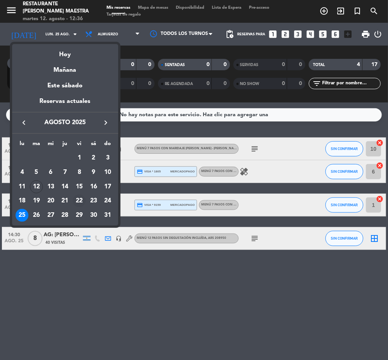
click at [80, 199] on div "22" at bounding box center [79, 200] width 13 height 13
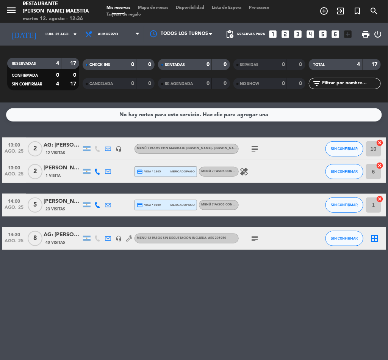
type input "vie. 22 ago."
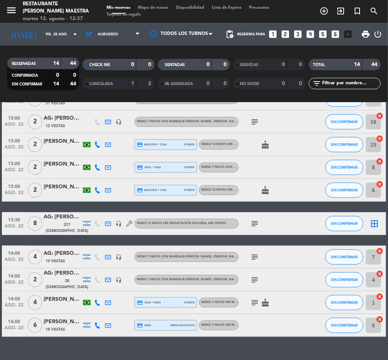
scroll to position [166, 0]
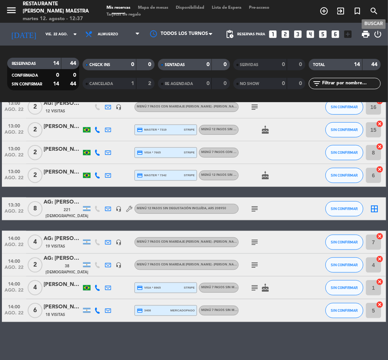
click at [373, 8] on icon "search" at bounding box center [374, 10] width 9 height 9
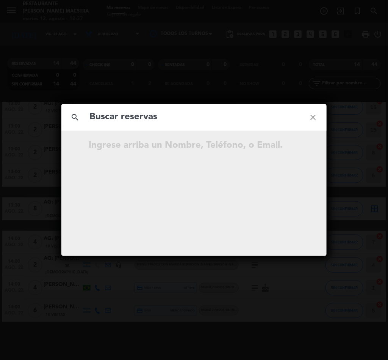
click at [124, 119] on input "text" at bounding box center [194, 117] width 211 height 16
type input "[PERSON_NAME]"
click at [259, 335] on div "search [PERSON_NAME] close No hay resultados para "[PERSON_NAME] "" at bounding box center [194, 180] width 388 height 360
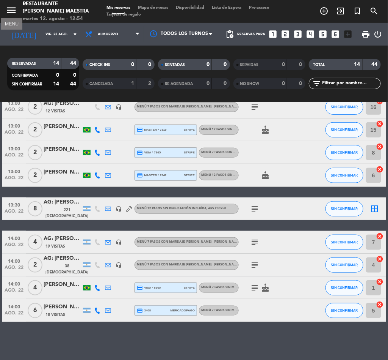
click at [13, 5] on icon "menu" at bounding box center [11, 10] width 11 height 11
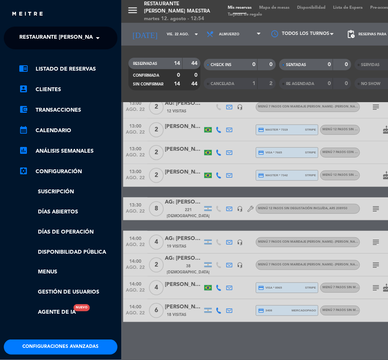
click at [71, 32] on span "Restaurante [PERSON_NAME] Maestra" at bounding box center [74, 38] width 110 height 16
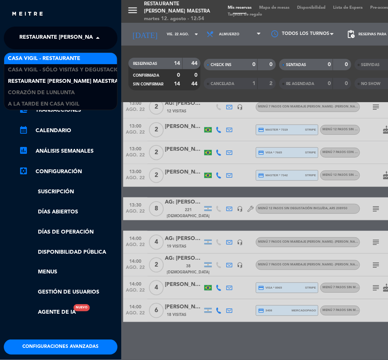
click at [80, 61] on span "Casa Vigil - Restaurante" at bounding box center [44, 58] width 72 height 9
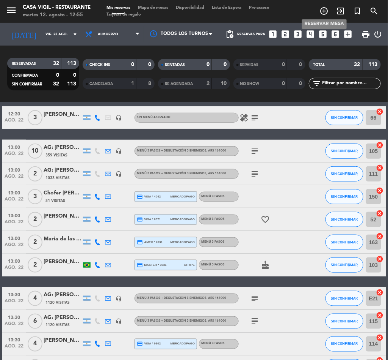
click at [322, 8] on icon "add_circle_outline" at bounding box center [324, 10] width 9 height 9
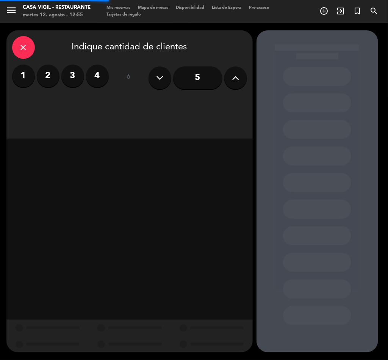
click at [49, 71] on label "2" at bounding box center [48, 75] width 23 height 23
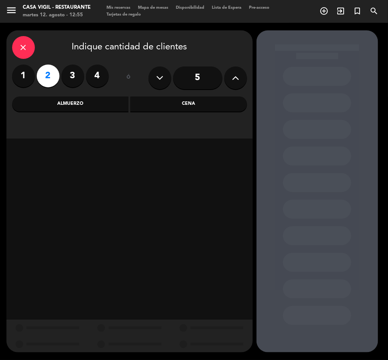
click at [68, 99] on div "Almuerzo" at bounding box center [70, 103] width 117 height 15
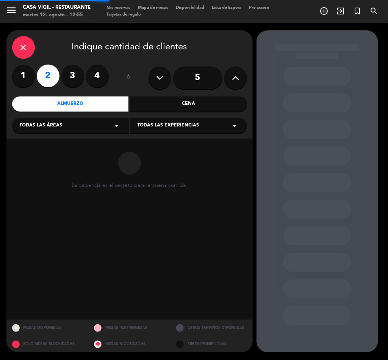
click at [171, 131] on div "Todas las experiencias arrow_drop_down" at bounding box center [188, 125] width 117 height 15
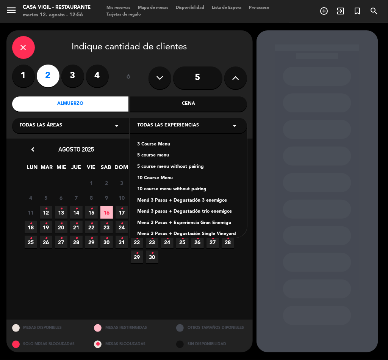
click at [207, 212] on div "Menú 3 pasos + Degustación trío enemigos" at bounding box center [189, 212] width 102 height 8
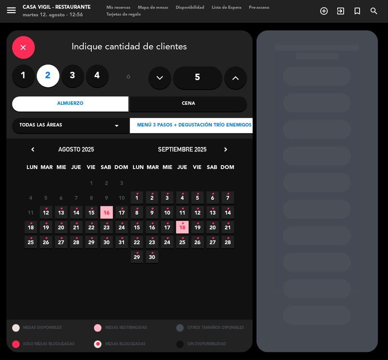
click at [43, 224] on span "19 •" at bounding box center [46, 227] width 13 height 13
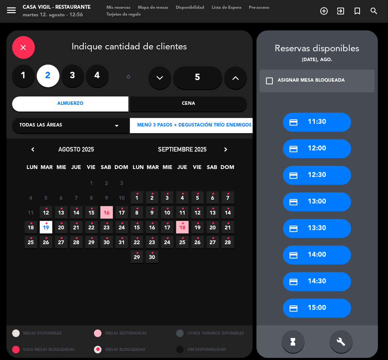
click at [273, 82] on icon "check_box_outline_blank" at bounding box center [269, 80] width 9 height 9
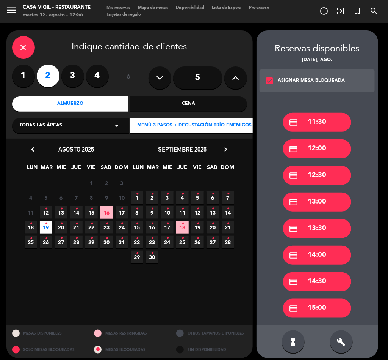
drag, startPoint x: 327, startPoint y: 230, endPoint x: 114, endPoint y: 158, distance: 224.5
click at [327, 230] on div "credit_card 13:30" at bounding box center [317, 228] width 68 height 19
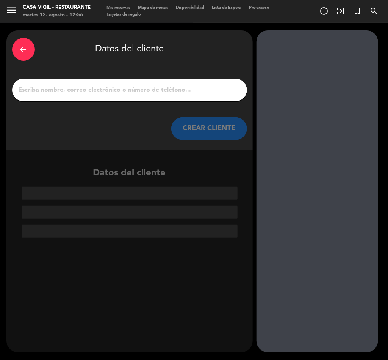
click at [86, 88] on input "1" at bounding box center [130, 90] width 224 height 11
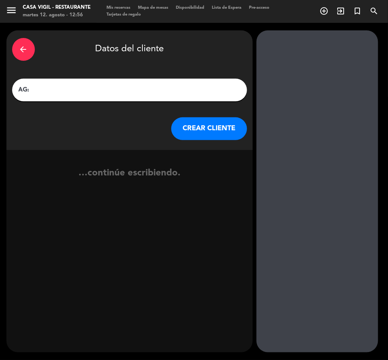
paste input "[PERSON_NAME]"
click at [35, 89] on input "AG: [PERSON_NAME] X2/" at bounding box center [130, 90] width 224 height 11
click at [56, 89] on input "AG: [PERSON_NAME] X2/" at bounding box center [130, 90] width 224 height 11
click at [94, 88] on input "AG: [PERSON_NAME] X2/" at bounding box center [130, 90] width 224 height 11
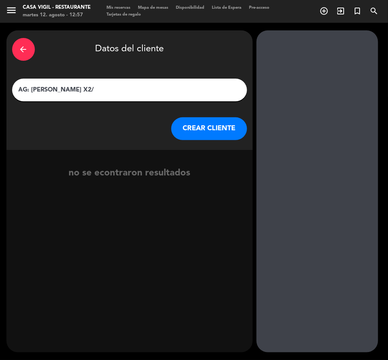
click at [100, 87] on input "AG: [PERSON_NAME] X2/" at bounding box center [130, 90] width 224 height 11
type input "AG: [PERSON_NAME] X2/ DISCOVER THE ANDES"
click at [219, 130] on button "CREAR CLIENTE" at bounding box center [209, 128] width 76 height 23
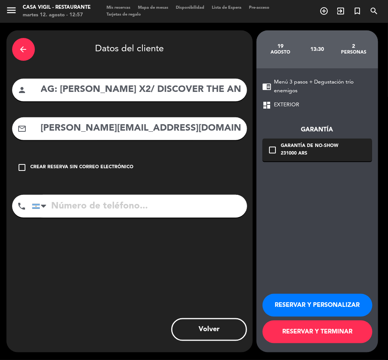
type input "[PERSON_NAME][EMAIL_ADDRESS][DOMAIN_NAME]"
click at [312, 303] on button "RESERVAR Y PERSONALIZAR" at bounding box center [318, 305] width 110 height 23
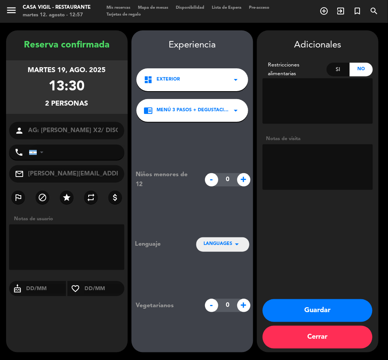
click at [328, 156] on textarea at bounding box center [318, 167] width 110 height 46
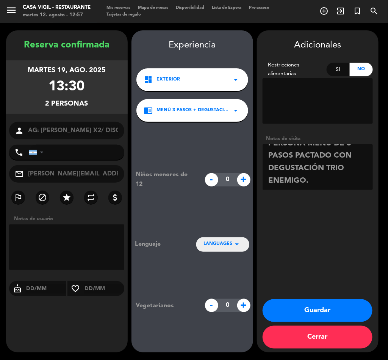
scroll to position [67, 0]
click at [300, 176] on textarea at bounding box center [318, 167] width 110 height 46
paste textarea "Entradas • Empanada de osobuco acompañada de salsa tártara • Empanada de humita…"
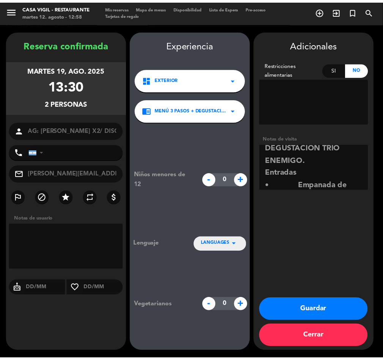
scroll to position [389, 0]
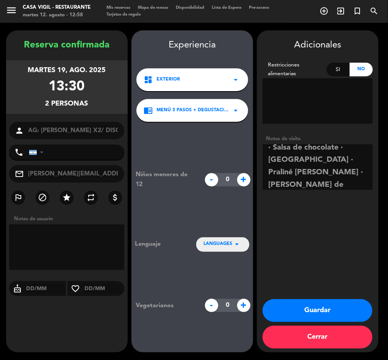
type textarea "NO COBRAR A PAX ABONA AGENCIA ABONAN 148.000$ POR PERSONA MENU DE 3 PASOS PACTA…"
click at [337, 306] on button "Guardar" at bounding box center [318, 310] width 110 height 23
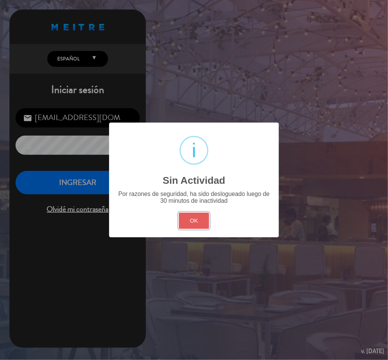
click at [200, 223] on button "OK" at bounding box center [194, 220] width 31 height 16
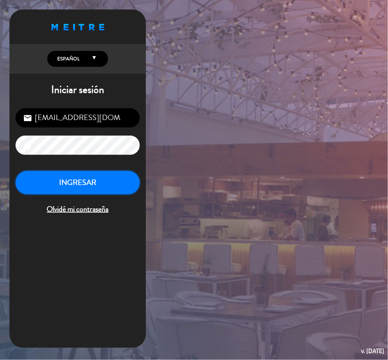
click at [93, 177] on button "INGRESAR" at bounding box center [78, 183] width 124 height 24
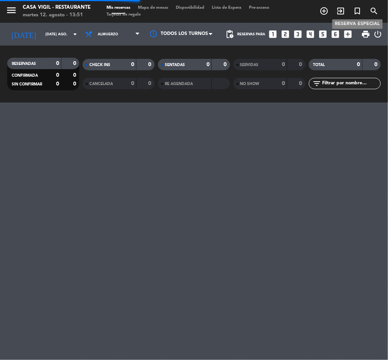
click at [360, 12] on icon "turned_in_not" at bounding box center [357, 10] width 9 height 9
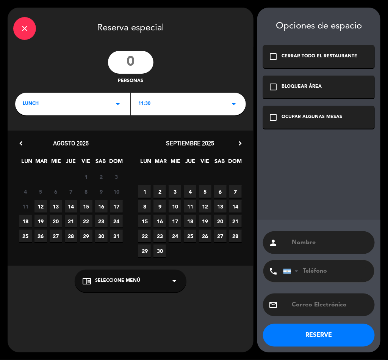
click at [31, 25] on div "close" at bounding box center [24, 28] width 23 height 23
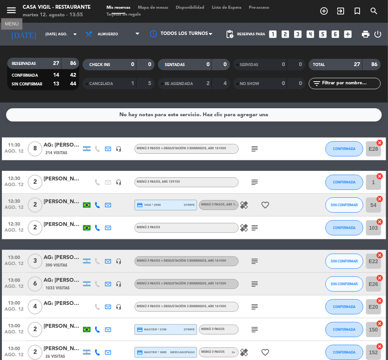
click at [11, 6] on icon "menu" at bounding box center [11, 10] width 11 height 11
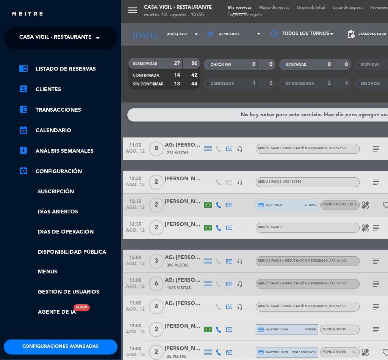
click at [65, 38] on span "Casa Vigil - Restaurante" at bounding box center [55, 38] width 72 height 16
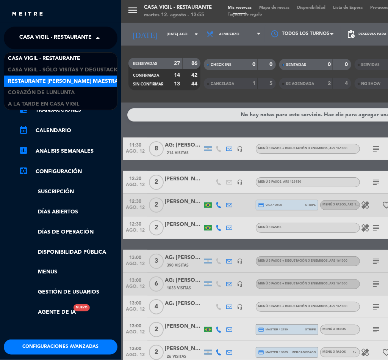
click at [81, 78] on span "Restaurante [PERSON_NAME] Maestra" at bounding box center [63, 81] width 110 height 9
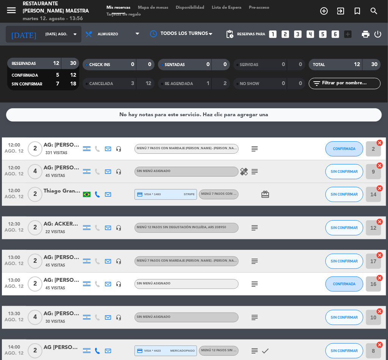
click at [47, 28] on input "[DATE] ago." at bounding box center [67, 34] width 50 height 12
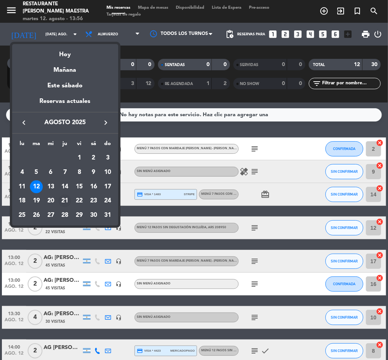
click at [63, 200] on div "21" at bounding box center [64, 200] width 13 height 13
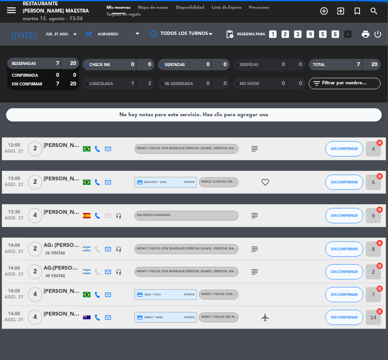
click at [111, 30] on span "Almuerzo" at bounding box center [113, 34] width 62 height 17
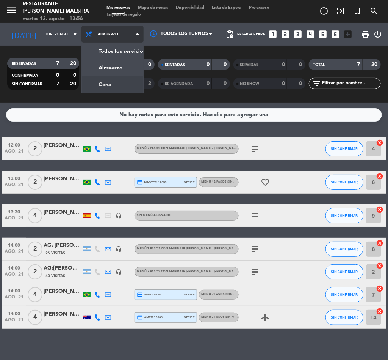
click at [83, 88] on div "menu Restaurante [PERSON_NAME] Maestra martes 12. agosto - 13:56 Mis reservas M…" at bounding box center [194, 51] width 388 height 102
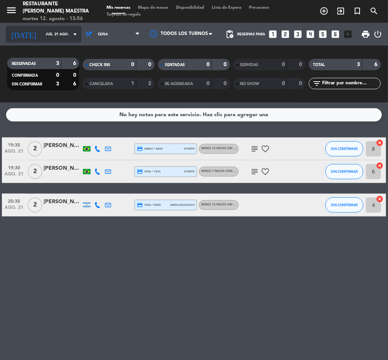
click at [54, 31] on input "jue. 21 ago." at bounding box center [67, 34] width 50 height 12
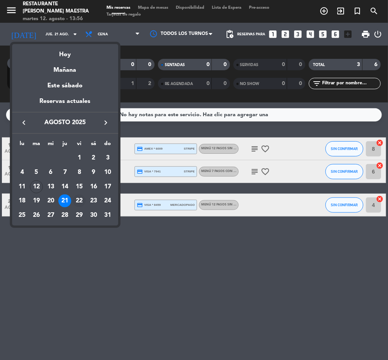
click at [81, 199] on div "22" at bounding box center [79, 200] width 13 height 13
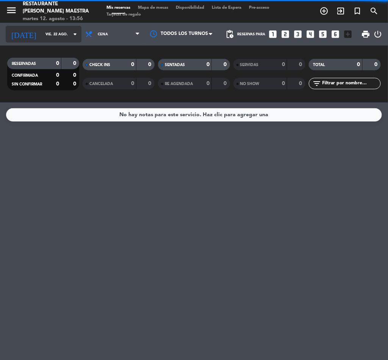
click at [47, 36] on input "vie. 22 ago." at bounding box center [67, 34] width 50 height 12
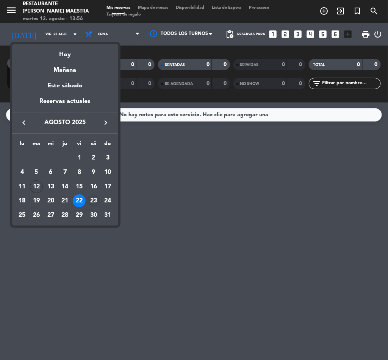
click at [95, 203] on div "23" at bounding box center [93, 200] width 13 height 13
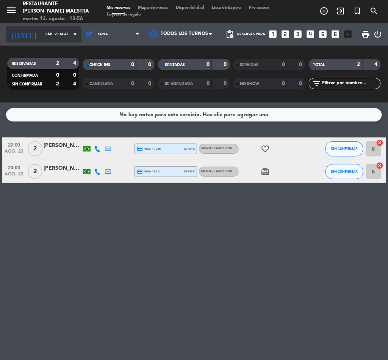
click at [48, 34] on input "sáb. 23 ago." at bounding box center [67, 34] width 50 height 12
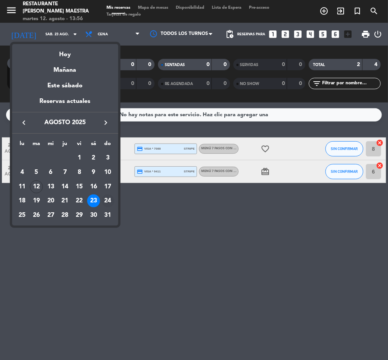
click at [106, 197] on div "24" at bounding box center [108, 200] width 13 height 13
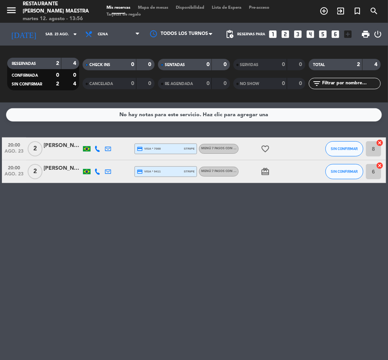
type input "dom. 24 ago."
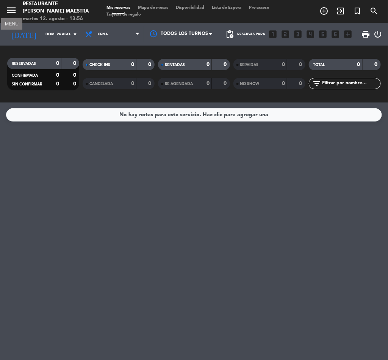
click at [9, 8] on icon "menu" at bounding box center [11, 10] width 11 height 11
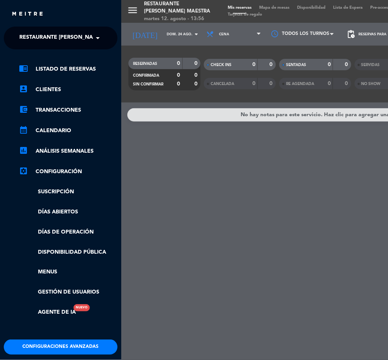
click at [70, 39] on span "Restaurante [PERSON_NAME] Maestra" at bounding box center [74, 38] width 110 height 16
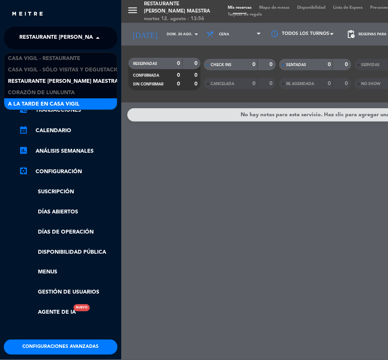
click at [60, 103] on span "A la tarde en Casa Vigil" at bounding box center [44, 104] width 72 height 9
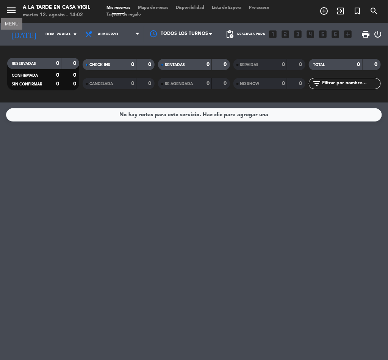
click at [14, 7] on icon "menu" at bounding box center [11, 10] width 11 height 11
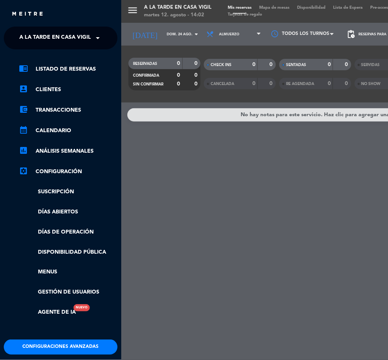
click at [66, 39] on span "A la tarde en Casa Vigil" at bounding box center [55, 38] width 72 height 16
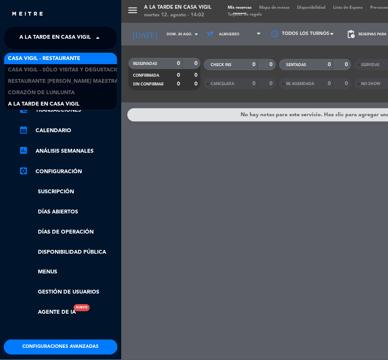
click at [68, 55] on span "Casa Vigil - Restaurante" at bounding box center [44, 58] width 72 height 9
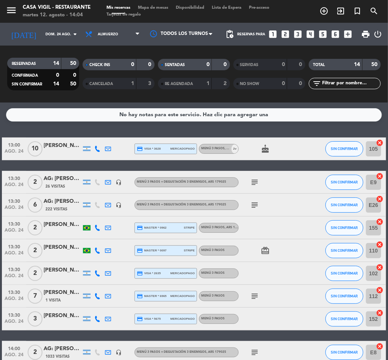
click at [331, 99] on div "RESERVADAS 14 50 CONFIRMADA 0 0 SIN CONFIRMAR 14 50 CHECK INS 0 0 CANCELADA 1 3…" at bounding box center [194, 74] width 388 height 57
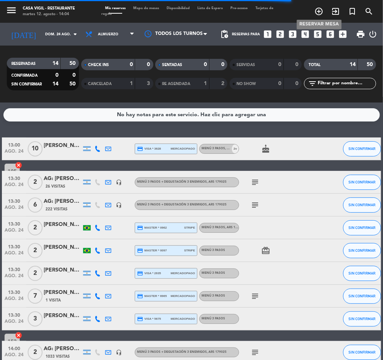
click at [318, 9] on icon "add_circle_outline" at bounding box center [318, 11] width 9 height 9
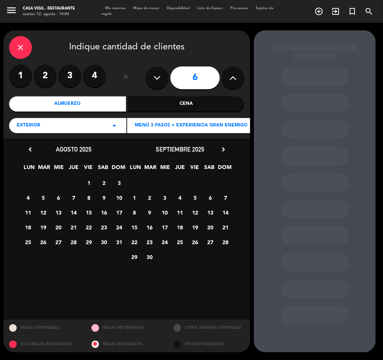
click at [14, 44] on div "close" at bounding box center [20, 47] width 23 height 23
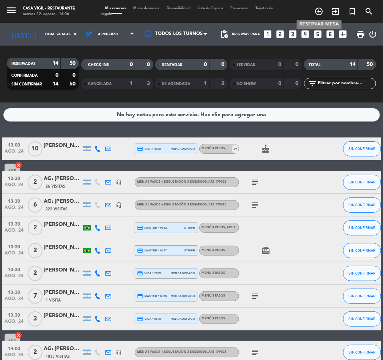
click at [318, 10] on icon "add_circle_outline" at bounding box center [318, 11] width 9 height 9
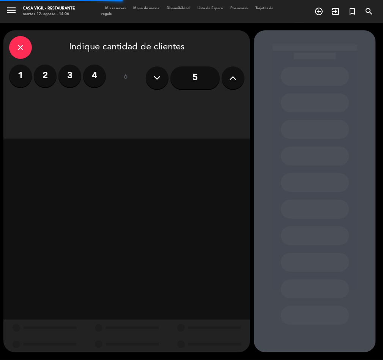
click at [52, 71] on label "2" at bounding box center [45, 75] width 23 height 23
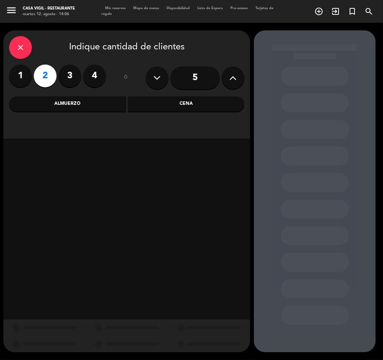
click at [64, 103] on div "Almuerzo" at bounding box center [67, 103] width 117 height 15
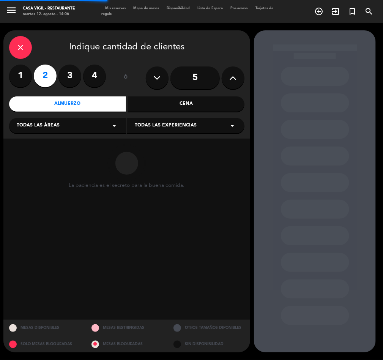
click at [169, 131] on div "Todas las experiencias arrow_drop_down" at bounding box center [185, 125] width 117 height 15
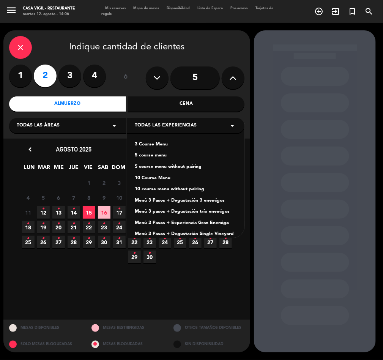
click at [206, 198] on div "Menú 3 Pasos + Degustación 3 enemigos" at bounding box center [186, 201] width 102 height 8
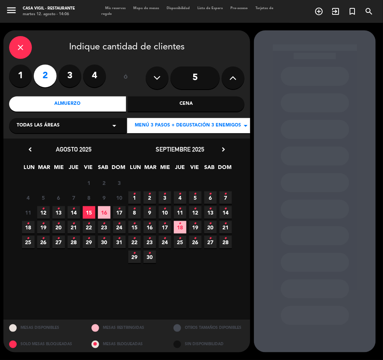
click at [222, 148] on icon "chevron_right" at bounding box center [223, 149] width 8 height 8
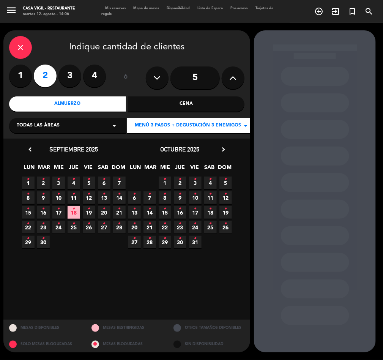
click at [209, 179] on icon "•" at bounding box center [210, 179] width 3 height 12
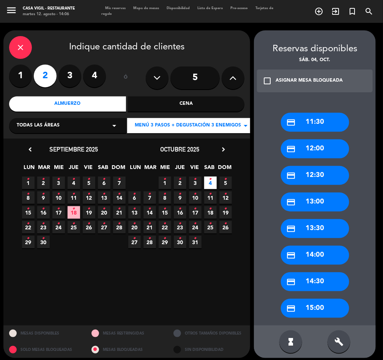
click at [268, 80] on icon "check_box_outline_blank" at bounding box center [266, 80] width 9 height 9
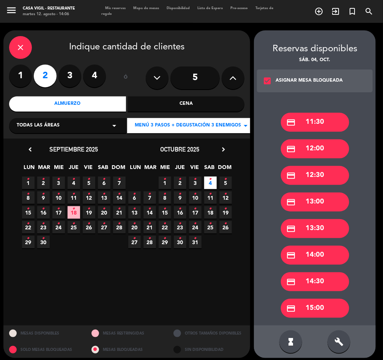
click at [330, 230] on div "credit_card 13:30" at bounding box center [315, 228] width 68 height 19
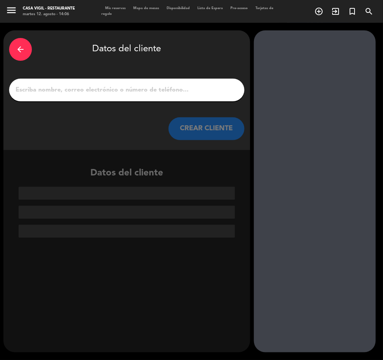
click at [118, 89] on input "1" at bounding box center [127, 90] width 224 height 11
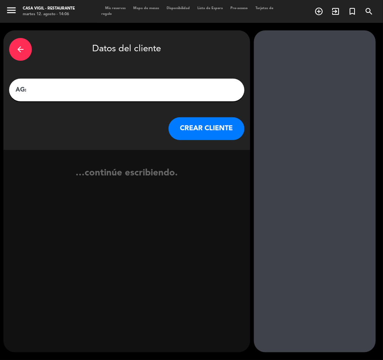
paste input "WERENNA [PERSON_NAME] x2"
click at [183, 91] on input "AG: [PERSON_NAME] x2/" at bounding box center [127, 90] width 224 height 11
type input "AG: [PERSON_NAME] x2/ SUNTRIP"
click at [192, 125] on button "CREAR CLIENTE" at bounding box center [206, 128] width 76 height 23
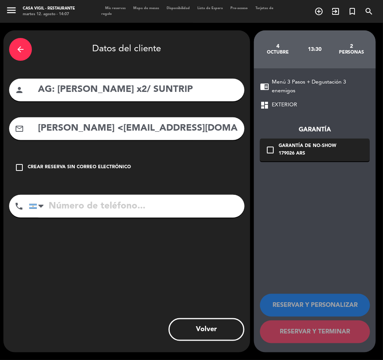
click at [129, 125] on input "[PERSON_NAME] <[EMAIL_ADDRESS][DOMAIN_NAME]>" at bounding box center [137, 129] width 201 height 16
drag, startPoint x: 127, startPoint y: 129, endPoint x: -1, endPoint y: 155, distance: 130.9
click at [0, 155] on html "close × Casa [PERSON_NAME] - Restaurante × chrome_reader_mode Listado de Reserv…" at bounding box center [191, 180] width 383 height 360
click at [182, 133] on input "[EMAIL_ADDRESS][DOMAIN_NAME]>" at bounding box center [137, 129] width 201 height 16
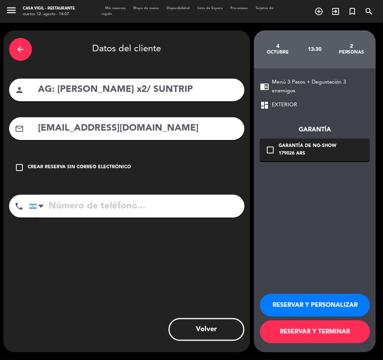
type input "[EMAIL_ADDRESS][DOMAIN_NAME]"
click at [325, 301] on button "RESERVAR Y PERSONALIZAR" at bounding box center [315, 305] width 110 height 23
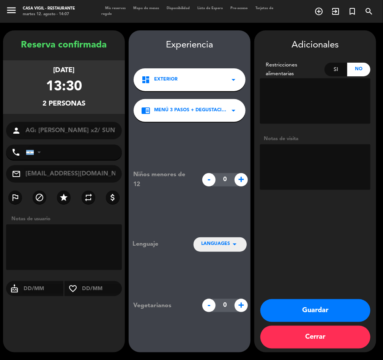
click at [307, 179] on textarea at bounding box center [315, 167] width 110 height 46
click at [343, 179] on textarea at bounding box center [315, 167] width 110 height 46
paste textarea "RESTRICCIÓN ALIMENTARIA: 1 PAX NO COME CARNE DE CERDO. SI COME PANCETA O DERIVA…"
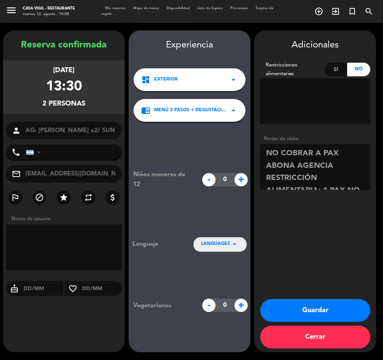
scroll to position [42, 0]
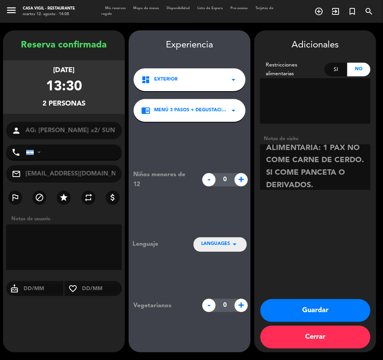
type textarea "NO COBRAR A PAX ABONA AGENCIA RESTRICCIÓN ALIMENTARIA: 1 PAX NO COME CARNE DE C…"
click at [332, 316] on button "Guardar" at bounding box center [315, 310] width 110 height 23
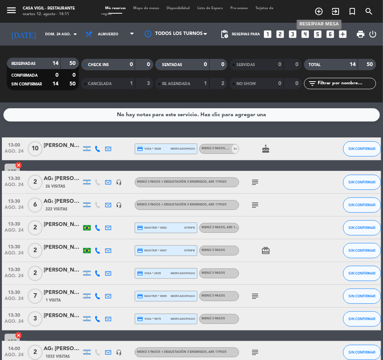
click at [321, 9] on icon "add_circle_outline" at bounding box center [318, 11] width 9 height 9
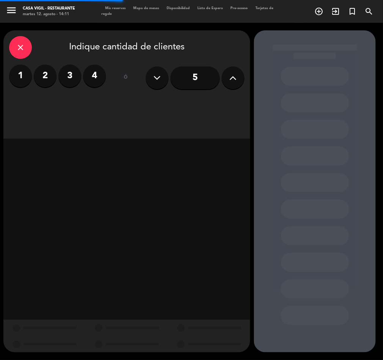
click at [38, 69] on label "2" at bounding box center [45, 75] width 23 height 23
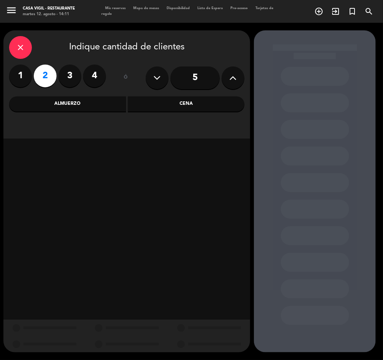
click at [63, 101] on div "Almuerzo" at bounding box center [67, 103] width 117 height 15
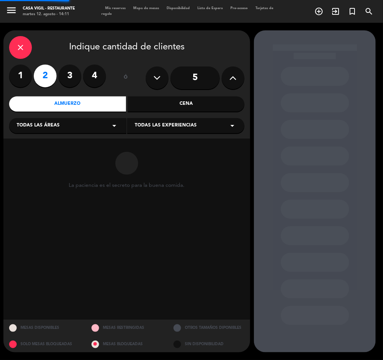
click at [152, 124] on span "Todas las experiencias" at bounding box center [166, 126] width 62 height 8
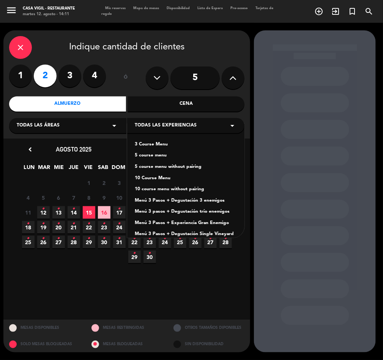
click at [187, 201] on div "Menú 3 Pasos + Degustación 3 enemigos" at bounding box center [186, 201] width 102 height 8
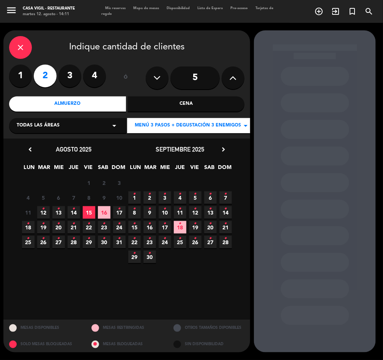
click at [210, 197] on icon "•" at bounding box center [210, 194] width 3 height 12
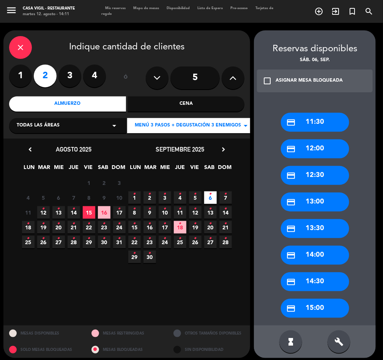
click at [268, 78] on icon "check_box_outline_blank" at bounding box center [266, 80] width 9 height 9
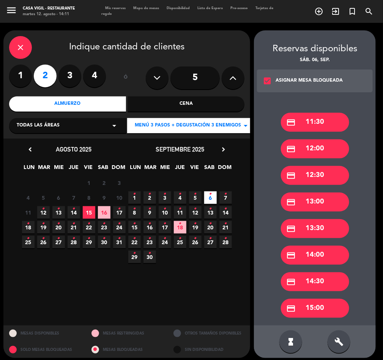
click at [320, 206] on div "credit_card 13:00" at bounding box center [315, 201] width 68 height 19
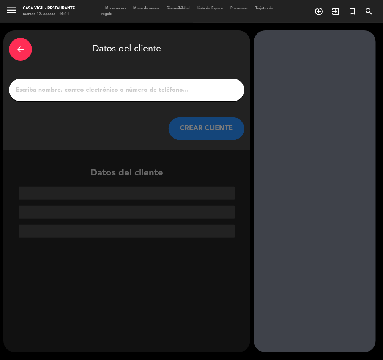
click at [22, 41] on div "arrow_back" at bounding box center [20, 49] width 23 height 23
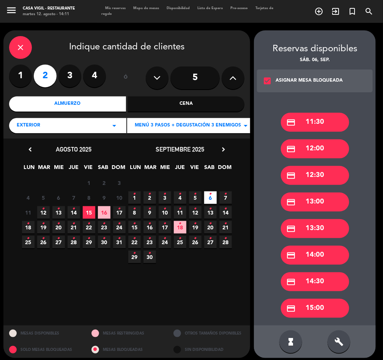
click at [326, 173] on div "credit_card 12:30" at bounding box center [315, 175] width 68 height 19
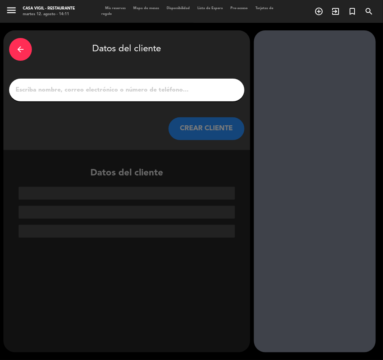
click at [113, 91] on input "1" at bounding box center [127, 90] width 224 height 11
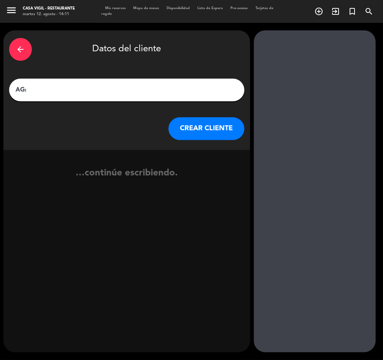
paste input "RIDER [PERSON_NAME] X 2"
type input "AG: RIDER [PERSON_NAME] X 2 / DISTINTOS"
click at [198, 129] on button "CREAR CLIENTE" at bounding box center [206, 128] width 76 height 23
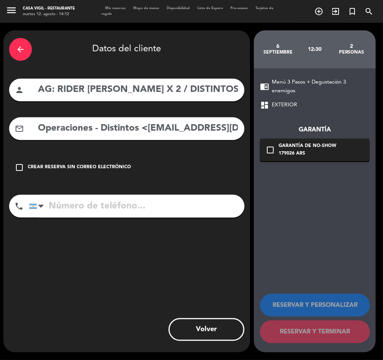
click at [122, 126] on input "Operaciones - Distintos <[EMAIL_ADDRESS][DOMAIN_NAME]>" at bounding box center [137, 129] width 201 height 16
drag, startPoint x: 149, startPoint y: 130, endPoint x: 11, endPoint y: 140, distance: 138.8
click at [11, 140] on div "arrow_back Datos del cliente person AG: RIDER [PERSON_NAME] X 2 / DISTINTOS mai…" at bounding box center [126, 191] width 246 height 322
click at [166, 130] on input "[EMAIL_ADDRESS][DOMAIN_NAME]>" at bounding box center [137, 129] width 201 height 16
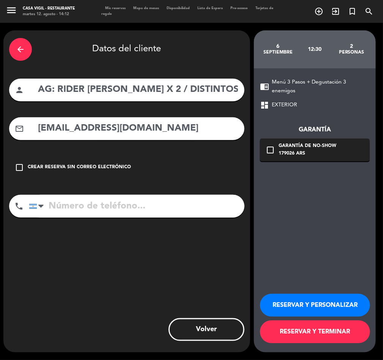
type input "[EMAIL_ADDRESS][DOMAIN_NAME]"
click at [331, 298] on button "RESERVAR Y PERSONALIZAR" at bounding box center [315, 305] width 110 height 23
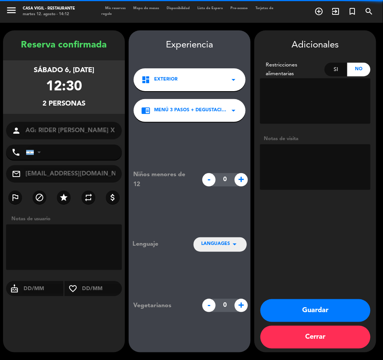
click at [316, 172] on textarea at bounding box center [315, 167] width 110 height 46
type textarea "n"
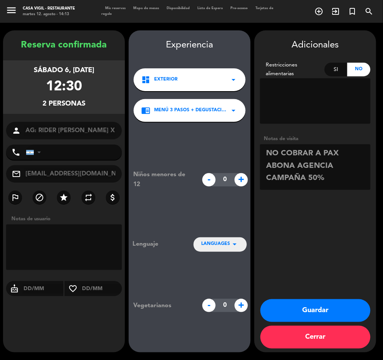
type textarea "NO COBRAR A PAX ABONA AGENCIA CAMPAÑA 50%"
click at [335, 304] on button "Guardar" at bounding box center [315, 310] width 110 height 23
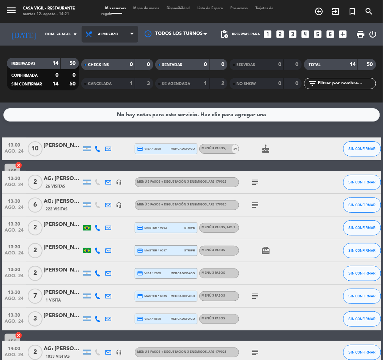
click at [104, 32] on span "Almuerzo" at bounding box center [108, 34] width 20 height 4
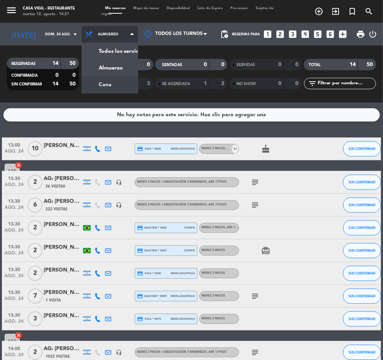
click at [78, 85] on div "menu Casa [PERSON_NAME] - Restaurante martes 12. agosto - 14:21 Mis reservas Ma…" at bounding box center [191, 51] width 383 height 102
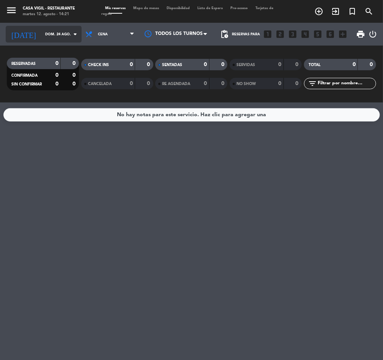
click at [50, 33] on input "dom. 24 ago." at bounding box center [65, 34] width 49 height 12
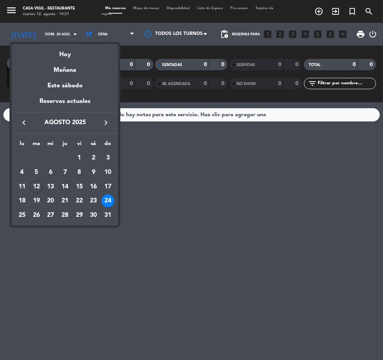
click at [66, 186] on div "14" at bounding box center [64, 186] width 13 height 13
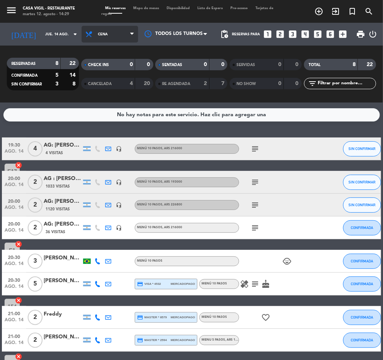
click at [100, 35] on span "Cena" at bounding box center [110, 34] width 57 height 17
click at [76, 69] on div "menu Casa Vigil - Restaurante martes 12. agosto - 14:29 Mis reservas Mapa de me…" at bounding box center [191, 51] width 383 height 102
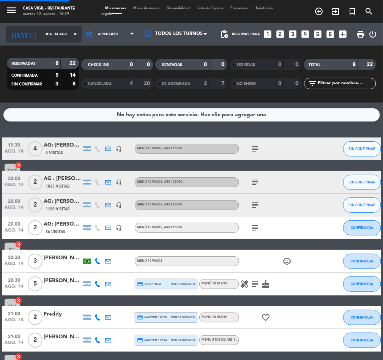
click at [43, 26] on div "[DATE] [DATE] arrow_drop_down" at bounding box center [44, 34] width 76 height 17
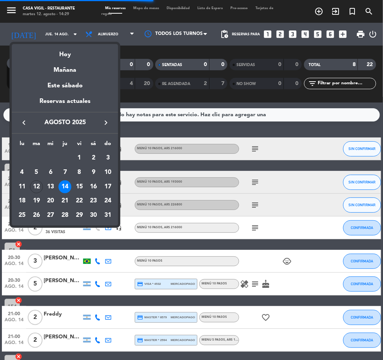
click at [107, 123] on icon "keyboard_arrow_right" at bounding box center [105, 122] width 9 height 9
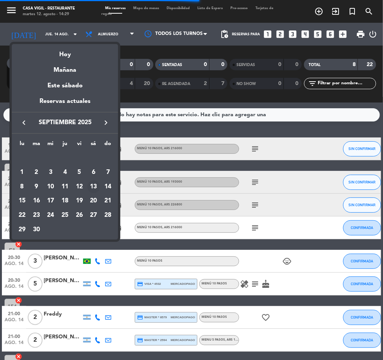
click at [93, 185] on div "13" at bounding box center [93, 186] width 13 height 13
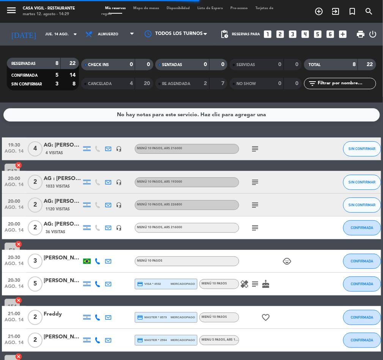
type input "sáb. [DATE]"
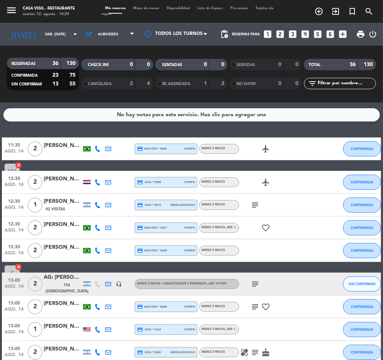
drag, startPoint x: 174, startPoint y: 124, endPoint x: 190, endPoint y: 116, distance: 17.6
click at [175, 124] on div "No hay notas para este servicio. Haz clic para agregar una 11:30 ago. 14 2 [PER…" at bounding box center [191, 230] width 383 height 257
click at [320, 11] on icon "add_circle_outline" at bounding box center [318, 11] width 9 height 9
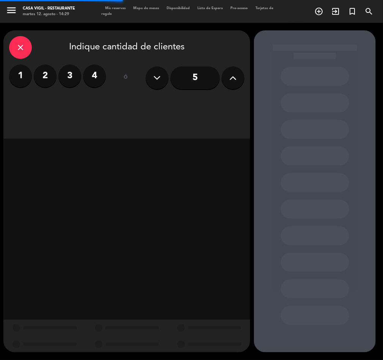
click at [51, 69] on label "2" at bounding box center [45, 75] width 23 height 23
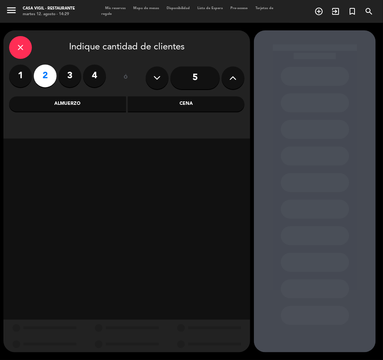
click at [85, 102] on div "Almuerzo" at bounding box center [67, 103] width 117 height 15
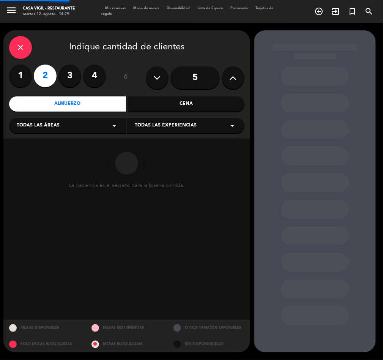
click at [165, 124] on span "Todas las experiencias" at bounding box center [166, 126] width 62 height 8
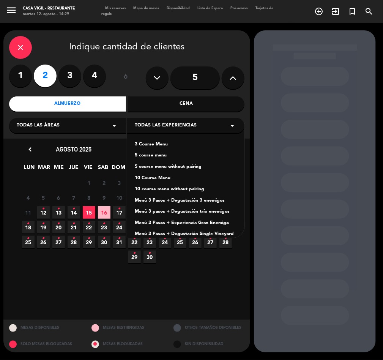
click at [17, 44] on icon "close" at bounding box center [20, 47] width 9 height 9
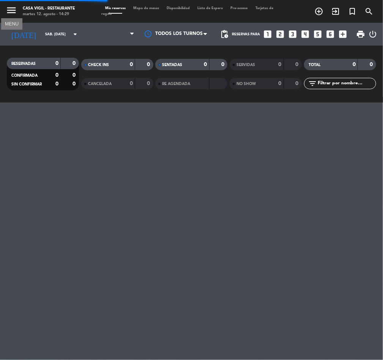
click at [13, 8] on icon "menu" at bounding box center [11, 10] width 11 height 11
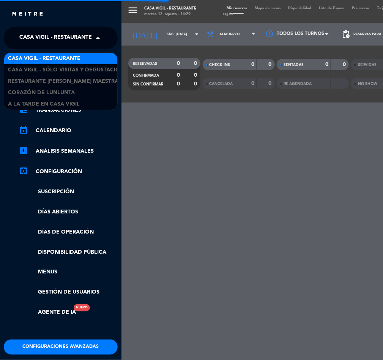
click at [75, 37] on span "Casa Vigil - Restaurante" at bounding box center [55, 38] width 72 height 16
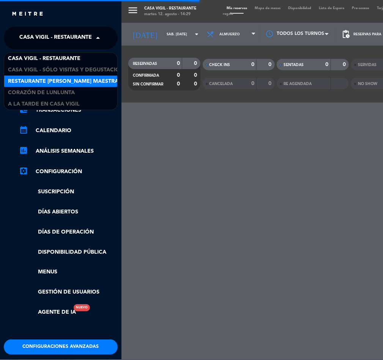
click at [71, 80] on span "Restaurante [PERSON_NAME] Maestra" at bounding box center [63, 81] width 110 height 9
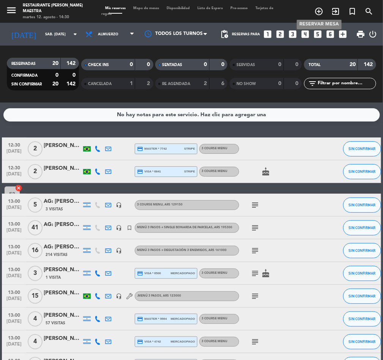
click at [320, 9] on icon "add_circle_outline" at bounding box center [318, 11] width 9 height 9
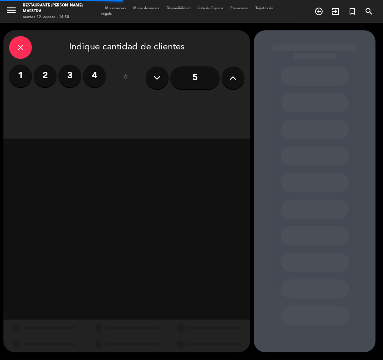
click at [47, 71] on label "2" at bounding box center [45, 75] width 23 height 23
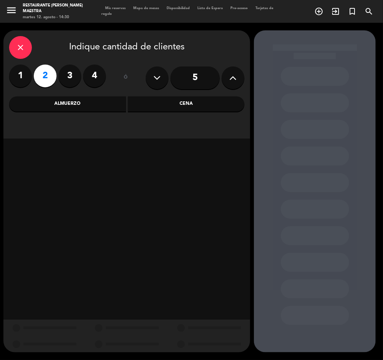
click at [78, 103] on div "Almuerzo" at bounding box center [67, 103] width 117 height 15
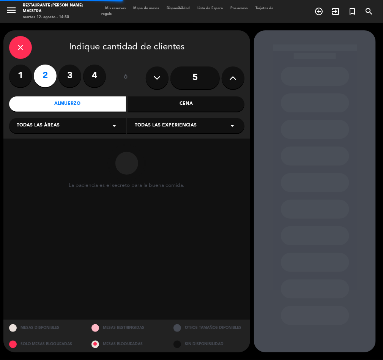
click at [169, 125] on span "Todas las experiencias" at bounding box center [166, 126] width 62 height 8
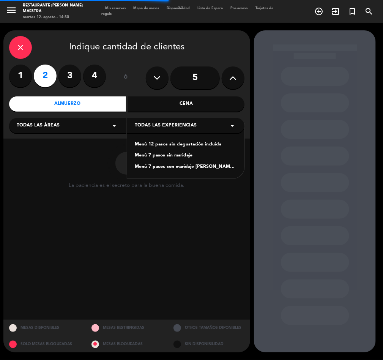
click at [171, 156] on div "Menú 7 pasos sin maridaje" at bounding box center [186, 156] width 102 height 8
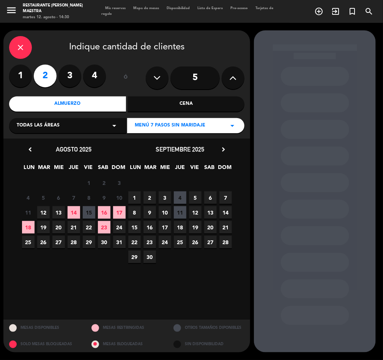
click at [211, 213] on span "13" at bounding box center [210, 212] width 13 height 13
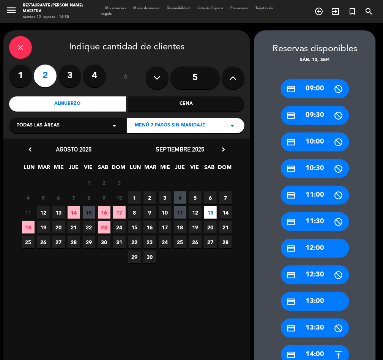
click at [317, 350] on div "credit_card 14:00" at bounding box center [315, 354] width 68 height 19
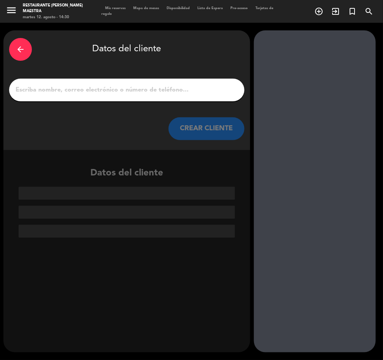
click at [135, 91] on input "1" at bounding box center [127, 90] width 224 height 11
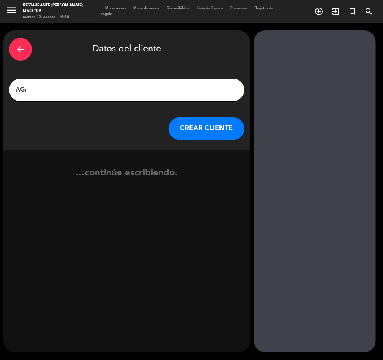
paste input "[PERSON_NAME] x 02"
type input "AG: [PERSON_NAME] x 02/ NITES"
click at [212, 132] on button "CREAR CLIENTE" at bounding box center [206, 128] width 76 height 23
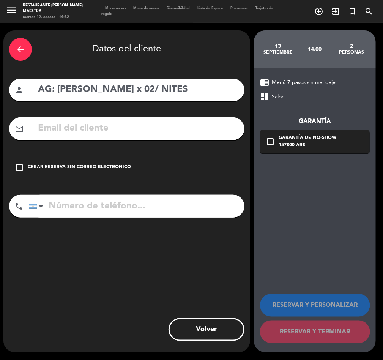
click at [146, 127] on input "text" at bounding box center [137, 129] width 201 height 16
paste input "[EMAIL_ADDRESS][DOMAIN_NAME]"
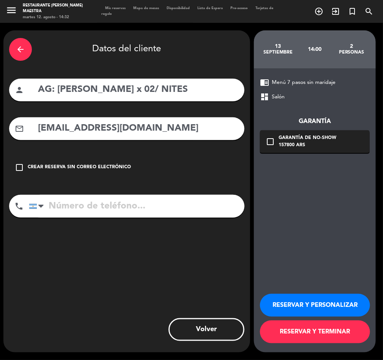
type input "[EMAIL_ADDRESS][DOMAIN_NAME]"
click at [320, 301] on button "RESERVAR Y PERSONALIZAR" at bounding box center [315, 305] width 110 height 23
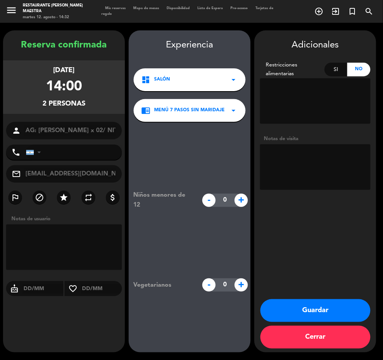
click at [336, 166] on textarea at bounding box center [315, 167] width 110 height 46
type textarea "n"
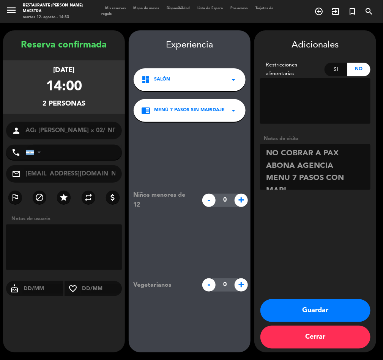
scroll to position [5, 0]
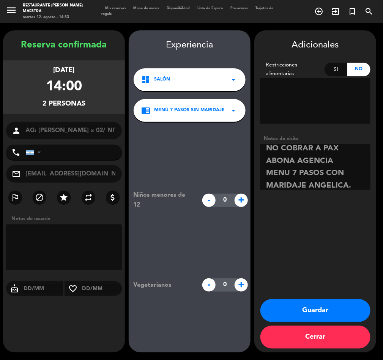
type textarea "NO COBRAR A PAX ABONA AGENCIA MENU 7 PASOS CON MARIDAJE ANGELICA."
click at [314, 312] on button "Guardar" at bounding box center [315, 310] width 110 height 23
